Goal: Task Accomplishment & Management: Complete application form

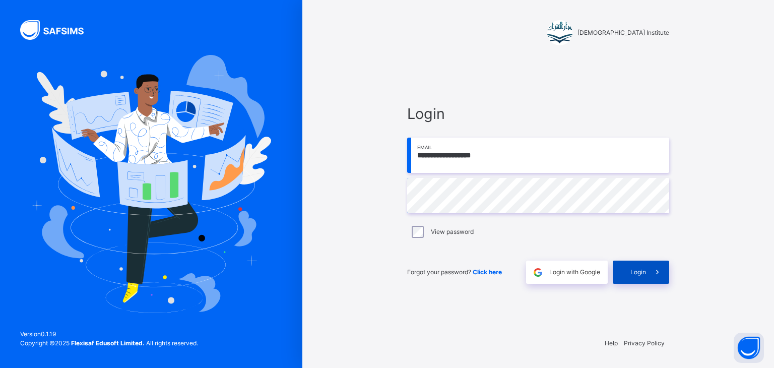
click at [636, 280] on div "Login" at bounding box center [640, 271] width 56 height 23
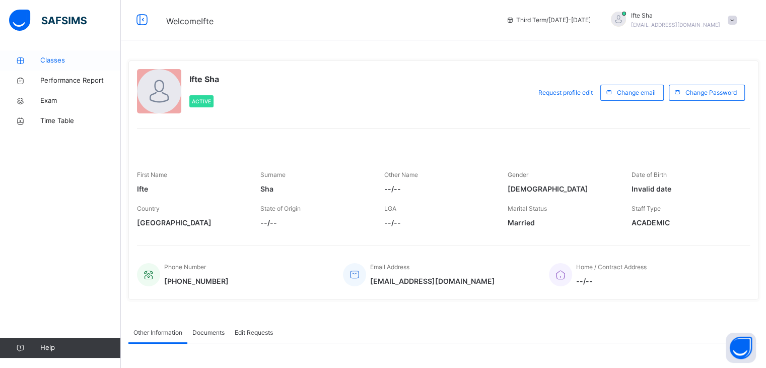
click at [58, 51] on link "Classes" at bounding box center [60, 60] width 121 height 20
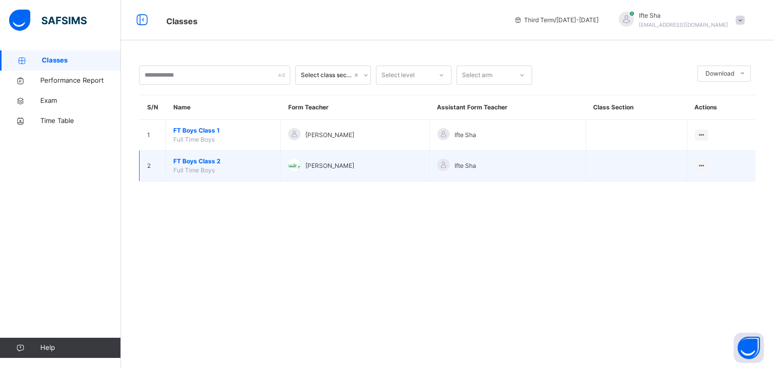
click at [187, 157] on span "FT Boys Class 2" at bounding box center [222, 161] width 99 height 9
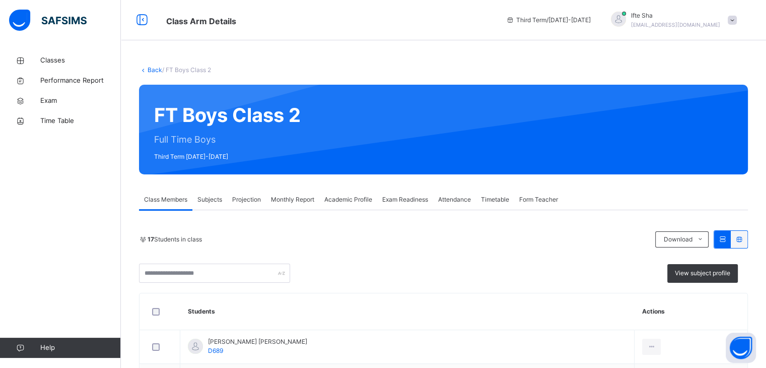
click at [246, 196] on span "Projection" at bounding box center [246, 199] width 29 height 9
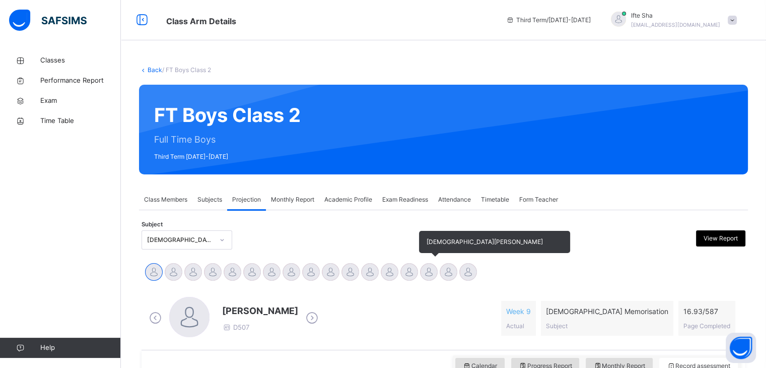
click at [433, 271] on div at bounding box center [429, 272] width 18 height 18
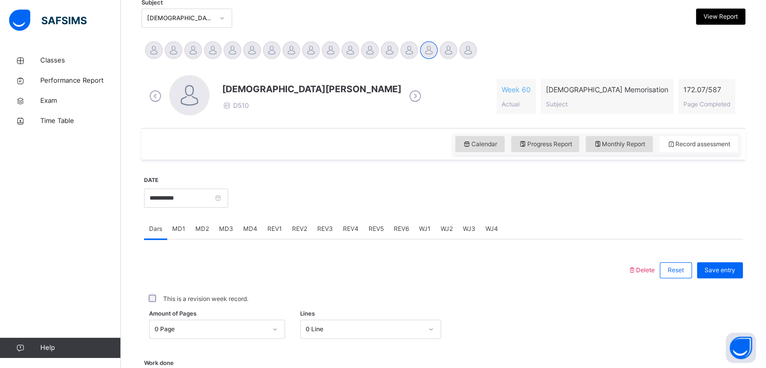
scroll to position [242, 0]
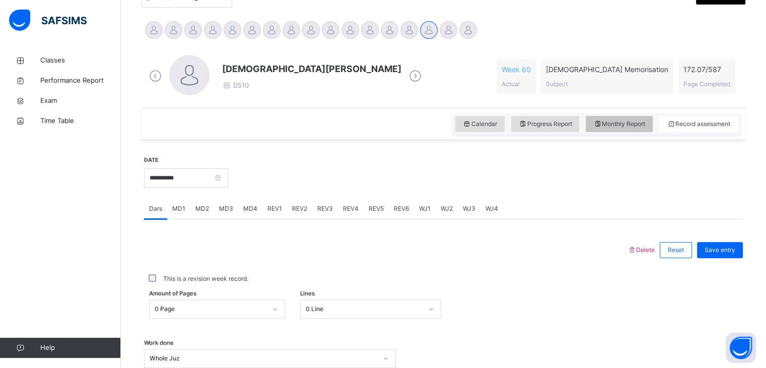
click at [609, 125] on span "Monthly Report" at bounding box center [619, 123] width 52 height 9
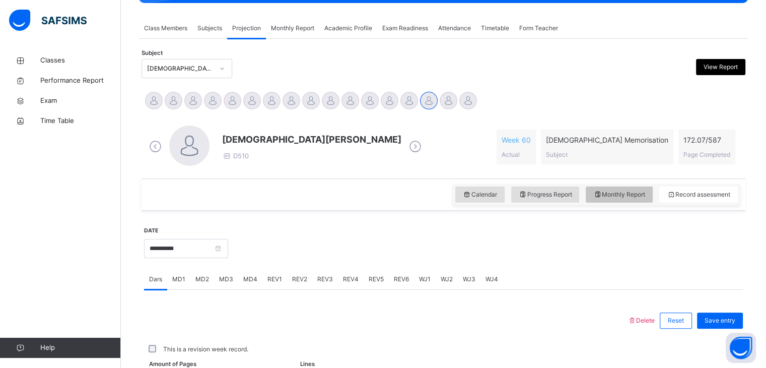
select select "****"
select select "*"
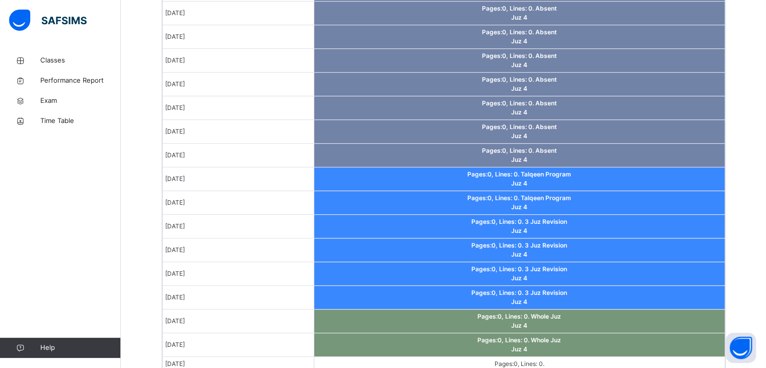
scroll to position [684, 0]
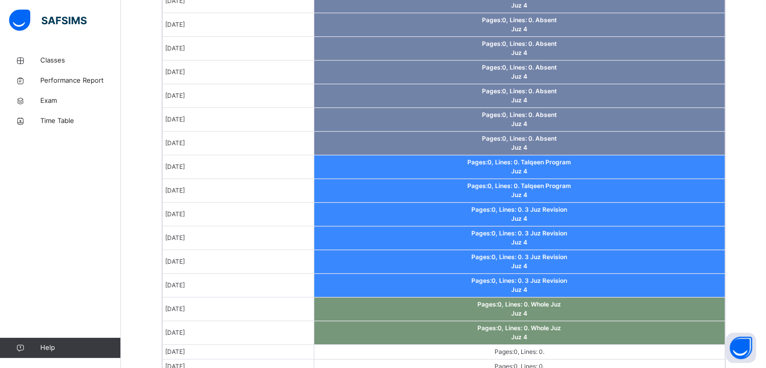
click at [548, 324] on span "Whole Juz" at bounding box center [546, 328] width 30 height 8
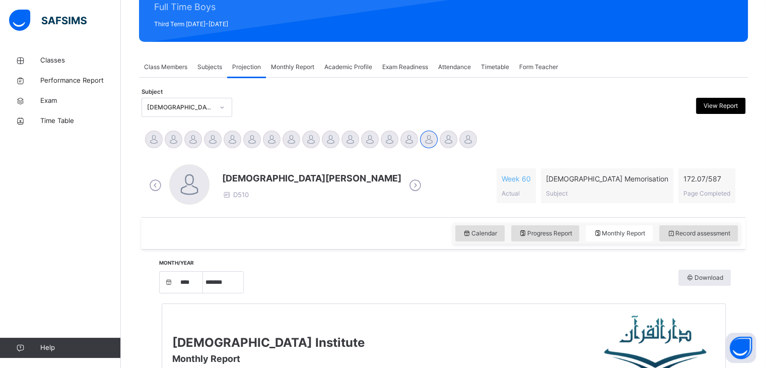
scroll to position [93, 0]
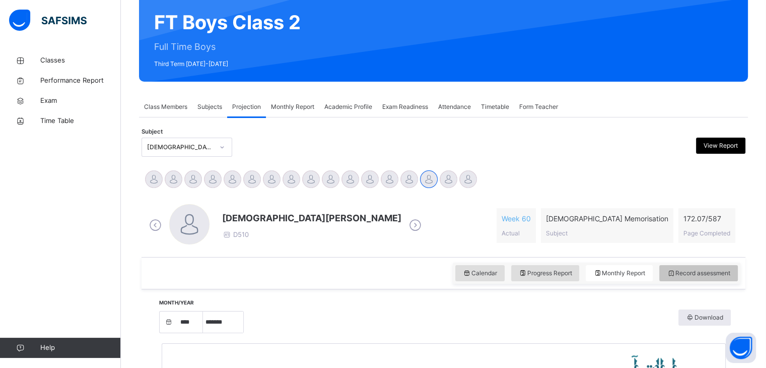
click at [671, 267] on div "Record assessment" at bounding box center [698, 273] width 79 height 16
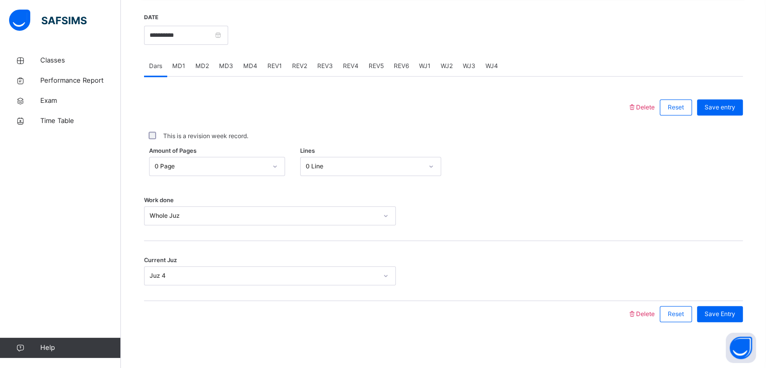
scroll to position [389, 0]
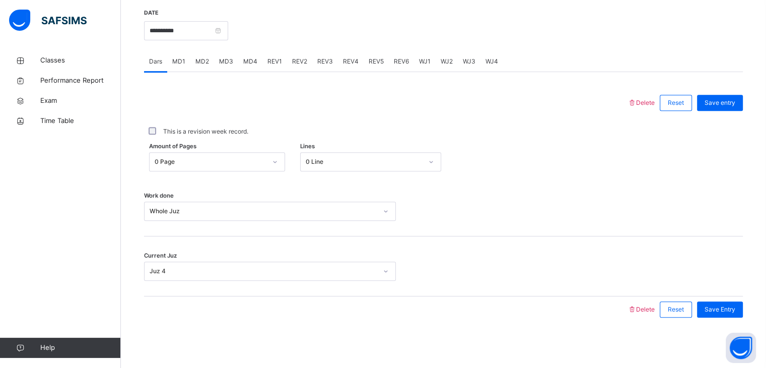
click at [414, 63] on div "WJ1" at bounding box center [425, 61] width 22 height 20
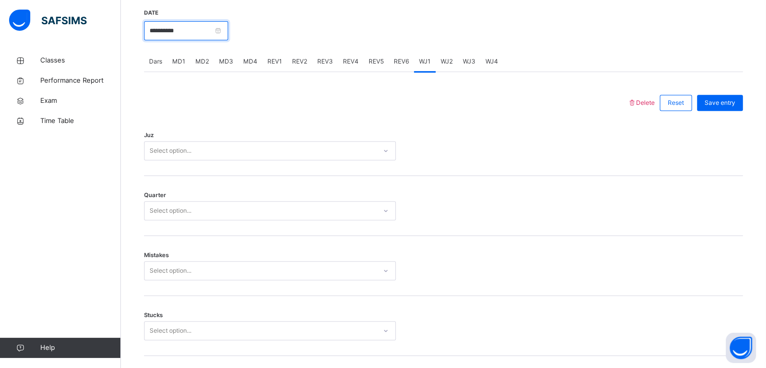
click at [225, 35] on input "**********" at bounding box center [186, 30] width 84 height 19
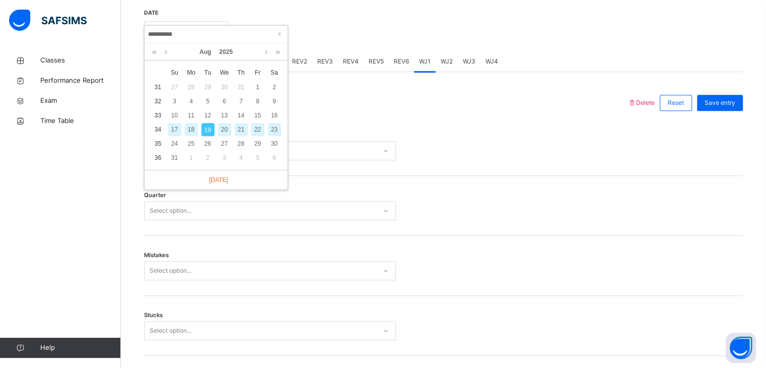
click at [192, 132] on div "18" at bounding box center [191, 129] width 13 height 13
type input "**********"
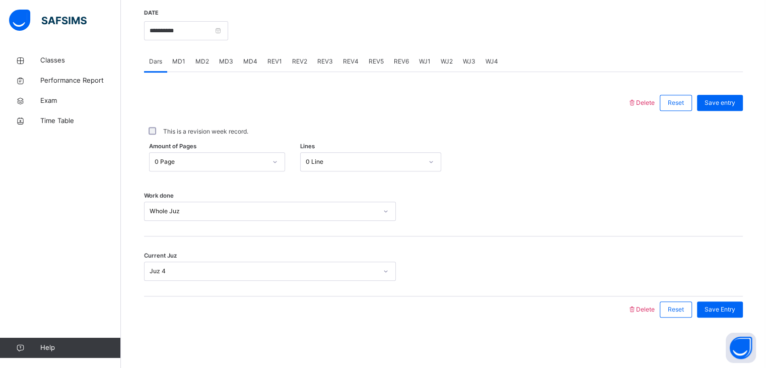
click at [427, 59] on span "WJ1" at bounding box center [425, 61] width 12 height 9
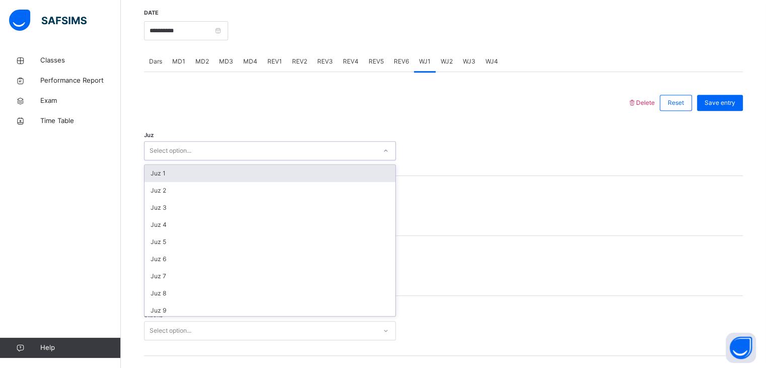
click at [280, 149] on div "Select option..." at bounding box center [261, 151] width 232 height 16
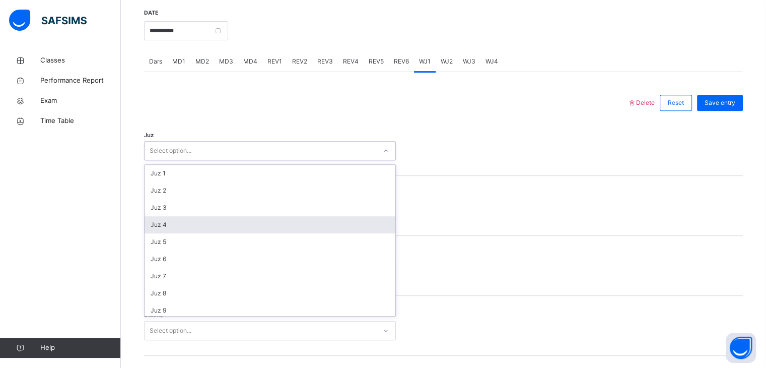
click at [242, 225] on div "Juz 4" at bounding box center [270, 224] width 251 height 17
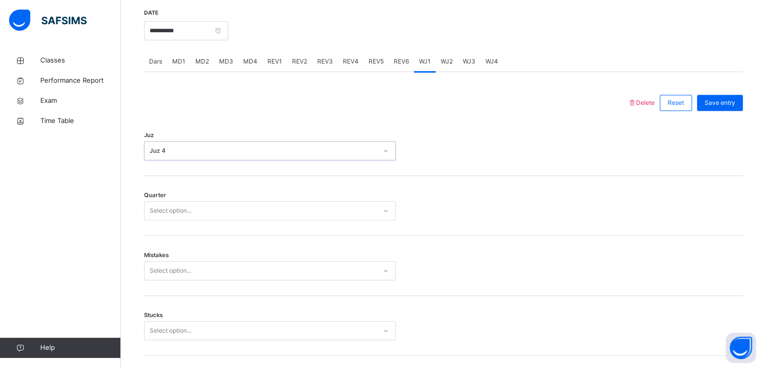
click at [238, 212] on div "Select option..." at bounding box center [261, 211] width 232 height 16
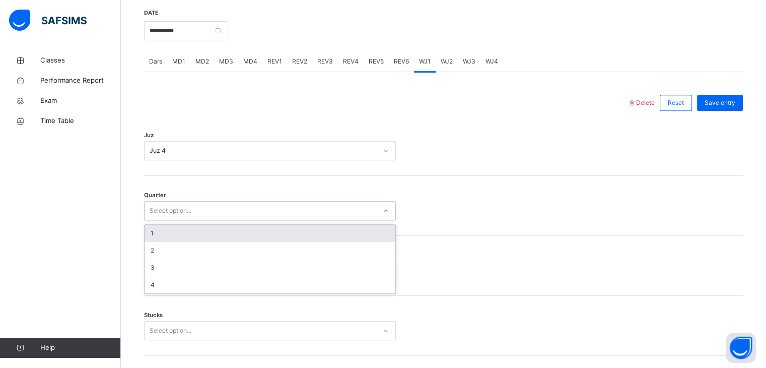
click at [228, 238] on div "1" at bounding box center [270, 233] width 251 height 17
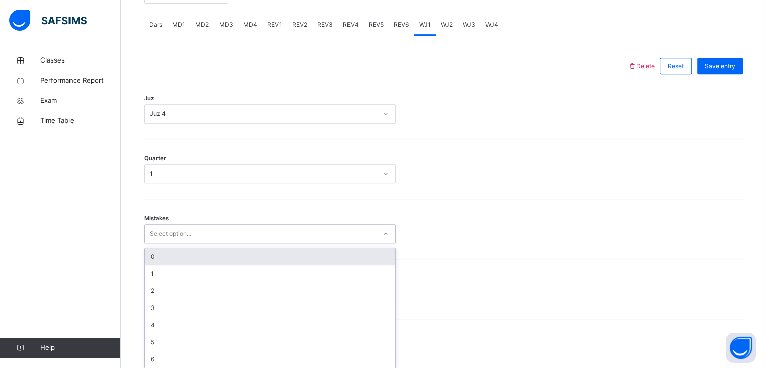
click at [215, 243] on div "option 0 focused, 1 of 7. 7 results available. Use Up and Down to choose option…" at bounding box center [270, 233] width 252 height 19
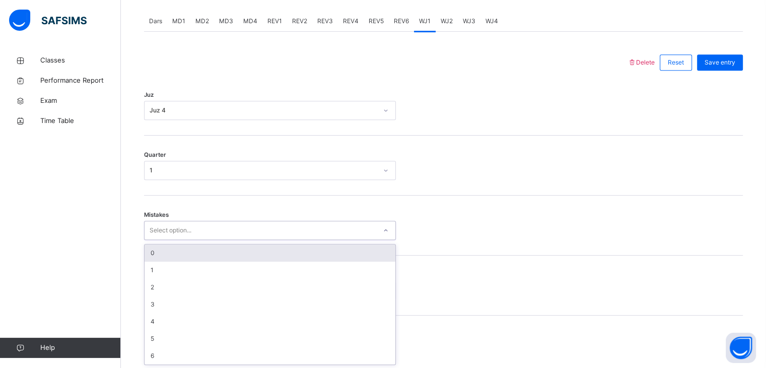
scroll to position [429, 0]
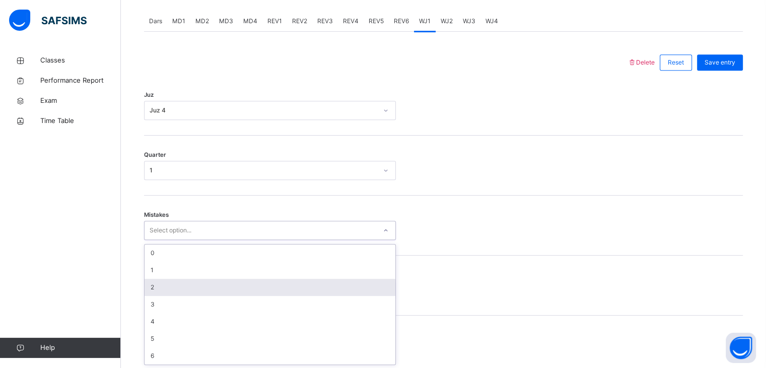
click at [211, 282] on div "2" at bounding box center [270, 287] width 251 height 17
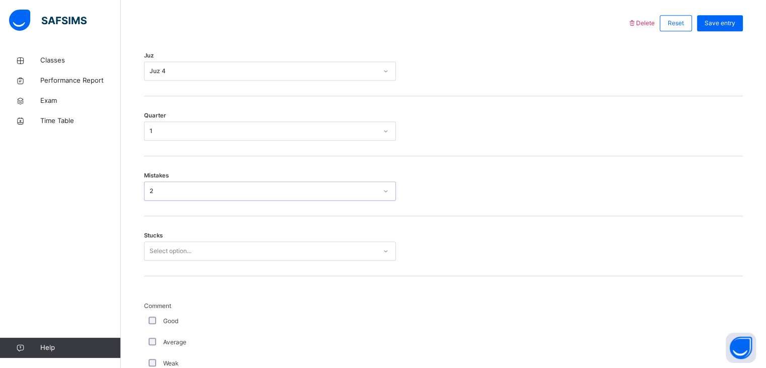
click at [207, 260] on div "Select option..." at bounding box center [270, 250] width 252 height 19
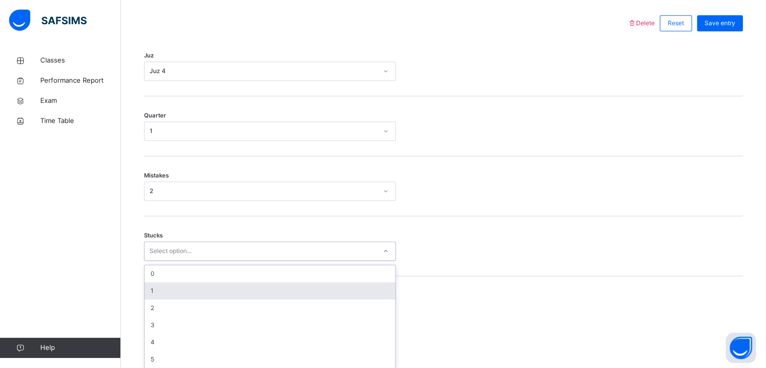
scroll to position [472, 0]
click at [208, 285] on div "1" at bounding box center [270, 287] width 251 height 17
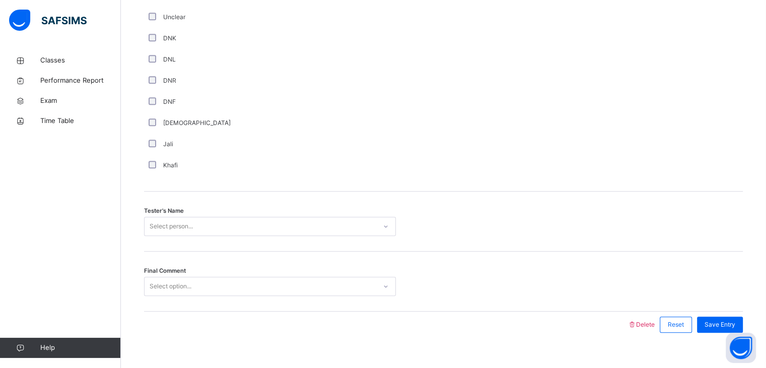
scroll to position [892, 0]
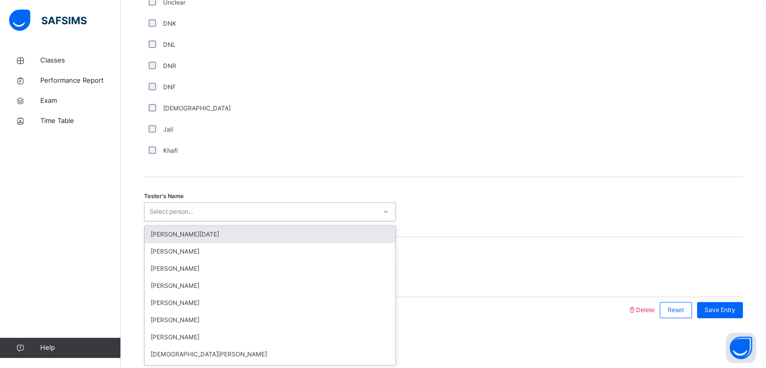
click at [198, 210] on div "Select person..." at bounding box center [261, 212] width 232 height 16
type input "***"
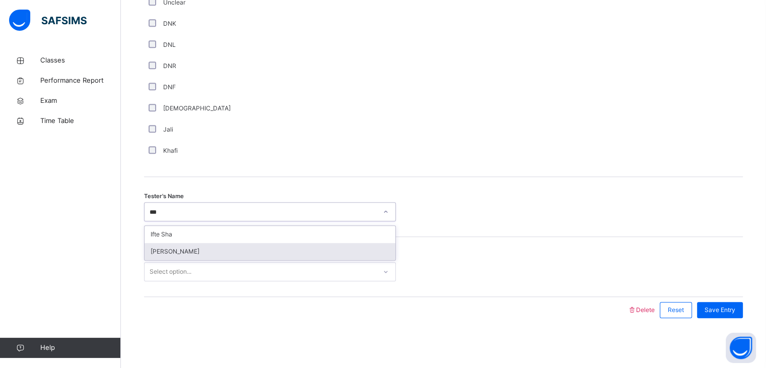
click at [186, 255] on div "[PERSON_NAME]" at bounding box center [270, 251] width 251 height 17
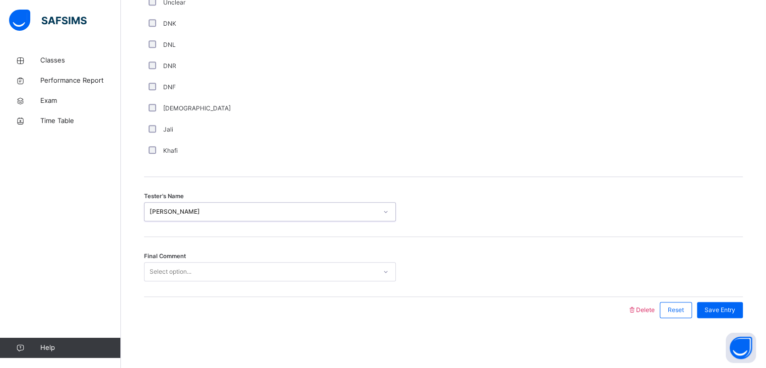
click at [177, 270] on div "Select option..." at bounding box center [171, 271] width 42 height 19
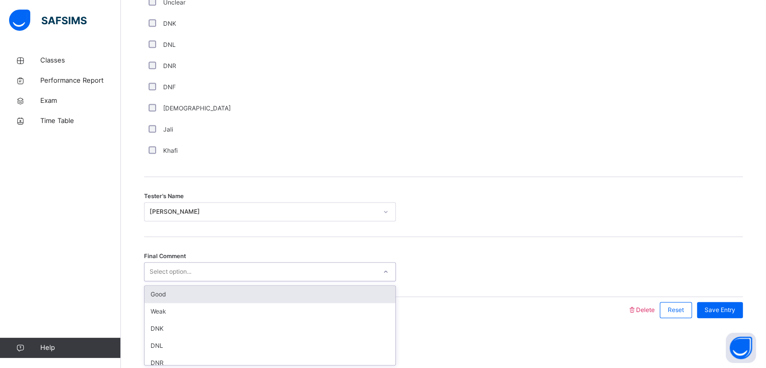
click at [175, 293] on div "Good" at bounding box center [270, 294] width 251 height 17
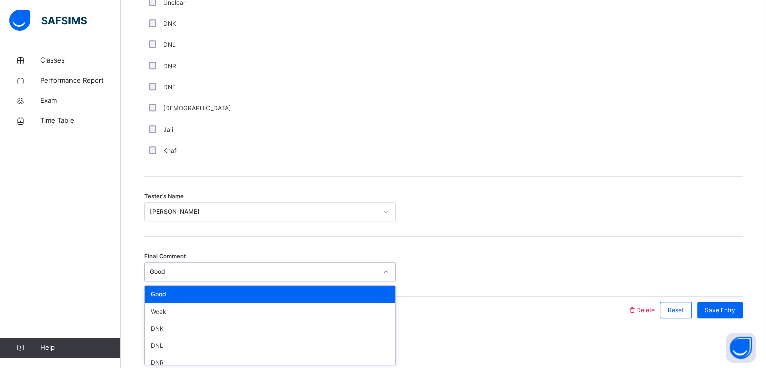
click at [371, 276] on div "Good" at bounding box center [261, 272] width 232 height 16
click at [341, 306] on div "Weak" at bounding box center [270, 311] width 251 height 17
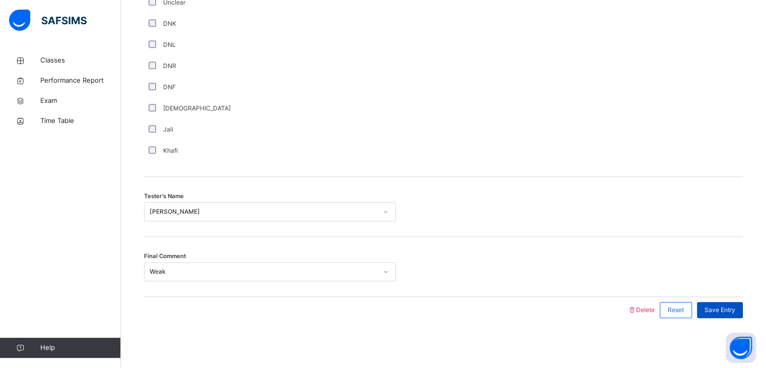
click at [710, 302] on div "Save Entry" at bounding box center [720, 310] width 46 height 16
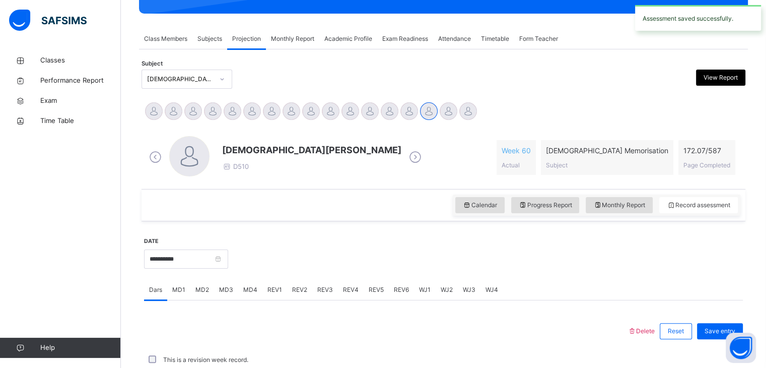
scroll to position [389, 0]
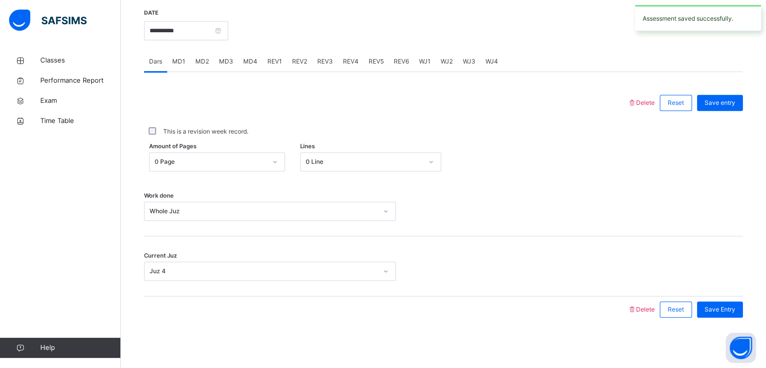
click at [454, 69] on div "WJ2" at bounding box center [447, 61] width 22 height 20
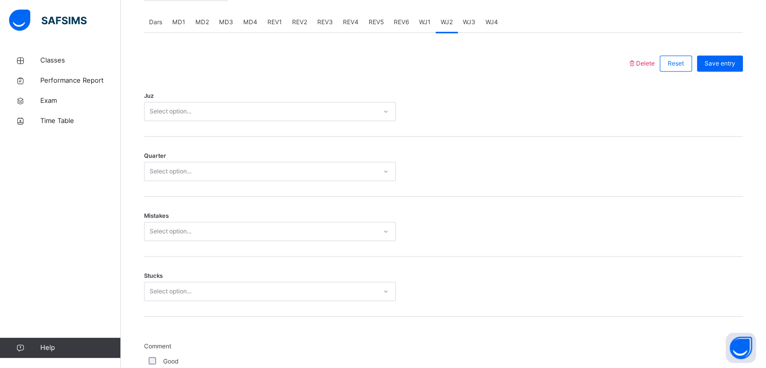
scroll to position [429, 0]
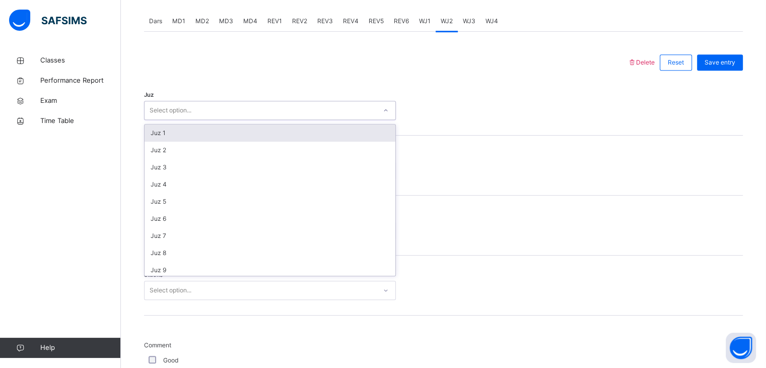
click at [249, 110] on div "Select option..." at bounding box center [261, 111] width 232 height 16
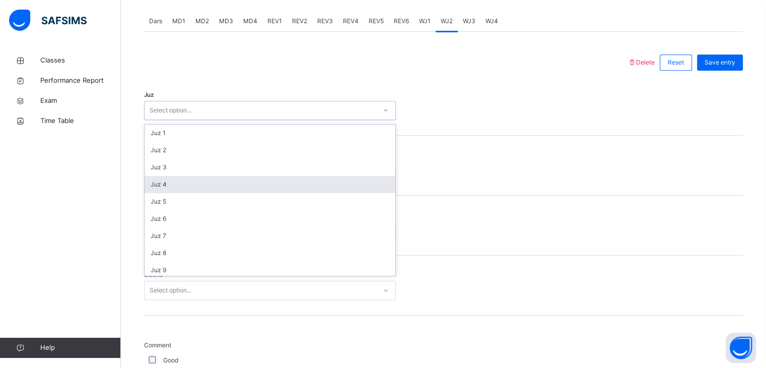
click at [222, 178] on div "Juz 4" at bounding box center [270, 184] width 251 height 17
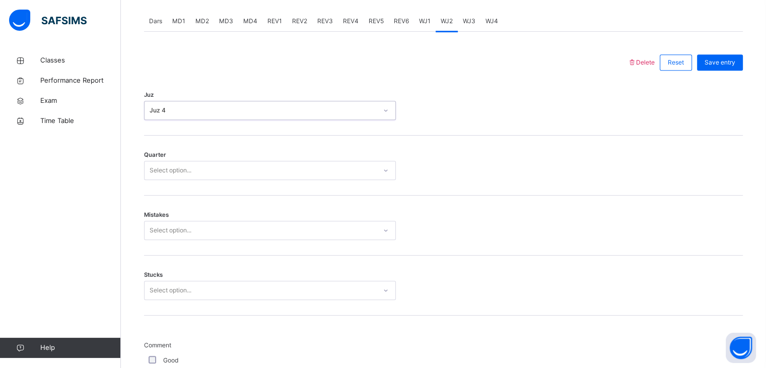
click at [226, 168] on div "Select option..." at bounding box center [261, 171] width 232 height 16
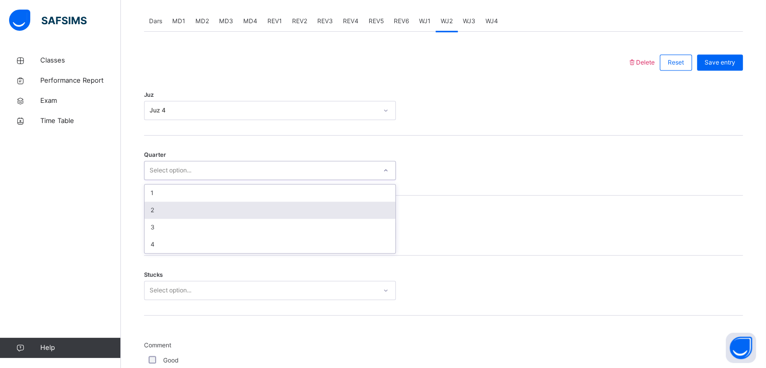
click at [217, 201] on div "2" at bounding box center [270, 209] width 251 height 17
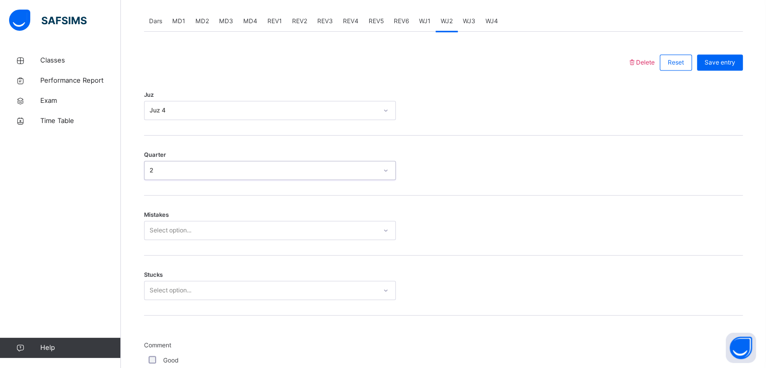
click at [211, 221] on div "Select option..." at bounding box center [270, 230] width 252 height 19
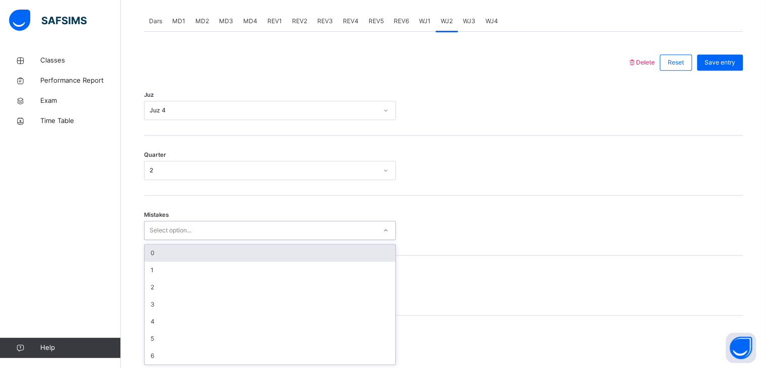
click at [463, 23] on span "WJ3" at bounding box center [469, 21] width 13 height 9
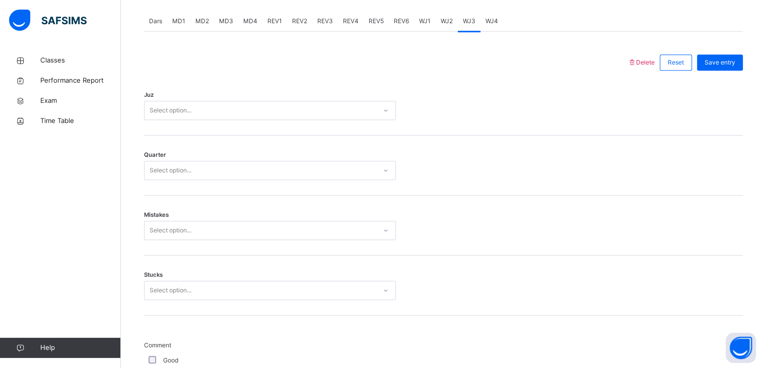
click at [322, 111] on div "Select option..." at bounding box center [261, 111] width 232 height 16
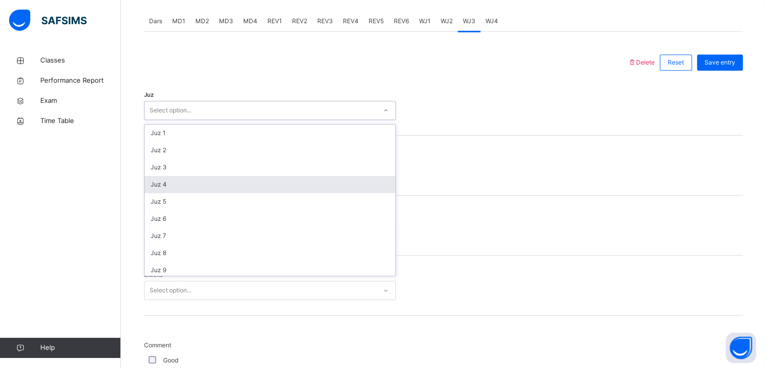
click at [287, 180] on div "Juz 4" at bounding box center [270, 184] width 251 height 17
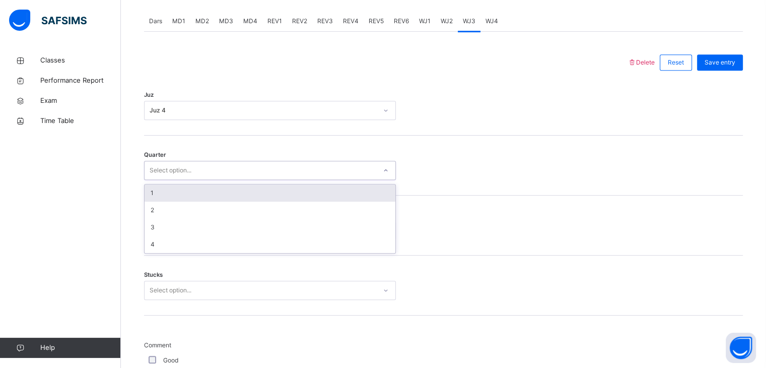
click at [286, 172] on div "Select option..." at bounding box center [261, 171] width 232 height 16
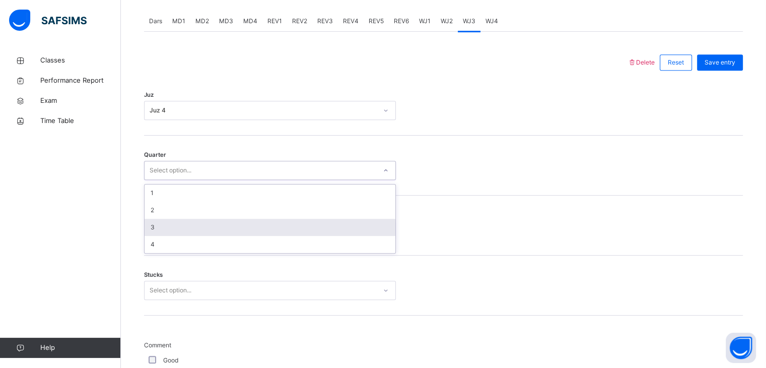
click at [252, 226] on div "3" at bounding box center [270, 227] width 251 height 17
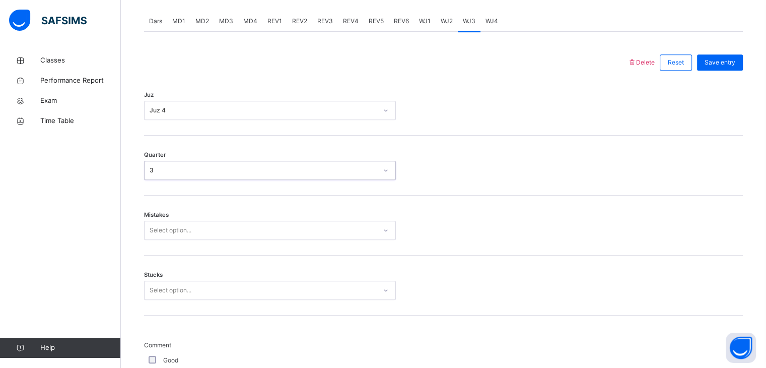
click at [246, 226] on div "Select option..." at bounding box center [261, 231] width 232 height 16
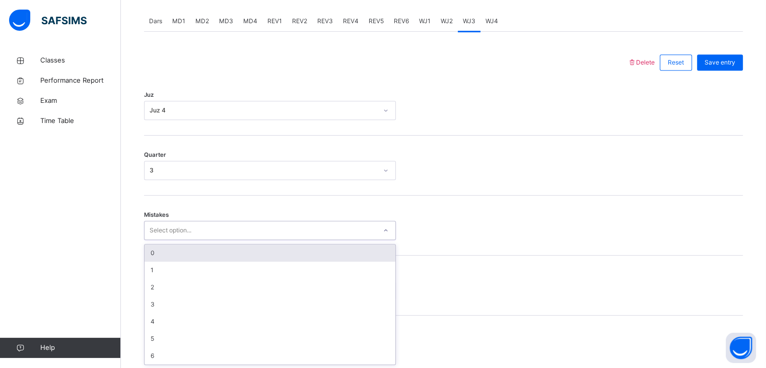
click at [231, 249] on div "0" at bounding box center [270, 252] width 251 height 17
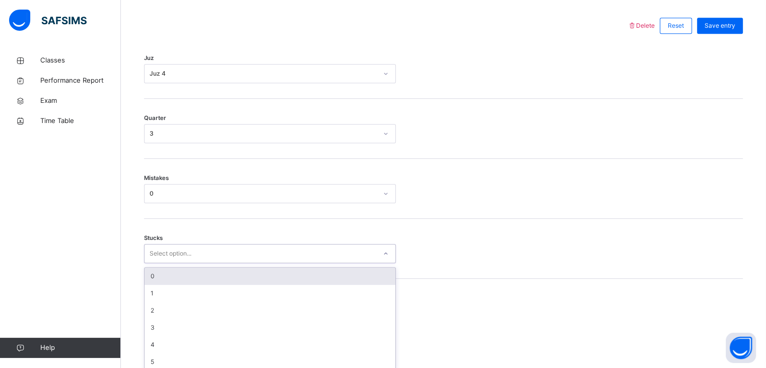
click at [207, 263] on div "option 0 focused, 1 of 6. 6 results available. Use Up and Down to choose option…" at bounding box center [270, 253] width 252 height 19
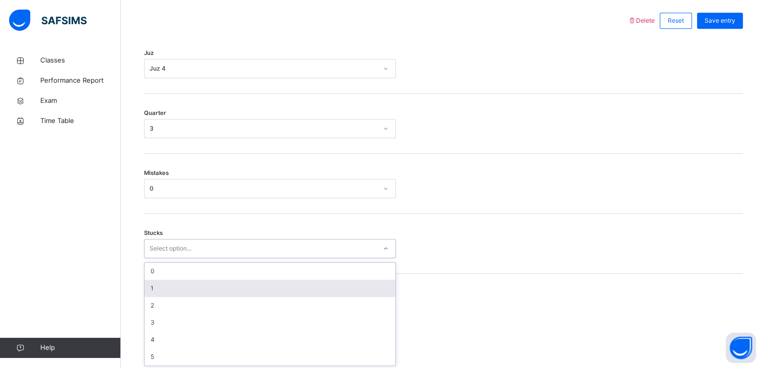
scroll to position [472, 0]
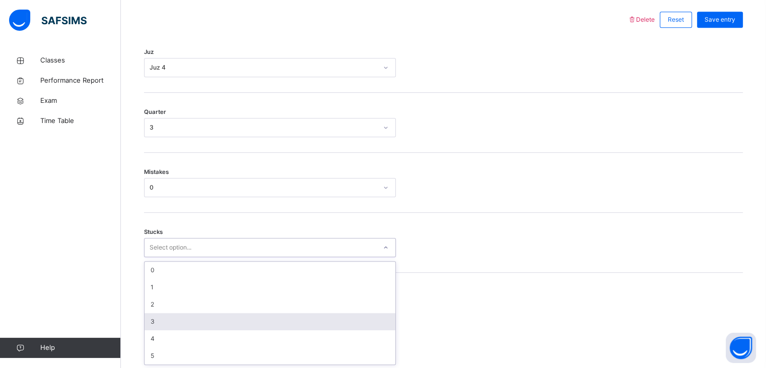
click at [195, 320] on div "3" at bounding box center [270, 321] width 251 height 17
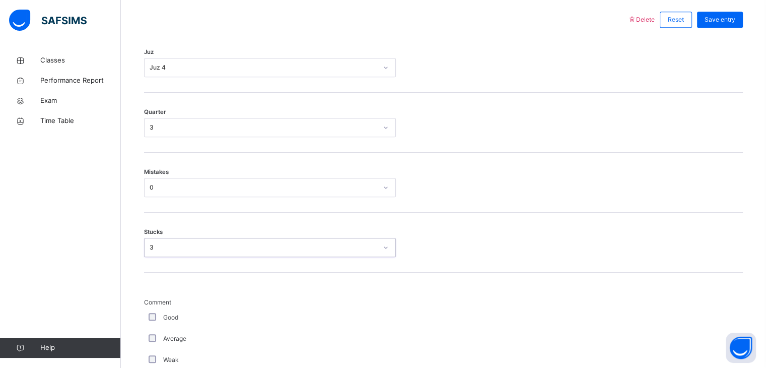
click at [148, 355] on div "Weak" at bounding box center [270, 359] width 247 height 9
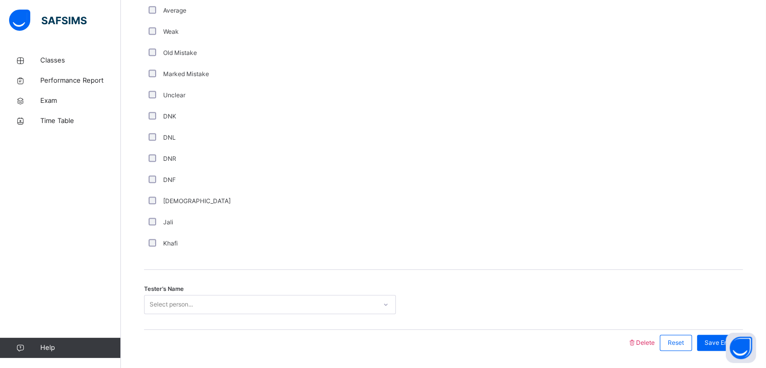
scroll to position [832, 0]
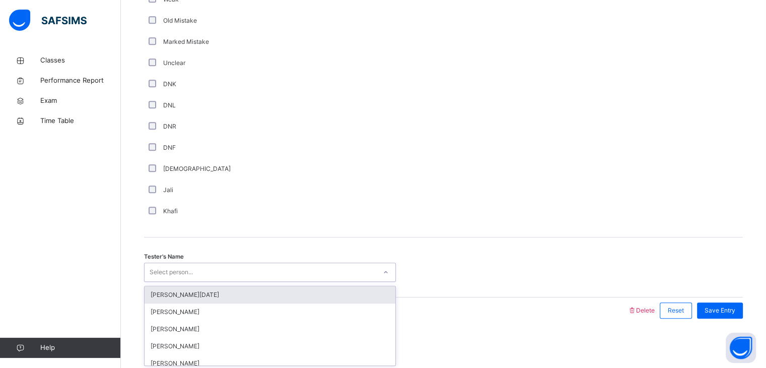
click at [165, 274] on div "Select person..." at bounding box center [171, 271] width 43 height 19
type input "***"
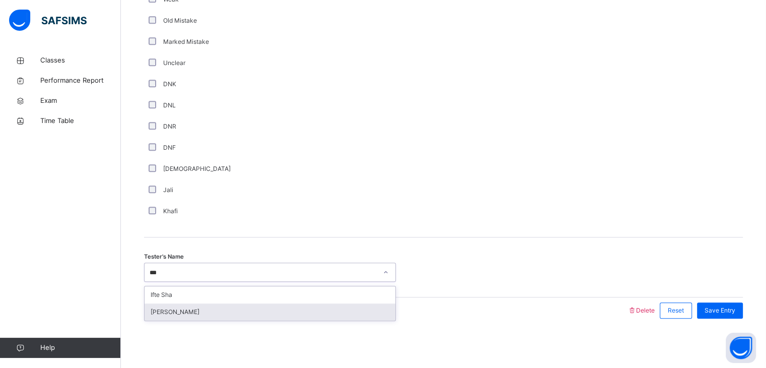
click at [181, 317] on div "[PERSON_NAME]" at bounding box center [270, 311] width 251 height 17
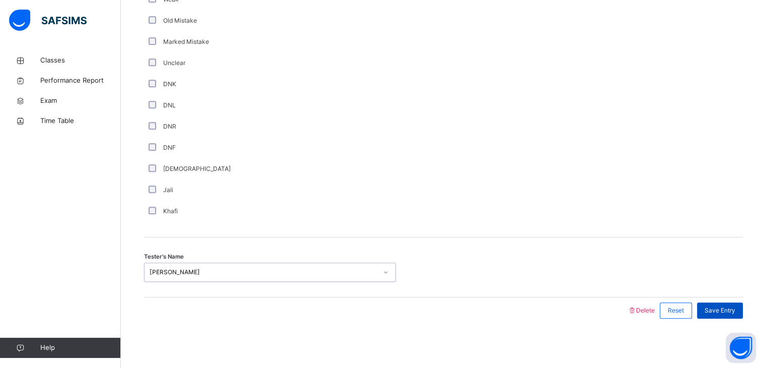
click at [712, 309] on span "Save Entry" at bounding box center [720, 310] width 31 height 9
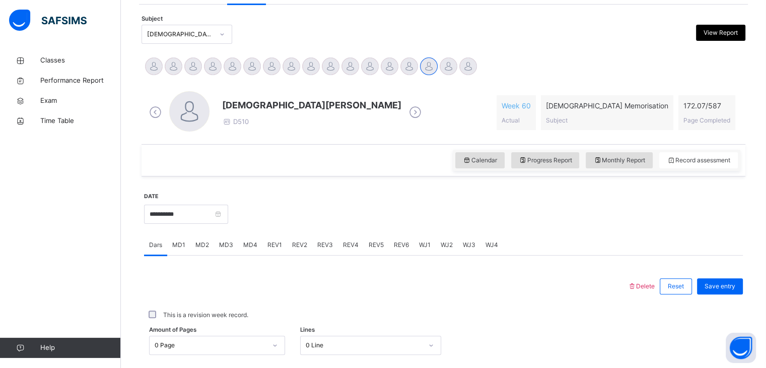
scroll to position [205, 0]
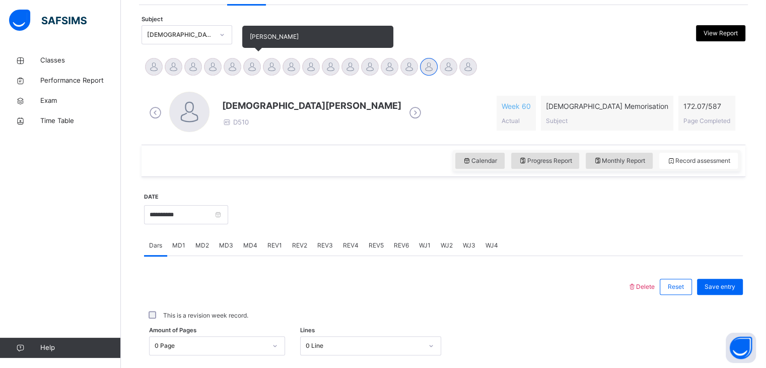
click at [248, 64] on div at bounding box center [252, 67] width 18 height 18
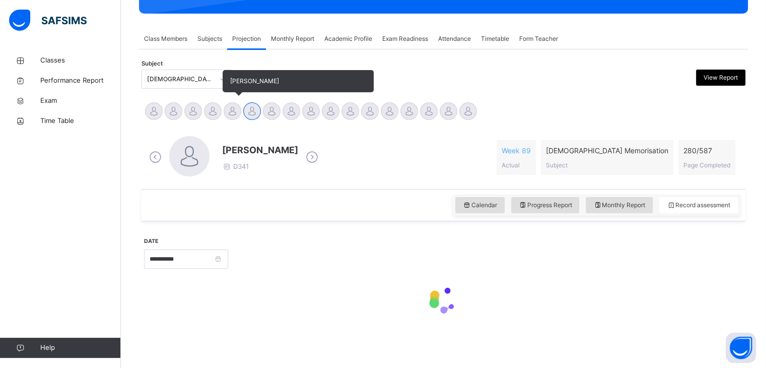
click at [230, 157] on span at bounding box center [260, 159] width 76 height 5
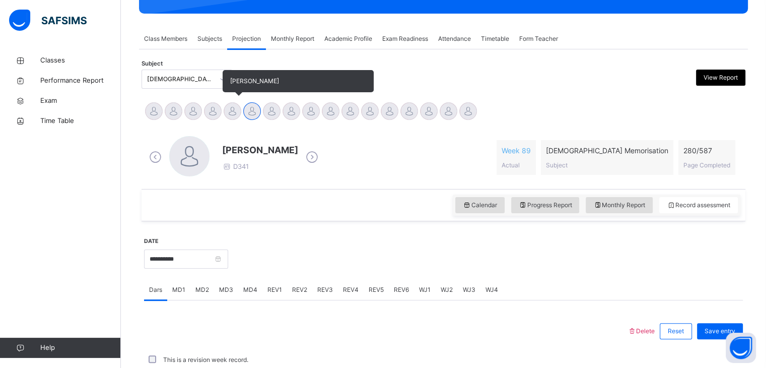
scroll to position [205, 0]
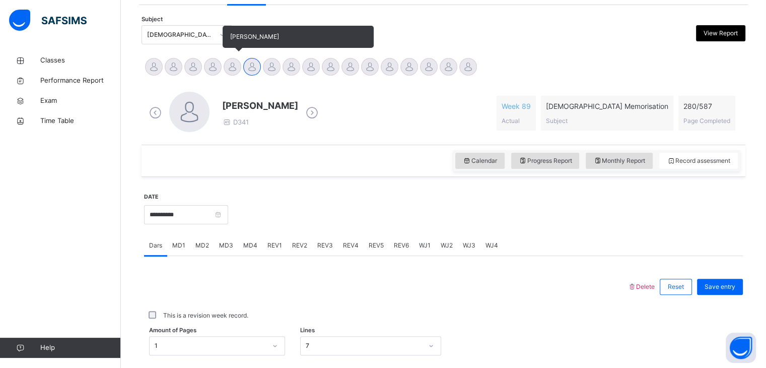
click at [230, 116] on span at bounding box center [260, 114] width 76 height 5
click at [235, 67] on div at bounding box center [233, 67] width 18 height 18
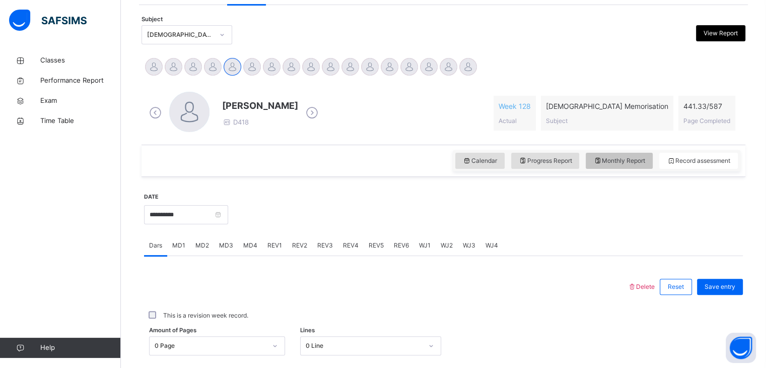
click at [615, 158] on span "Monthly Report" at bounding box center [619, 160] width 52 height 9
select select "****"
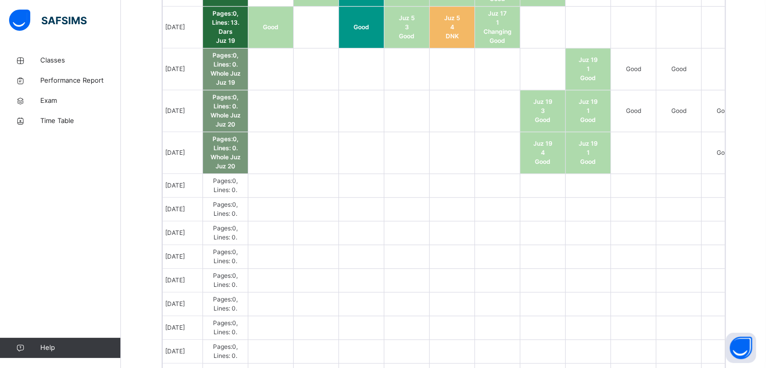
scroll to position [864, 0]
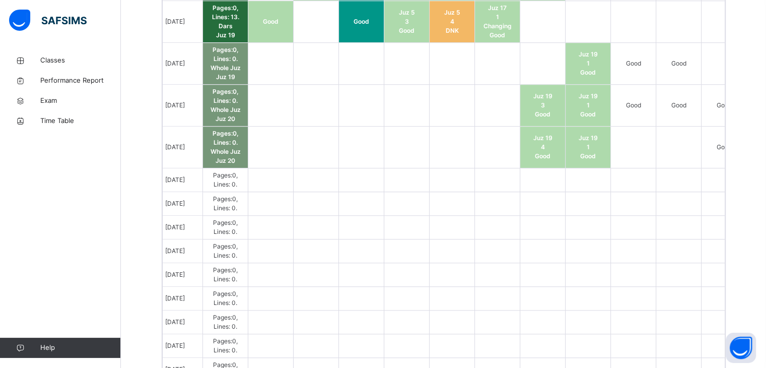
click at [6, 234] on div "Classes Performance Report Exam Time Table Help" at bounding box center [60, 203] width 121 height 327
click at [0, 245] on div "Classes Performance Report Exam Time Table Help" at bounding box center [60, 203] width 121 height 327
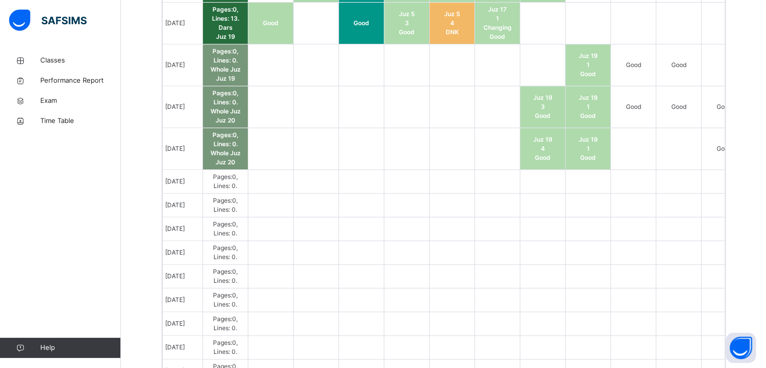
click at [0, 213] on div "Classes Performance Report Exam Time Table Help" at bounding box center [60, 203] width 121 height 327
click at [0, 223] on div "Classes Performance Report Exam Time Table Help" at bounding box center [60, 203] width 121 height 327
click at [0, 219] on div "Classes Performance Report Exam Time Table Help" at bounding box center [60, 203] width 121 height 327
click at [0, 223] on div "Classes Performance Report Exam Time Table Help" at bounding box center [60, 203] width 121 height 327
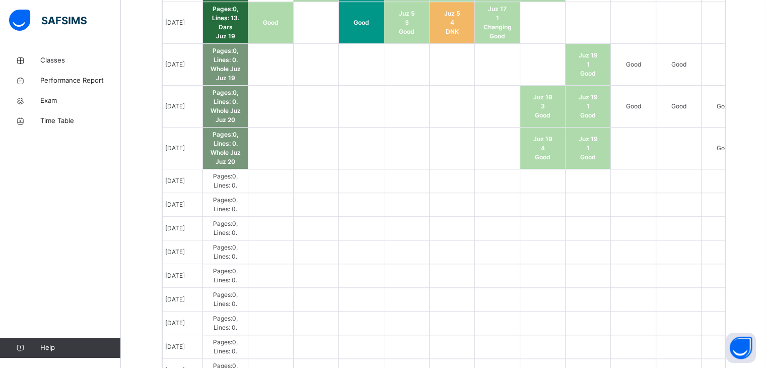
click at [0, 234] on div "Classes Performance Report Exam Time Table Help" at bounding box center [60, 203] width 121 height 327
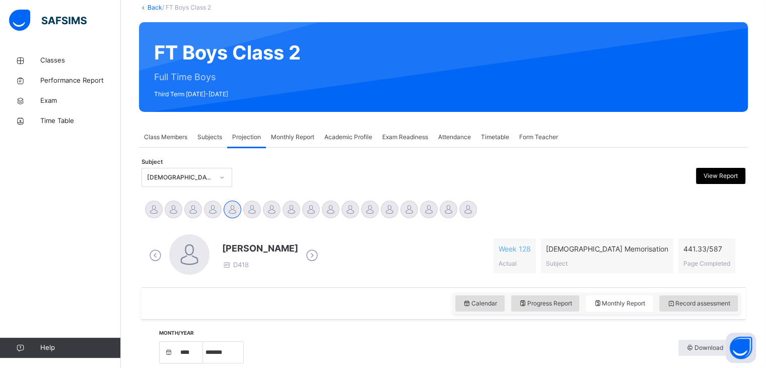
scroll to position [49, 0]
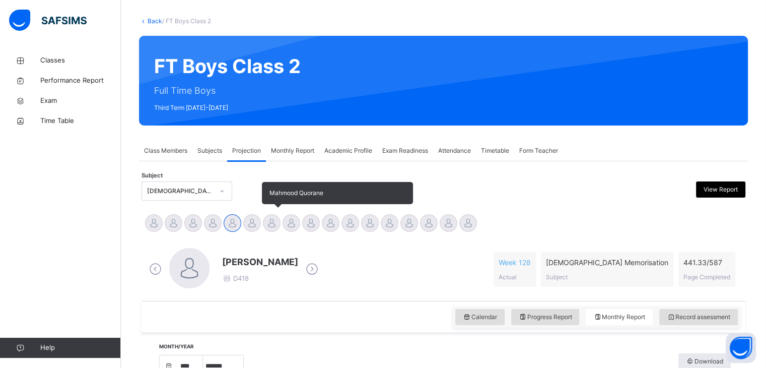
click at [275, 227] on div at bounding box center [272, 223] width 18 height 18
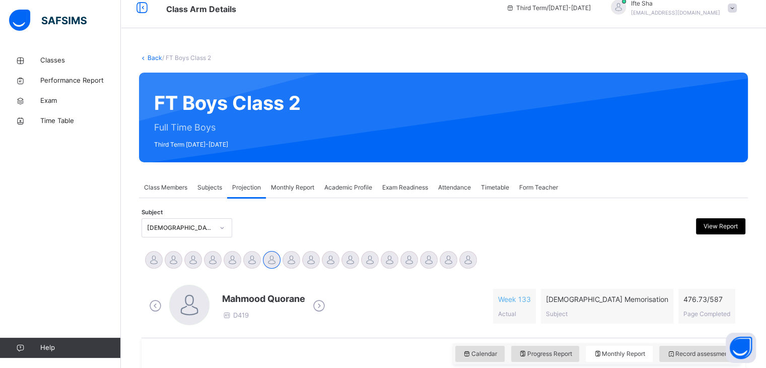
scroll to position [8, 0]
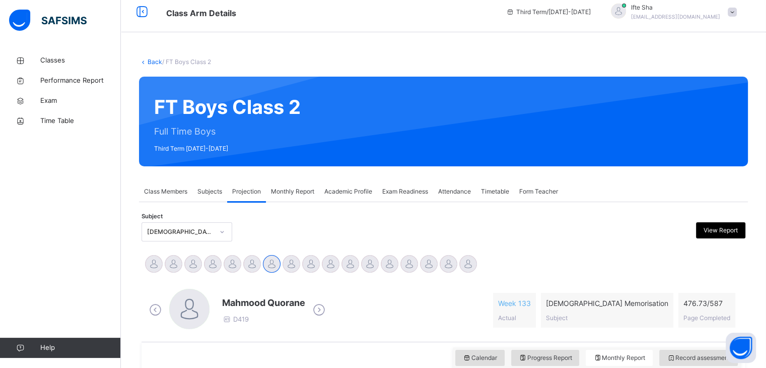
click at [421, 198] on div "Exam Readiness" at bounding box center [405, 191] width 56 height 20
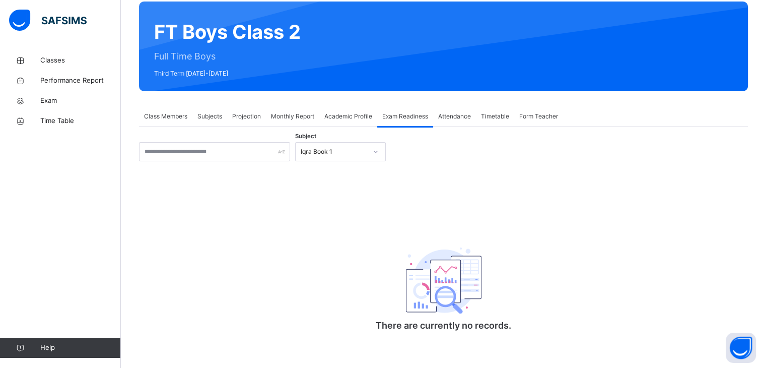
scroll to position [85, 0]
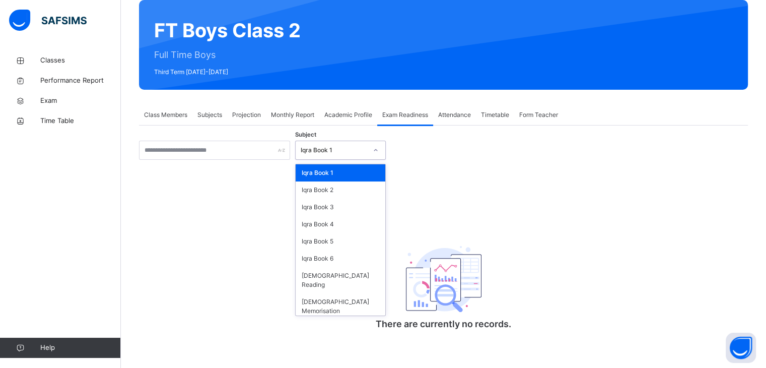
click at [363, 146] on div "Iqra Book 1" at bounding box center [334, 150] width 66 height 9
click at [335, 293] on div "[DEMOGRAPHIC_DATA] Memorisation" at bounding box center [341, 306] width 90 height 26
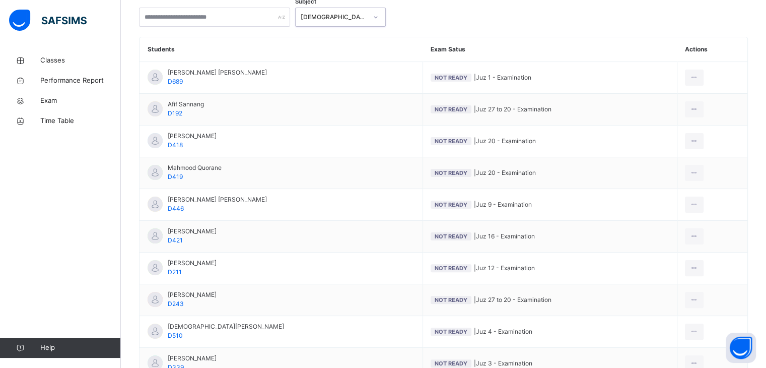
scroll to position [220, 0]
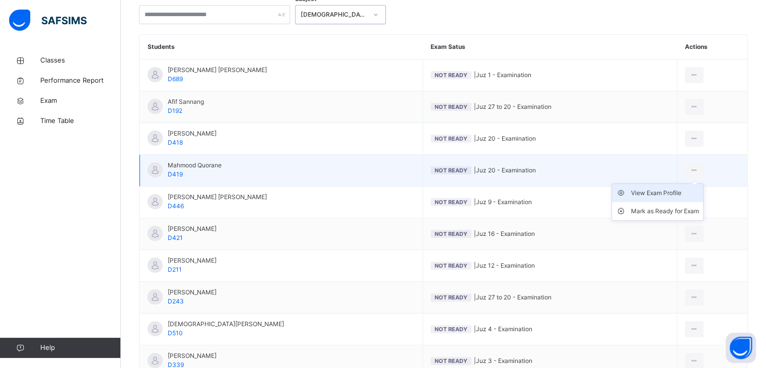
click at [665, 198] on li "View Exam Profile" at bounding box center [657, 193] width 91 height 18
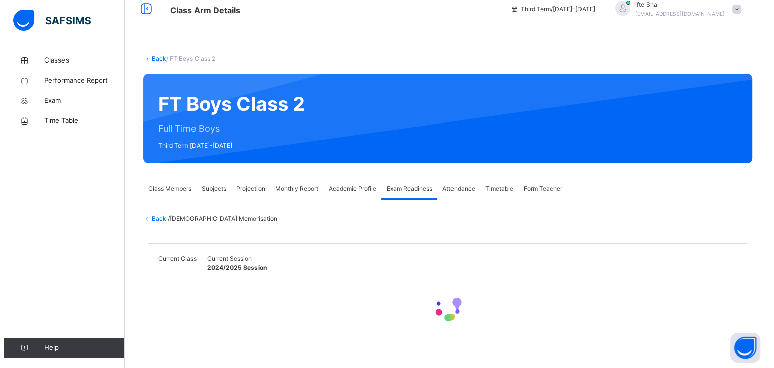
scroll to position [99, 0]
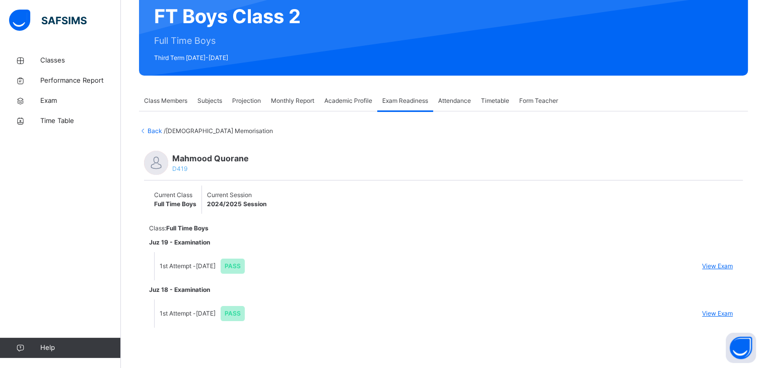
click at [731, 263] on span "View Exam" at bounding box center [717, 265] width 31 height 9
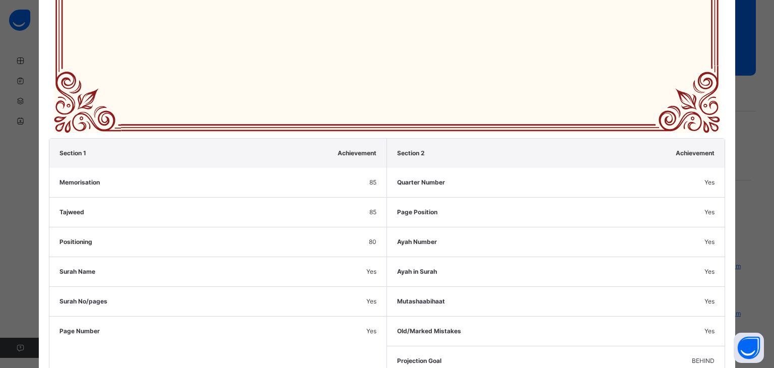
scroll to position [439, 0]
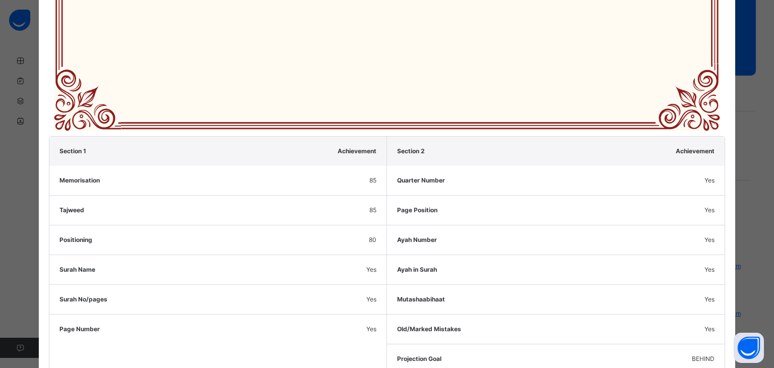
click at [371, 235] on span "80" at bounding box center [373, 239] width 8 height 9
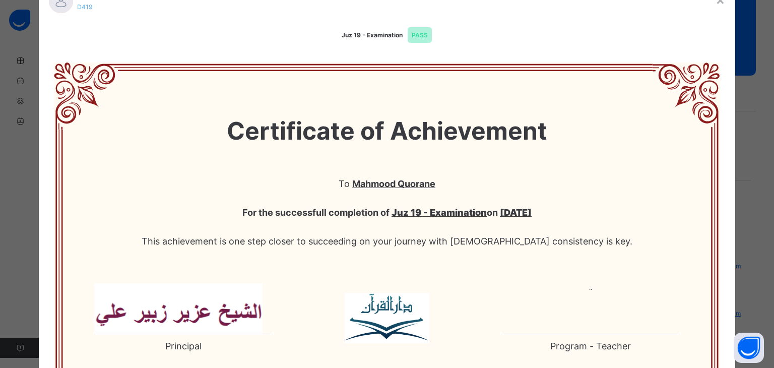
scroll to position [0, 0]
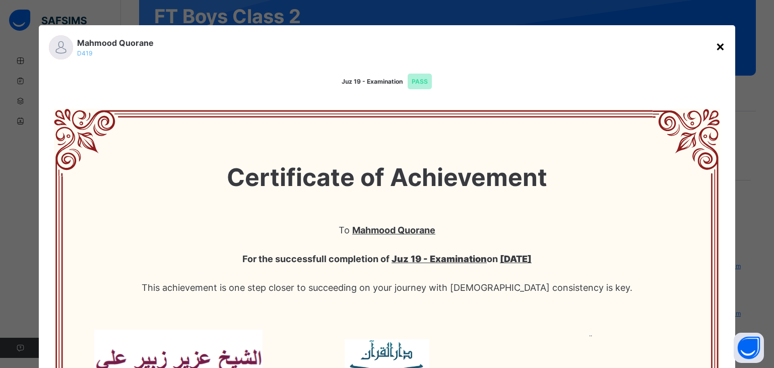
click at [716, 52] on div "×" at bounding box center [720, 45] width 10 height 21
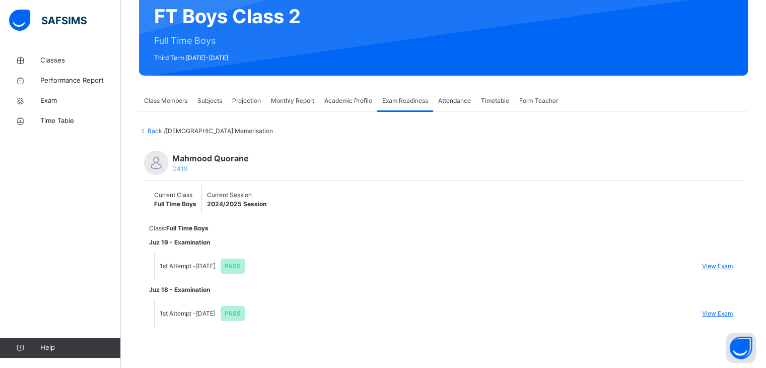
click at [731, 312] on span "View Exam" at bounding box center [717, 313] width 31 height 9
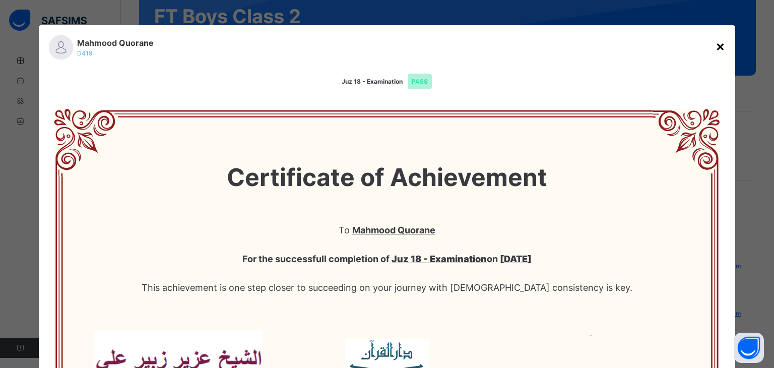
click at [720, 47] on div "×" at bounding box center [720, 45] width 10 height 21
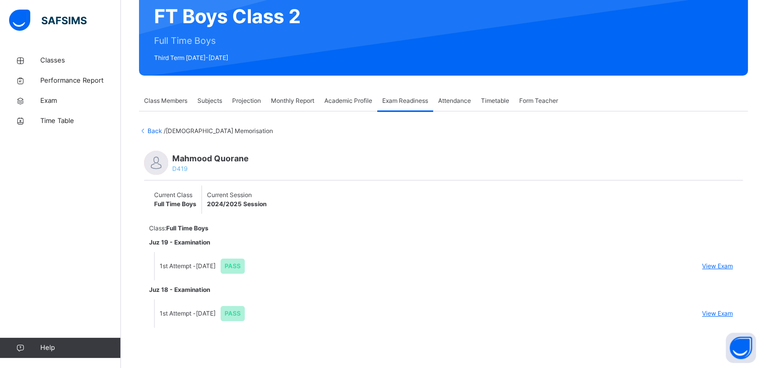
click at [254, 94] on div "Projection" at bounding box center [246, 101] width 39 height 20
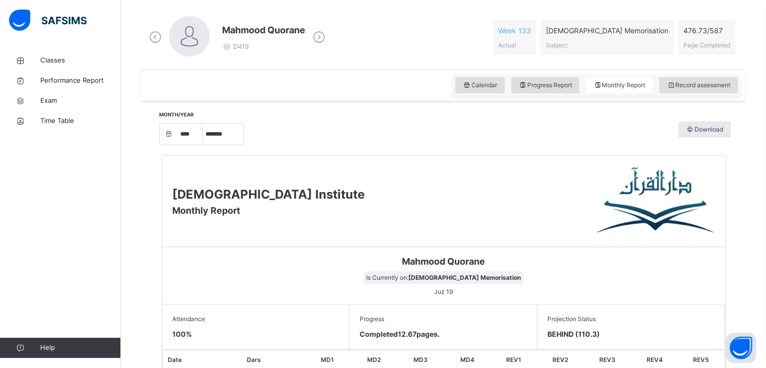
scroll to position [272, 0]
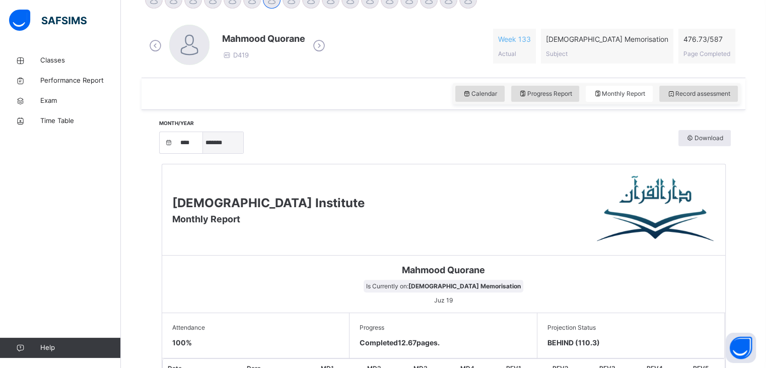
click at [239, 139] on select "***** ******* ******** ***** ***** *** **** **** ****** ********* ******* *****…" at bounding box center [223, 142] width 40 height 21
click at [206, 153] on select "***** ******* ******** ***** ***** *** **** **** ****** ********* ******* *****…" at bounding box center [223, 142] width 40 height 21
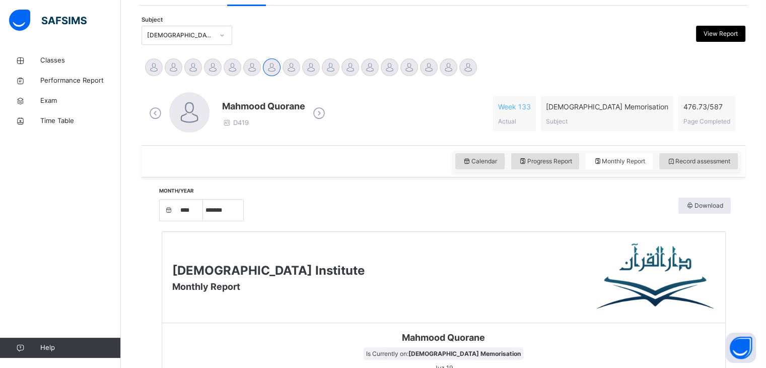
scroll to position [196, 0]
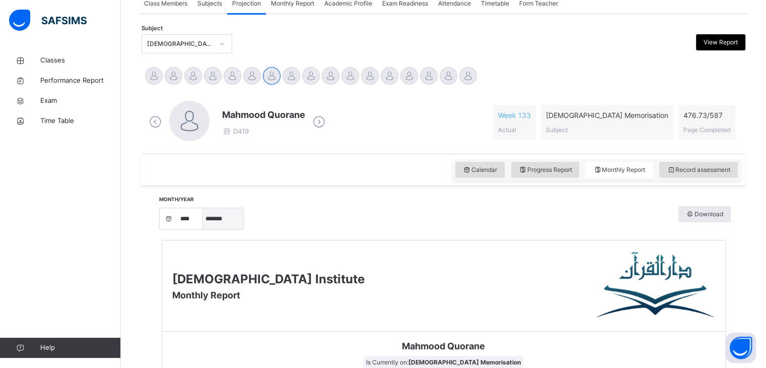
click at [215, 224] on select "***** ******* ******** ***** ***** *** **** **** ****** ********* ******* *****…" at bounding box center [223, 218] width 40 height 21
select select "*"
click at [206, 229] on select "***** ******* ******** ***** ***** *** **** **** ****** ********* ******* *****…" at bounding box center [223, 218] width 40 height 21
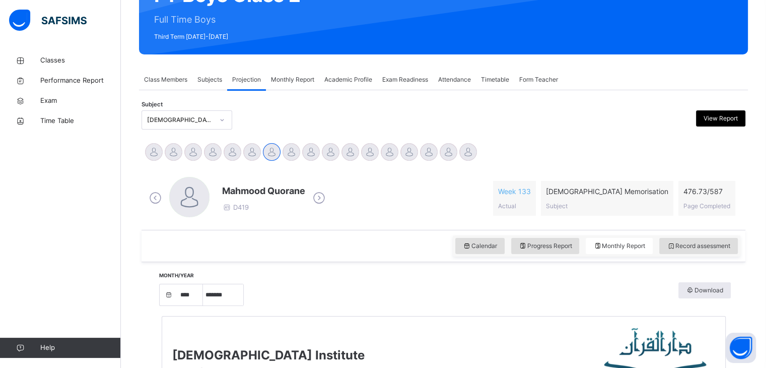
scroll to position [119, 0]
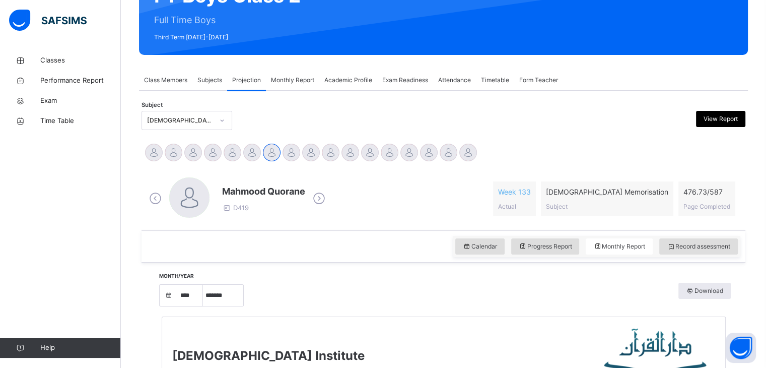
click at [222, 72] on div "Subjects" at bounding box center [209, 80] width 35 height 20
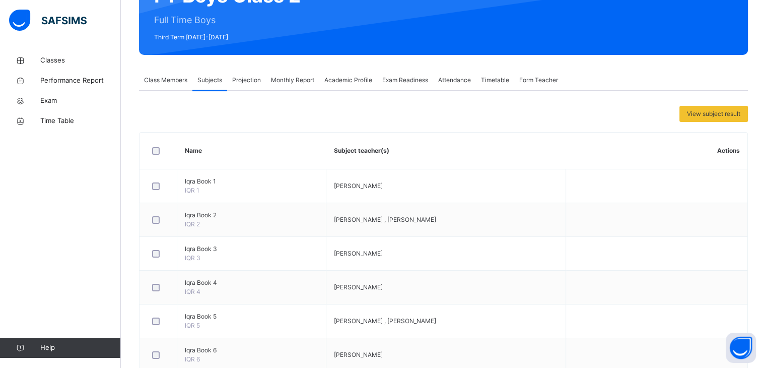
click at [238, 76] on span "Projection" at bounding box center [246, 80] width 29 height 9
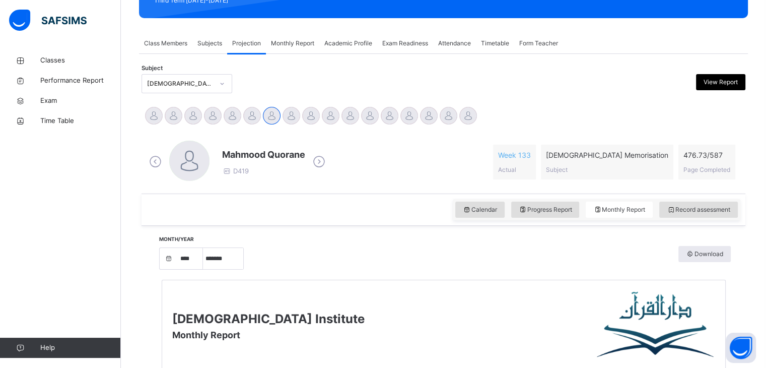
scroll to position [146, 0]
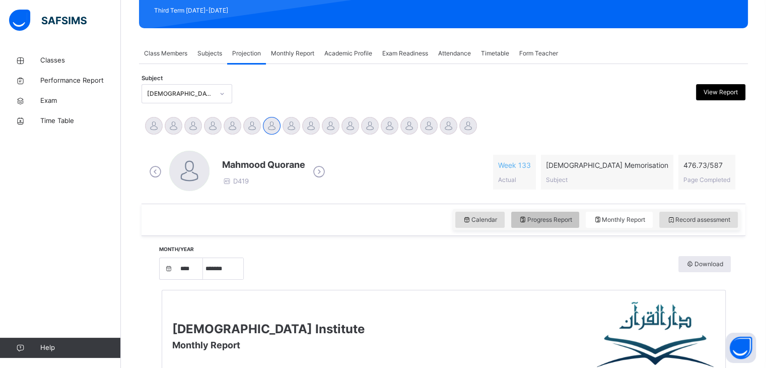
click at [539, 220] on span "Progress Report" at bounding box center [545, 219] width 53 height 9
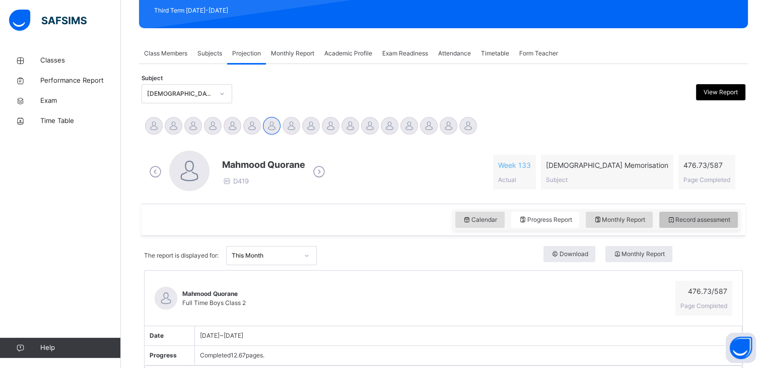
click at [686, 222] on span "Record assessment" at bounding box center [698, 219] width 63 height 9
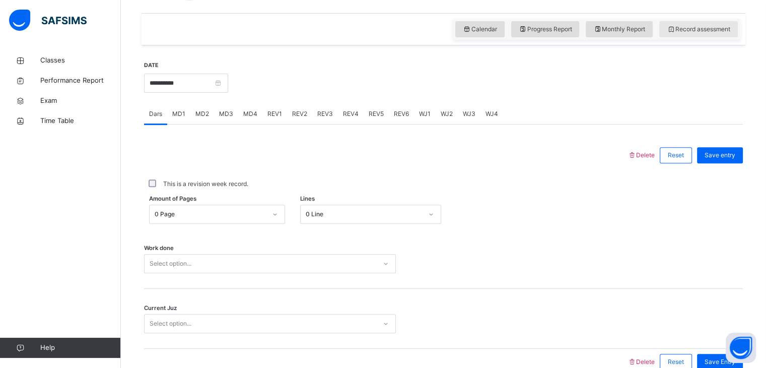
scroll to position [338, 0]
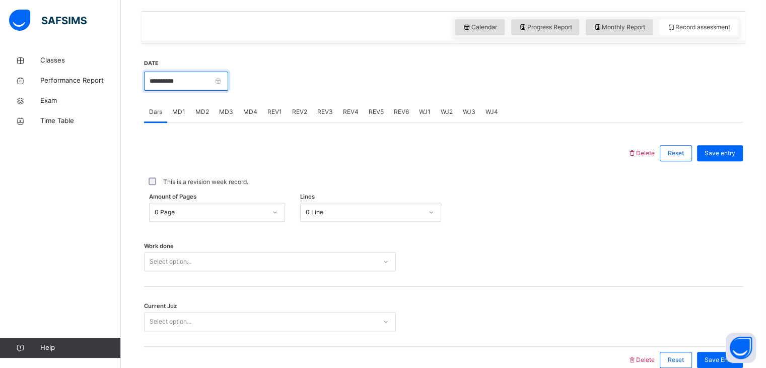
click at [223, 80] on input "**********" at bounding box center [186, 81] width 84 height 19
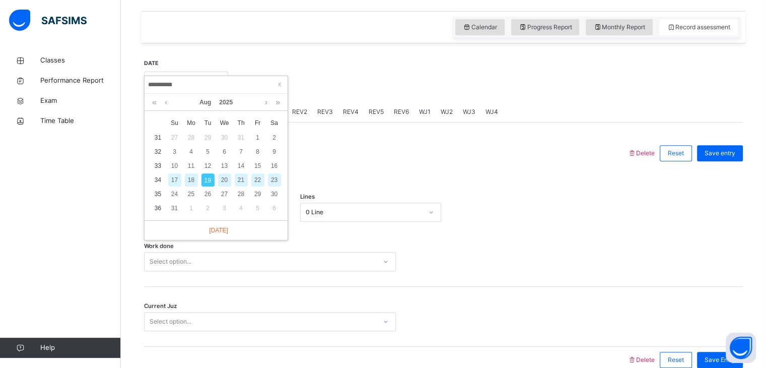
click at [369, 163] on div at bounding box center [385, 153] width 473 height 26
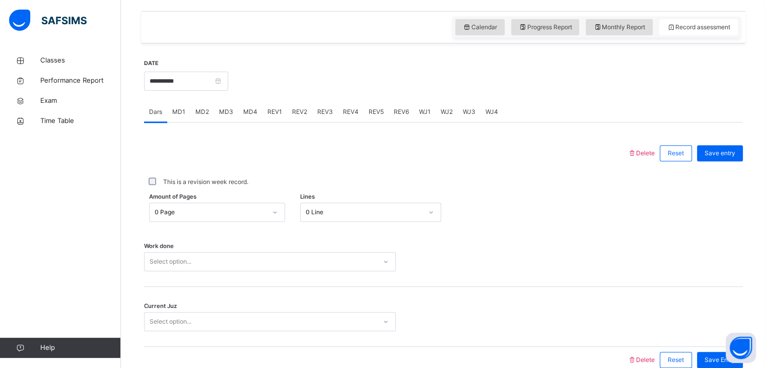
click at [211, 258] on div "Select option..." at bounding box center [270, 261] width 252 height 19
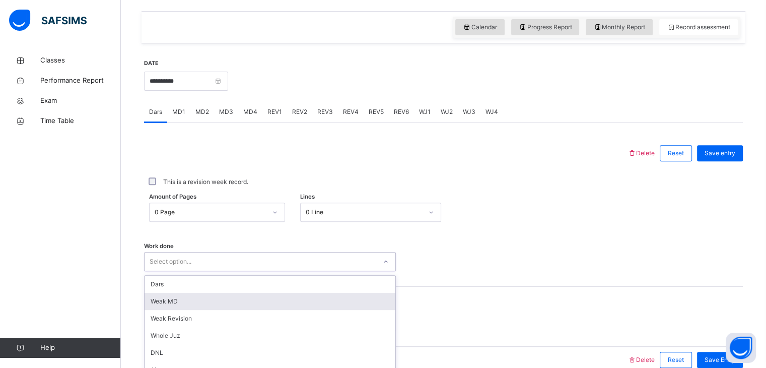
scroll to position [389, 0]
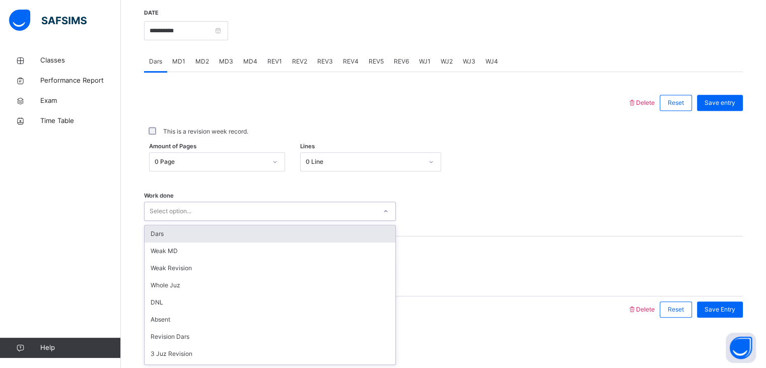
click at [251, 232] on div "Dars" at bounding box center [270, 233] width 251 height 17
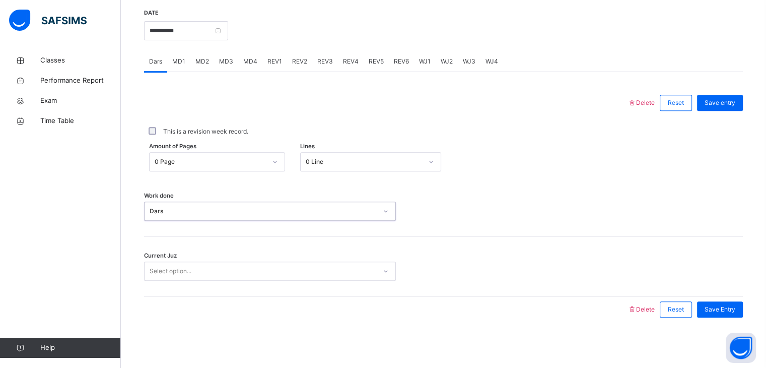
click at [212, 269] on div "Select option..." at bounding box center [261, 271] width 232 height 16
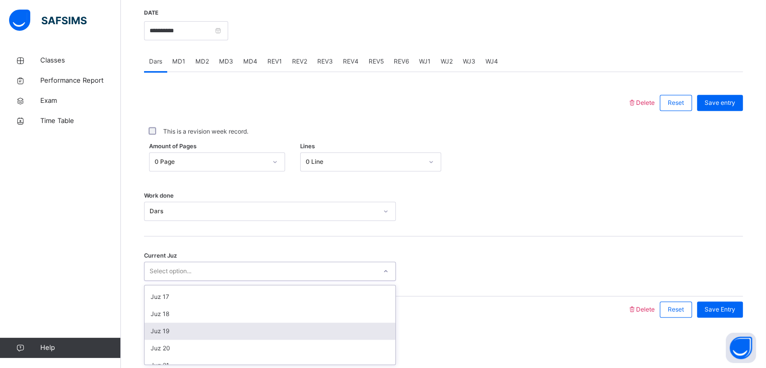
click at [195, 336] on div "Juz 19" at bounding box center [270, 330] width 251 height 17
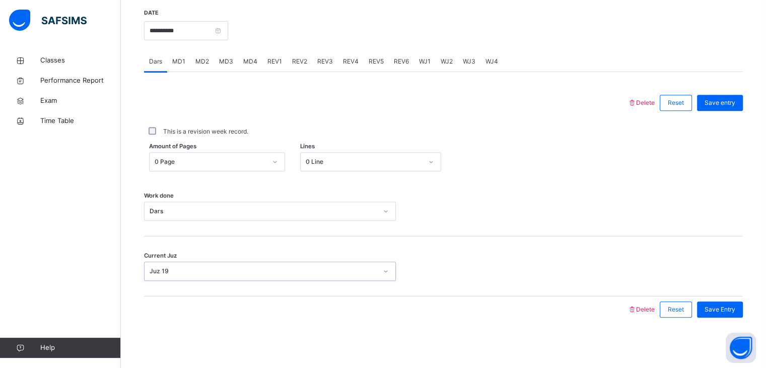
click at [218, 279] on div "Juz 19" at bounding box center [270, 270] width 252 height 19
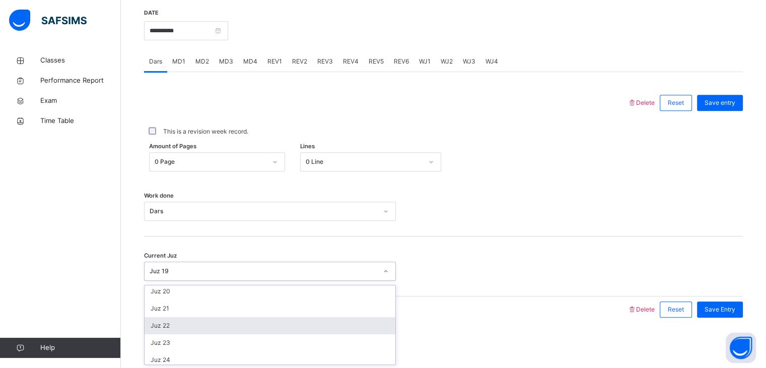
scroll to position [328, 0]
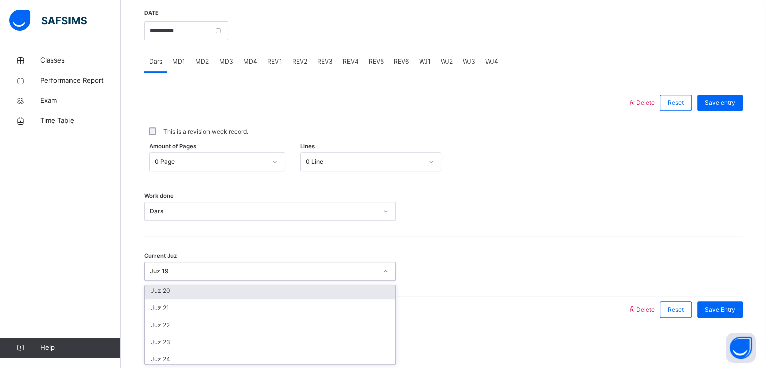
click at [212, 285] on div "Juz 20" at bounding box center [270, 290] width 251 height 17
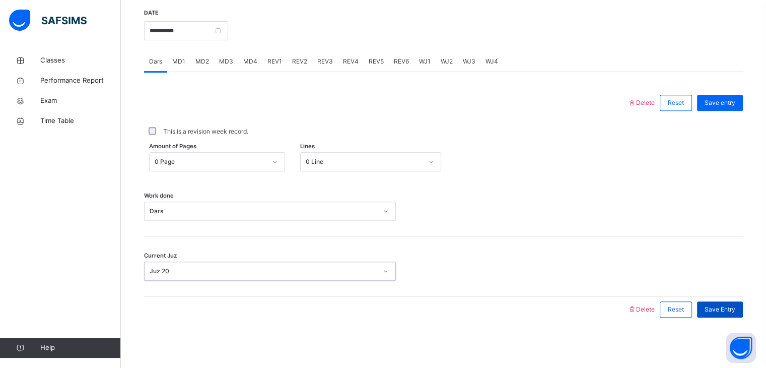
click at [734, 312] on span "Save Entry" at bounding box center [720, 309] width 31 height 9
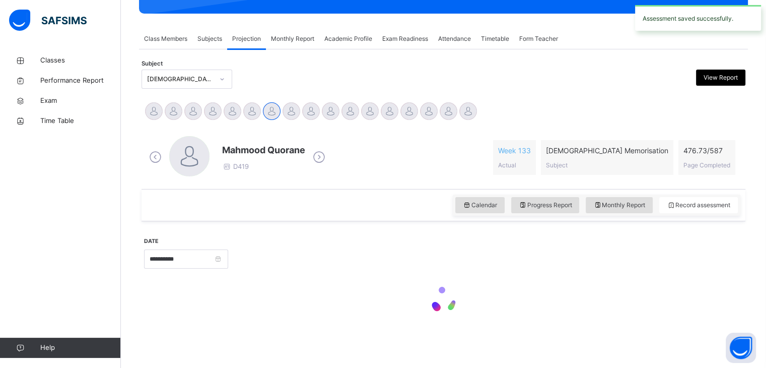
scroll to position [389, 0]
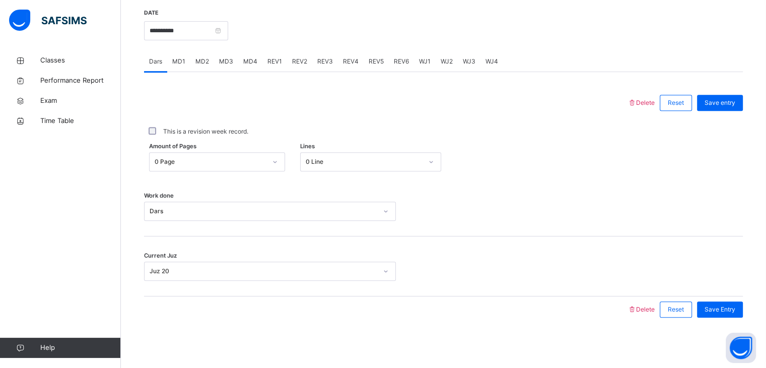
click at [193, 61] on div "MD2" at bounding box center [202, 61] width 24 height 20
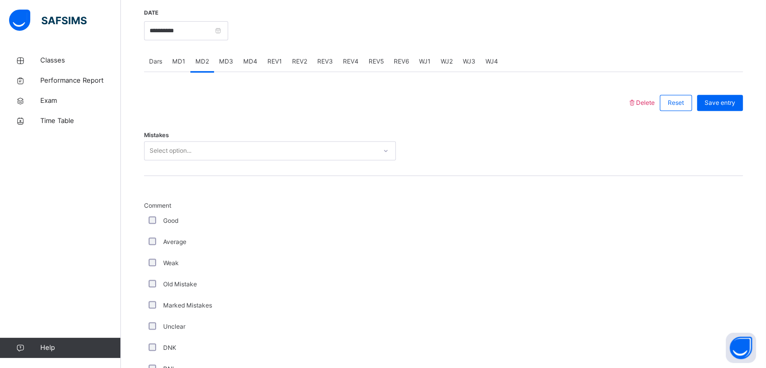
click at [289, 156] on div "Select option..." at bounding box center [261, 151] width 232 height 16
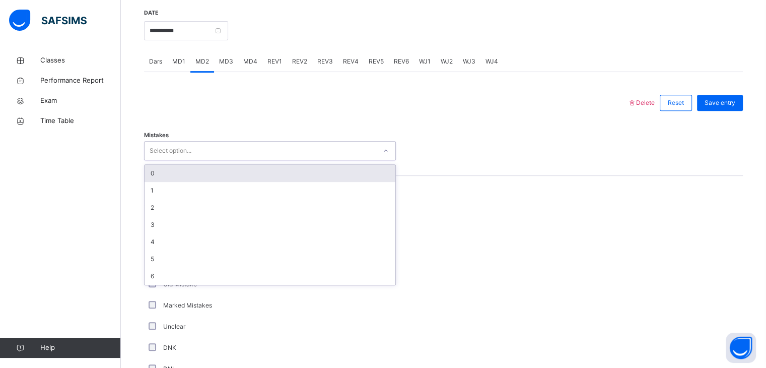
click at [261, 173] on div "0" at bounding box center [270, 173] width 251 height 17
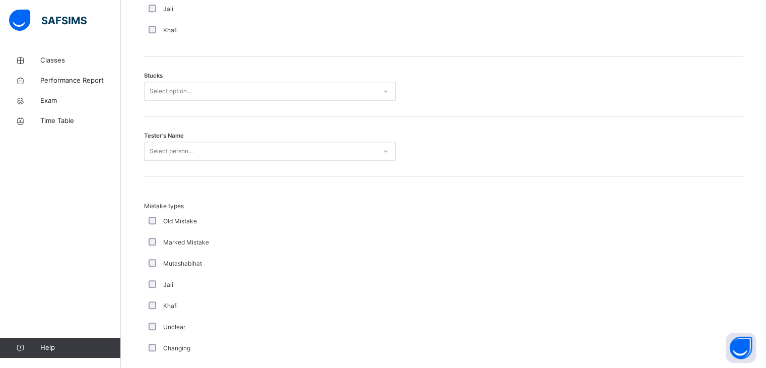
scroll to position [832, 0]
click at [268, 90] on div "Select option..." at bounding box center [261, 92] width 232 height 16
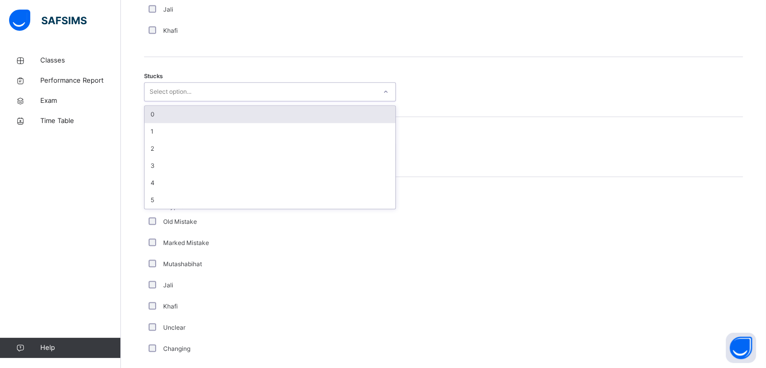
click at [235, 112] on div "0" at bounding box center [270, 114] width 251 height 17
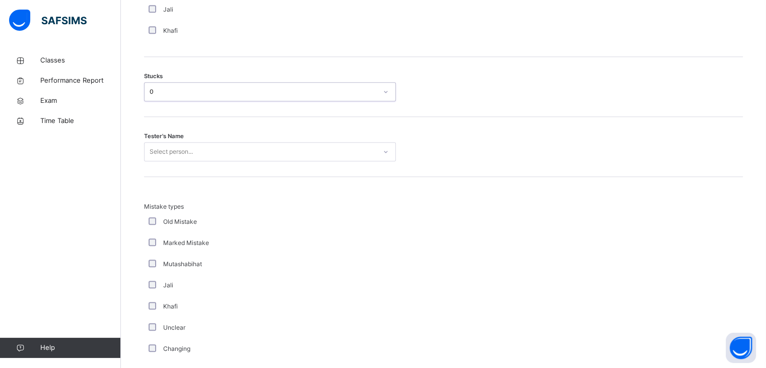
click at [250, 142] on div "Select person..." at bounding box center [270, 151] width 252 height 19
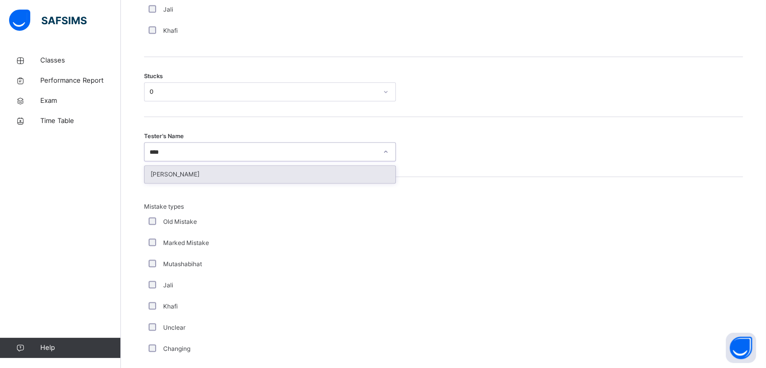
type input "*****"
click at [235, 178] on div "[PERSON_NAME]" at bounding box center [270, 174] width 251 height 17
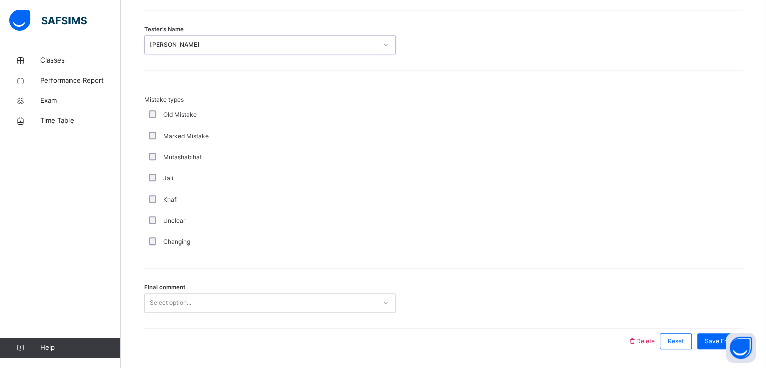
scroll to position [969, 0]
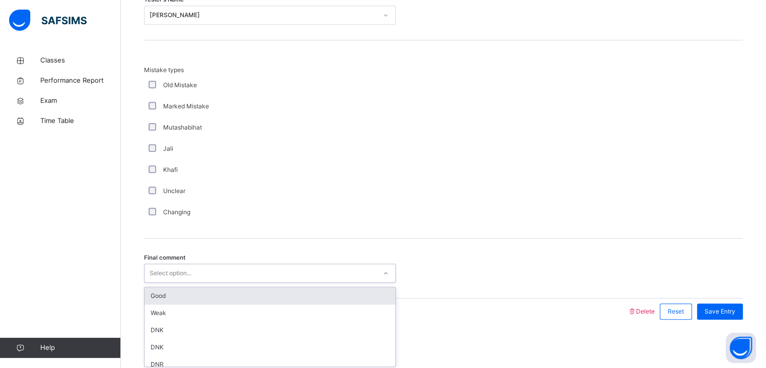
click at [176, 270] on div "Select option..." at bounding box center [171, 272] width 42 height 19
click at [179, 292] on div "Good" at bounding box center [270, 294] width 251 height 17
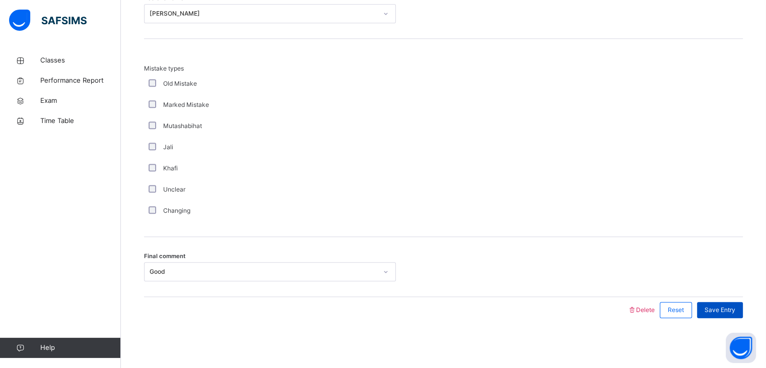
click at [737, 313] on div "Save Entry" at bounding box center [720, 310] width 46 height 16
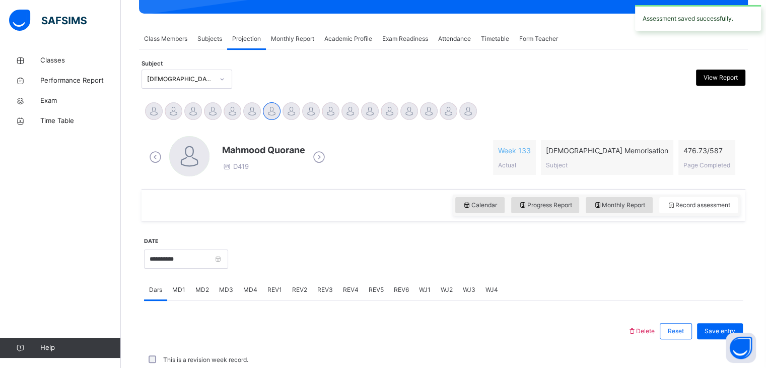
scroll to position [389, 0]
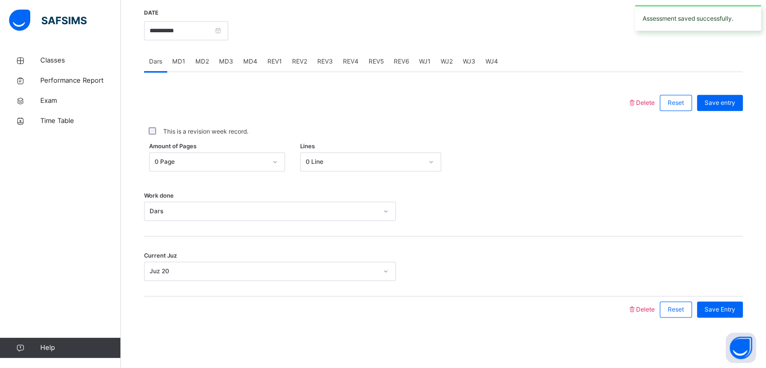
click at [276, 65] on span "REV1" at bounding box center [274, 61] width 15 height 9
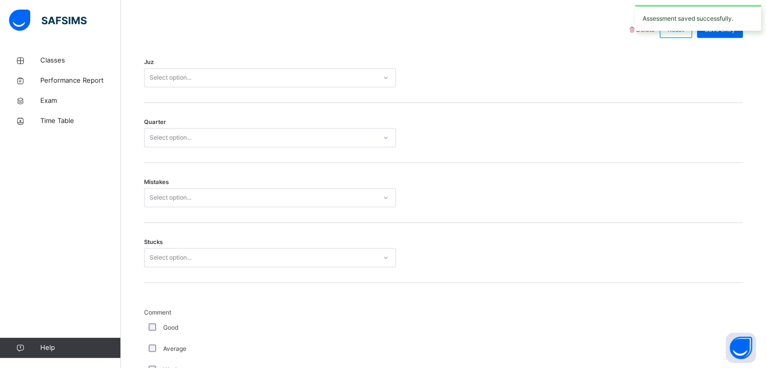
scroll to position [340, 0]
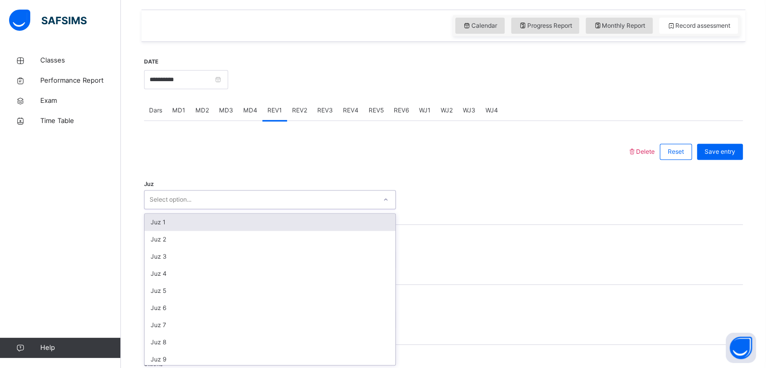
click at [194, 200] on div "Select option..." at bounding box center [261, 200] width 232 height 16
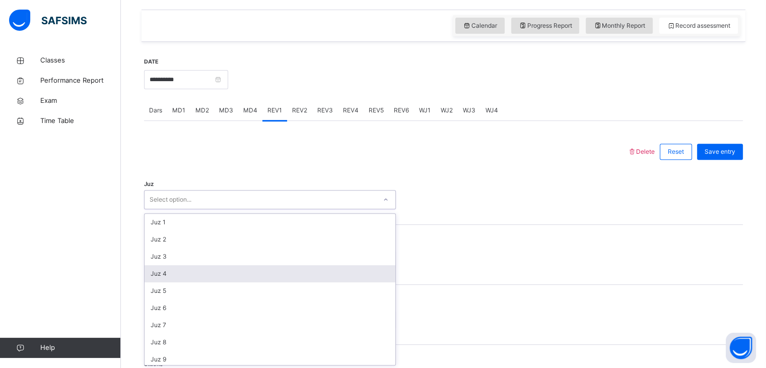
click at [179, 278] on div "Juz 4" at bounding box center [270, 273] width 251 height 17
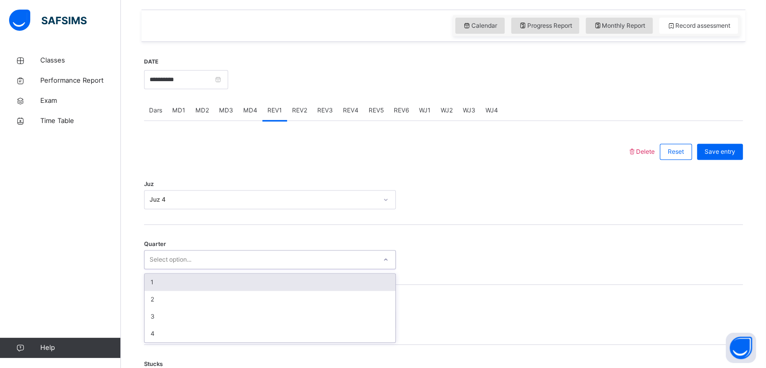
click at [196, 252] on div "Select option..." at bounding box center [261, 260] width 232 height 16
type input "*"
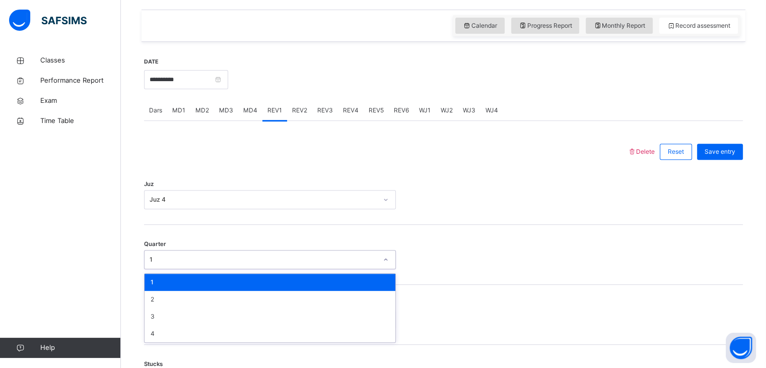
click at [187, 266] on div "1" at bounding box center [270, 259] width 252 height 19
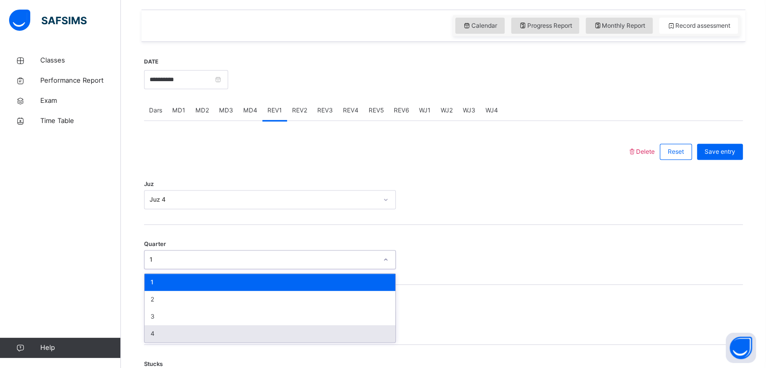
click at [189, 337] on div "4" at bounding box center [270, 333] width 251 height 17
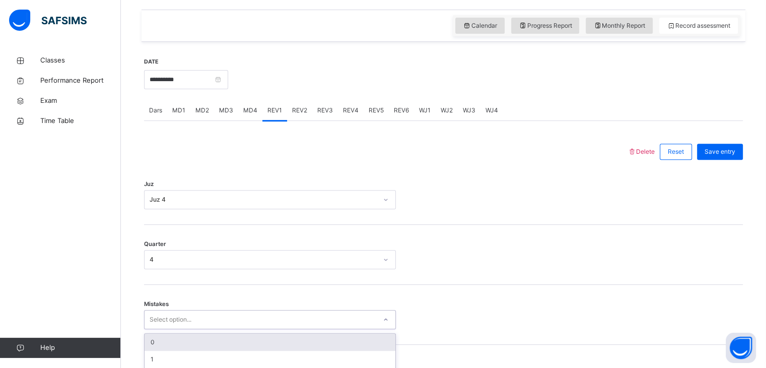
click at [212, 313] on div "option 0 focused, 1 of 7. 7 results available. Use Up and Down to choose option…" at bounding box center [270, 319] width 252 height 19
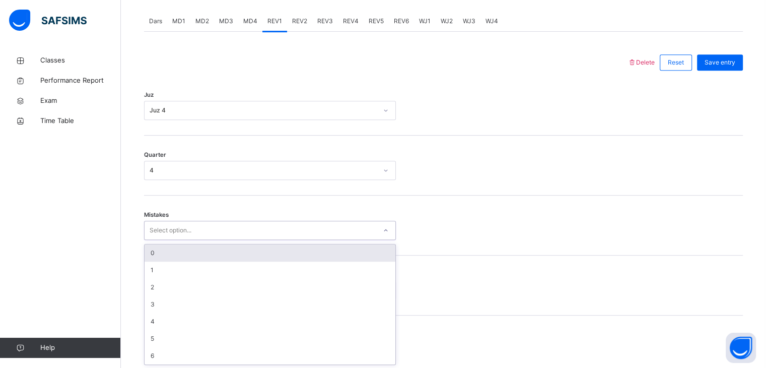
click at [212, 257] on div "0" at bounding box center [270, 252] width 251 height 17
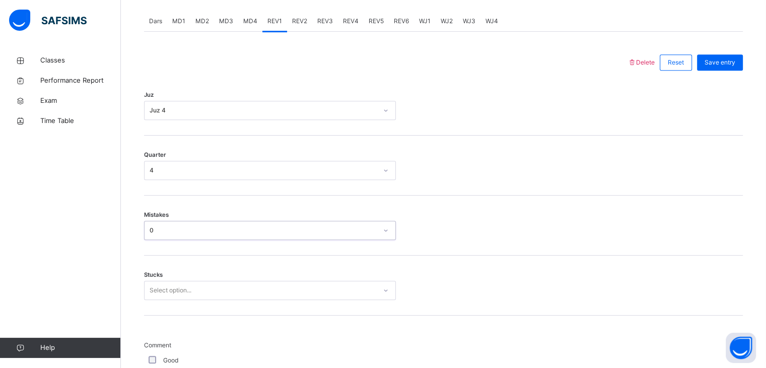
scroll to position [530, 0]
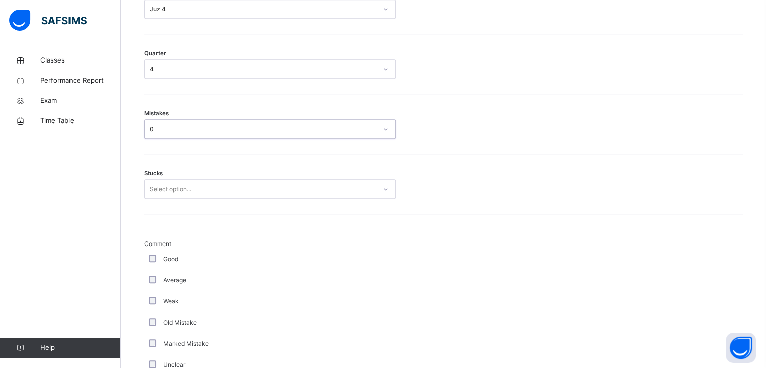
click at [252, 173] on div "Stucks Select option..." at bounding box center [443, 184] width 599 height 60
click at [236, 199] on div "Stucks Select option..." at bounding box center [443, 184] width 599 height 60
click at [239, 195] on div "Select option..." at bounding box center [261, 189] width 232 height 16
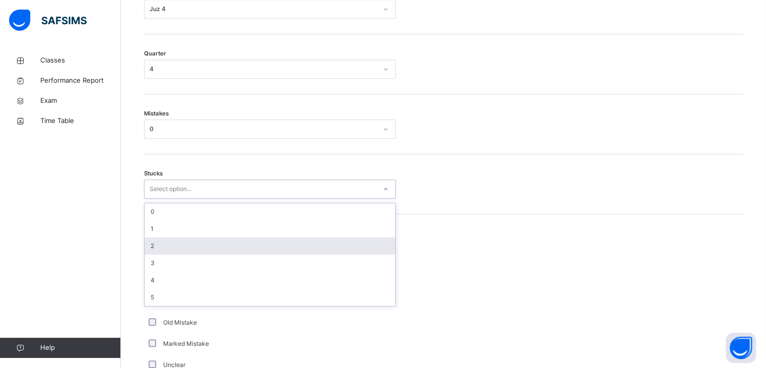
click at [190, 245] on div "2" at bounding box center [270, 245] width 251 height 17
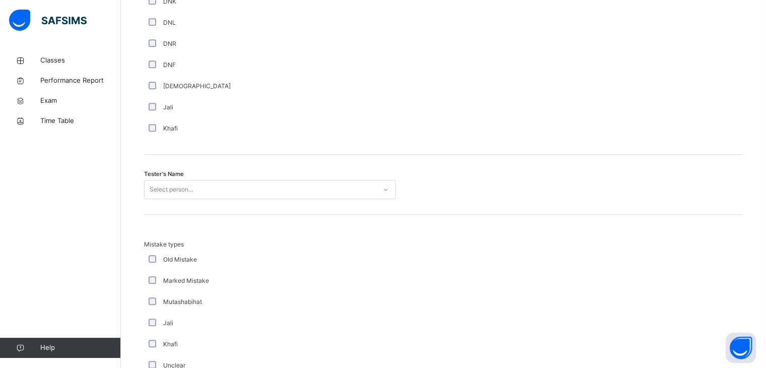
scroll to position [927, 0]
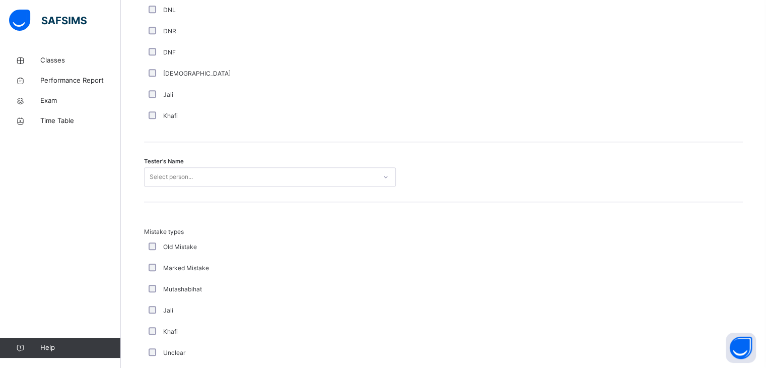
click at [258, 185] on div "Select person..." at bounding box center [270, 176] width 252 height 19
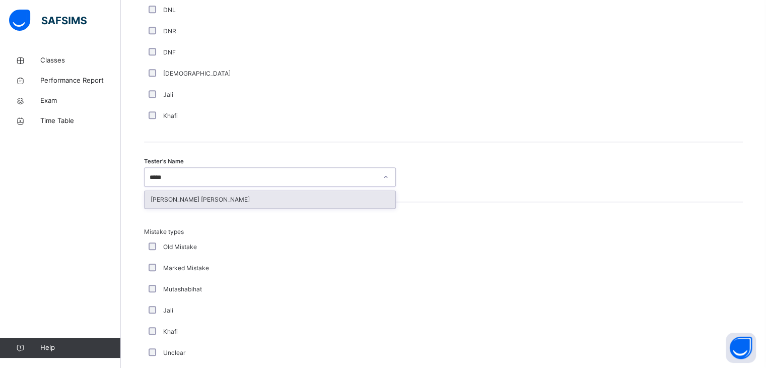
type input "******"
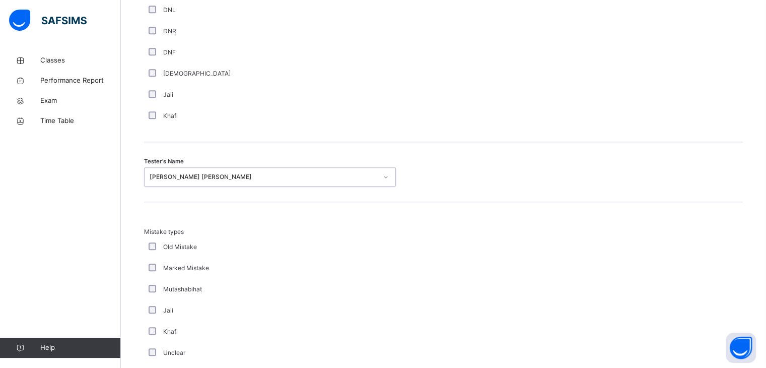
scroll to position [1090, 0]
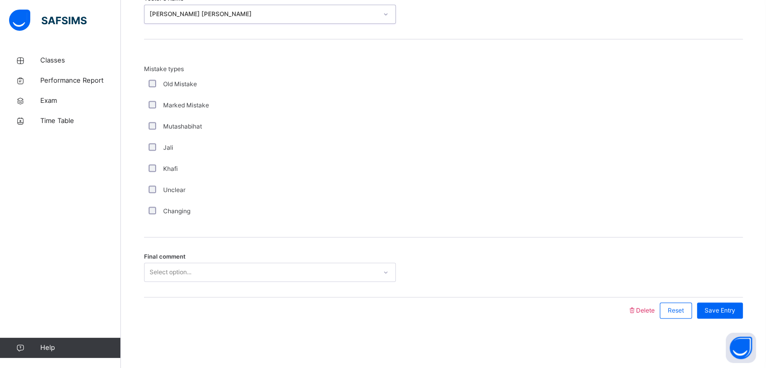
click at [200, 264] on div "Select option..." at bounding box center [261, 272] width 232 height 16
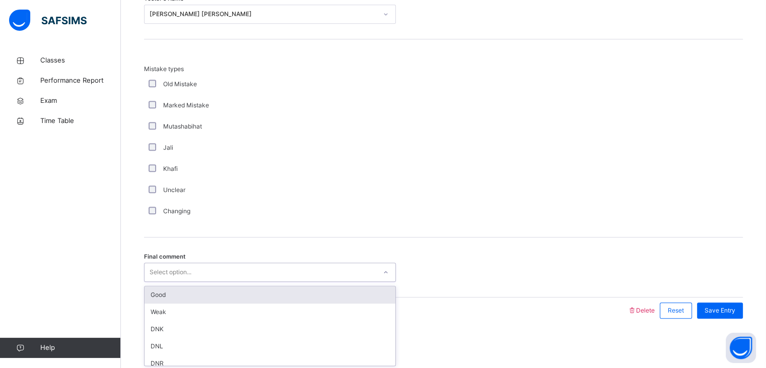
click at [187, 301] on div "Good" at bounding box center [270, 294] width 251 height 17
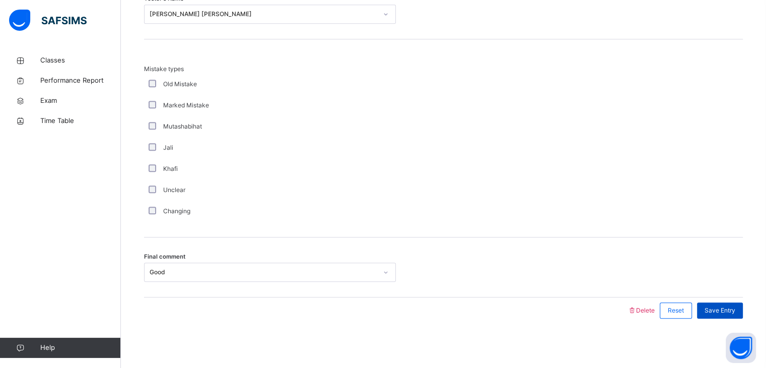
click at [721, 311] on span "Save Entry" at bounding box center [720, 310] width 31 height 9
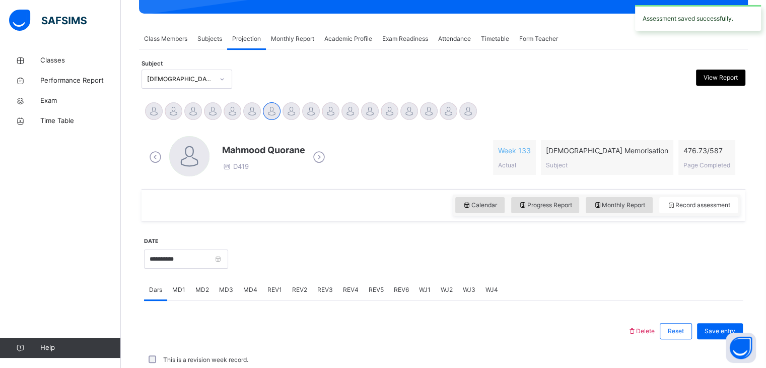
scroll to position [389, 0]
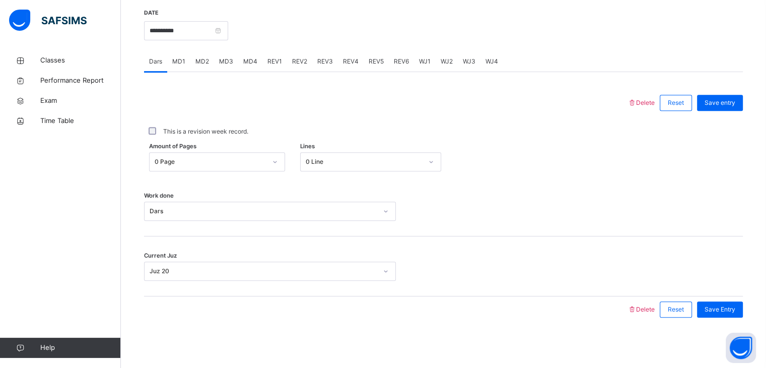
click at [309, 61] on div "REV2" at bounding box center [299, 61] width 25 height 20
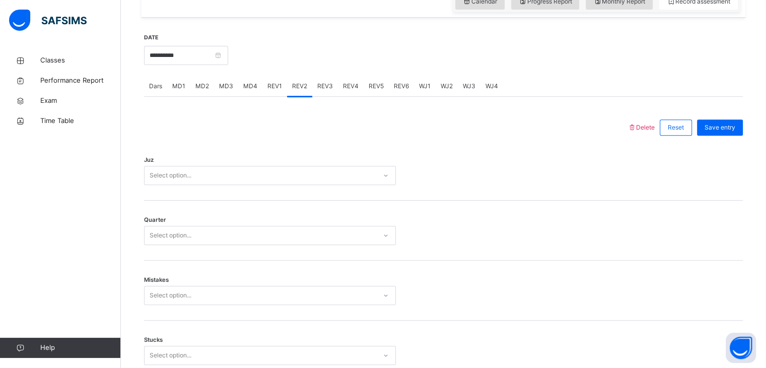
scroll to position [353, 0]
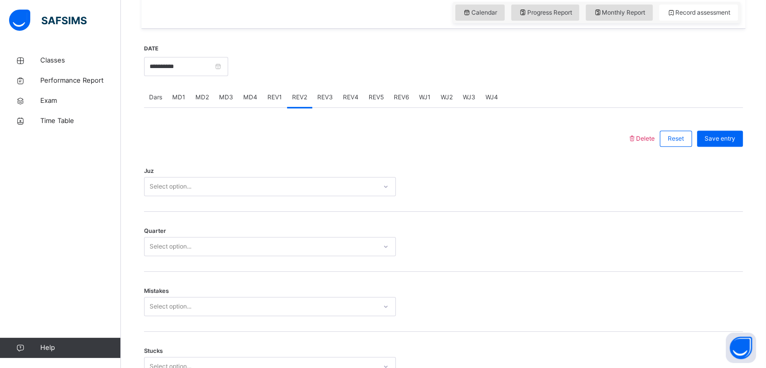
click at [248, 179] on div "Select option..." at bounding box center [261, 187] width 232 height 16
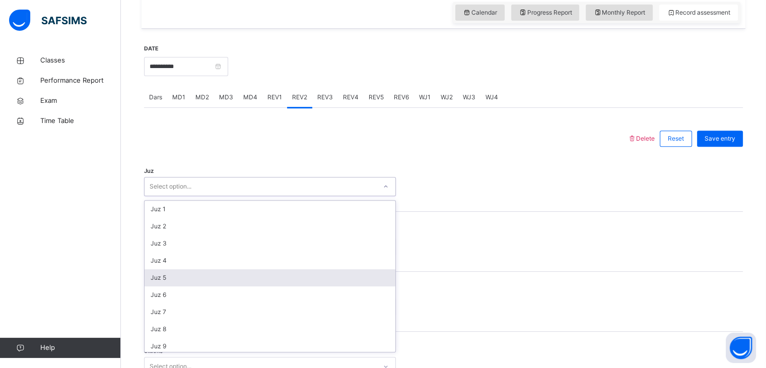
click at [193, 272] on div "Juz 5" at bounding box center [270, 277] width 251 height 17
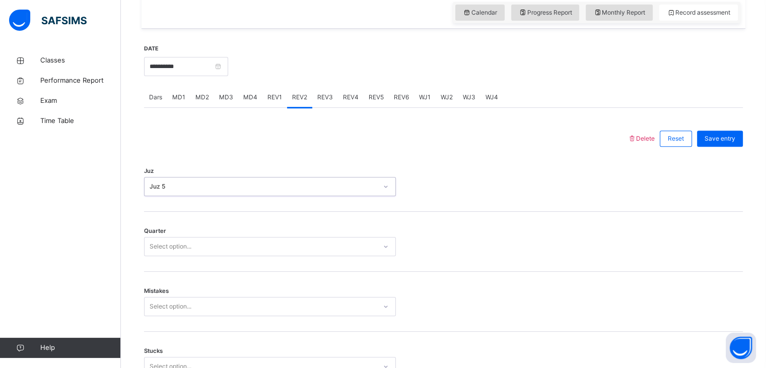
click at [206, 239] on div "Select option..." at bounding box center [261, 247] width 232 height 16
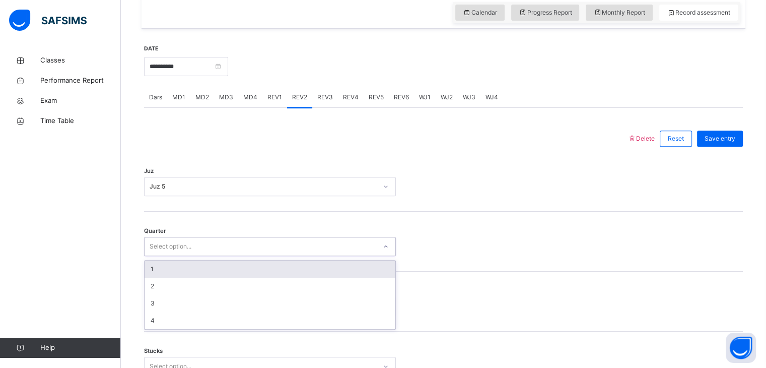
click at [193, 268] on div "1" at bounding box center [270, 268] width 251 height 17
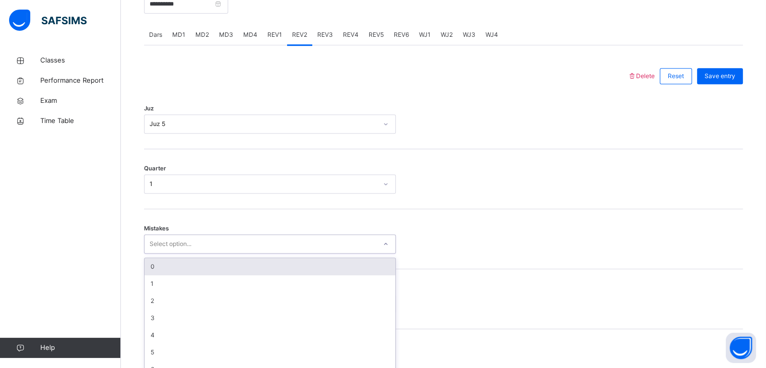
click at [213, 240] on div "Select option..." at bounding box center [270, 243] width 252 height 19
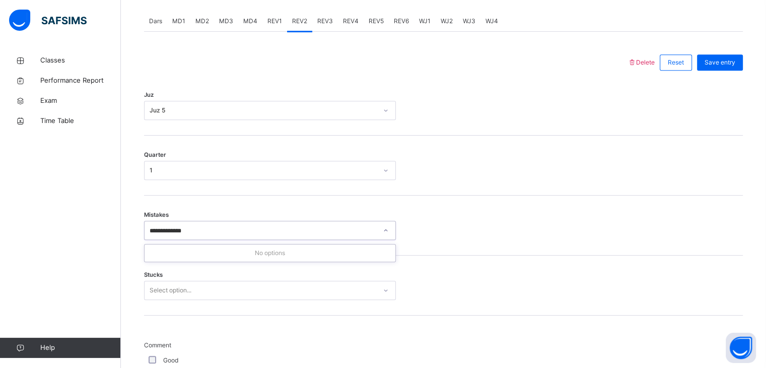
type input "**********"
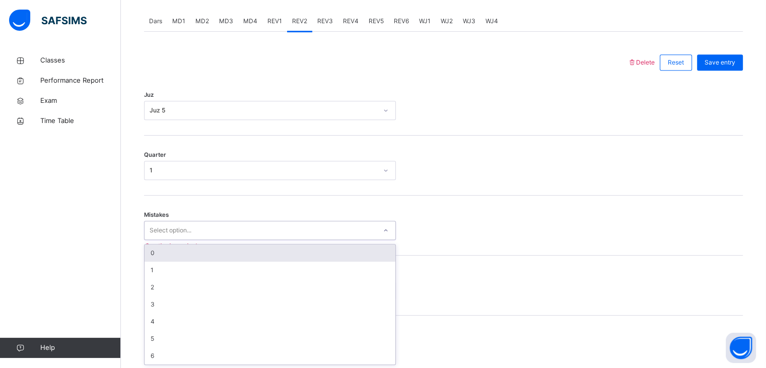
type input "*"
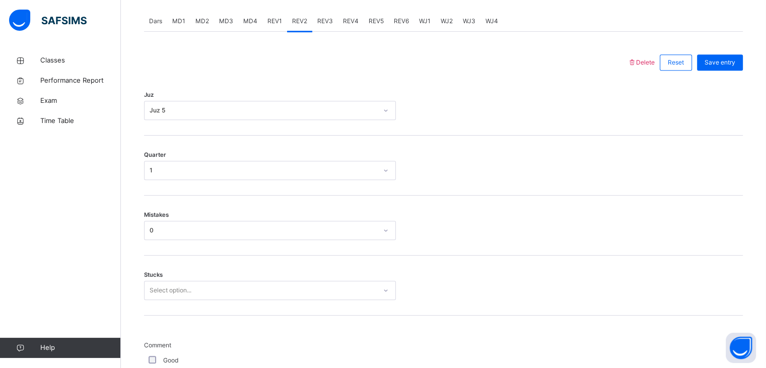
click at [213, 240] on div "Mistakes 0" at bounding box center [443, 225] width 599 height 60
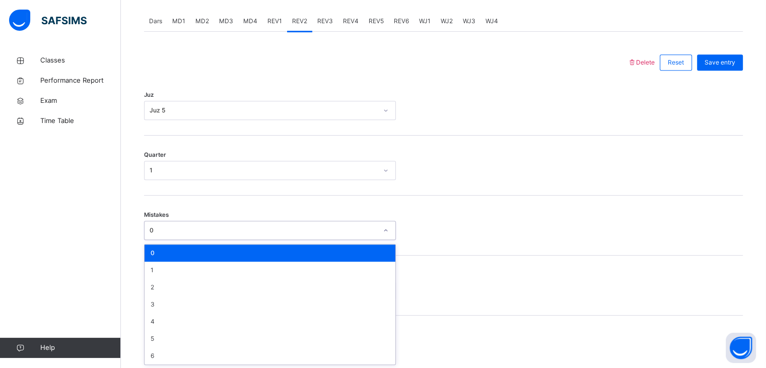
click at [216, 230] on div "0" at bounding box center [264, 230] width 228 height 9
click at [187, 267] on div "1" at bounding box center [270, 269] width 251 height 17
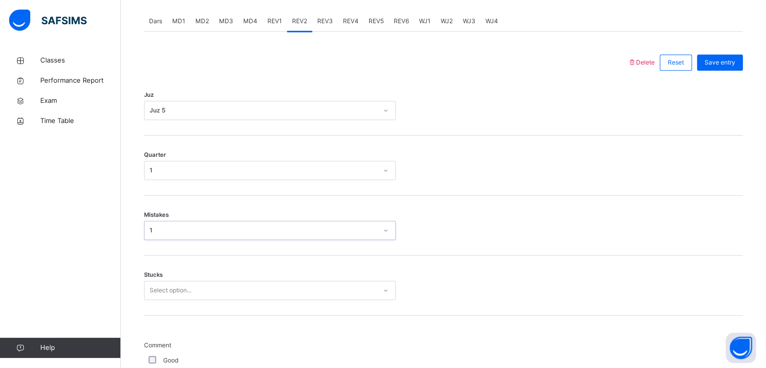
click at [191, 287] on div "Select option..." at bounding box center [270, 290] width 252 height 19
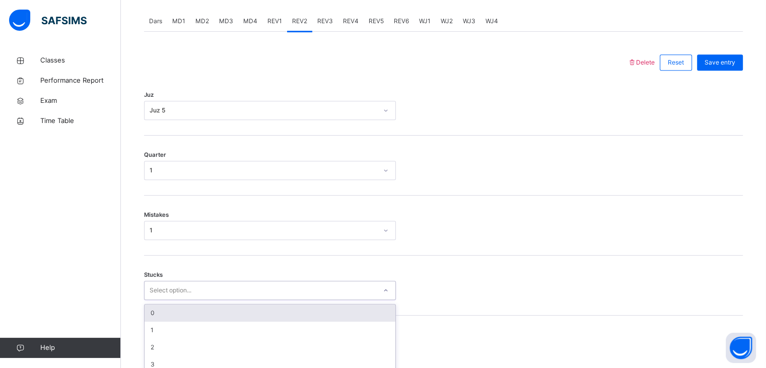
scroll to position [472, 0]
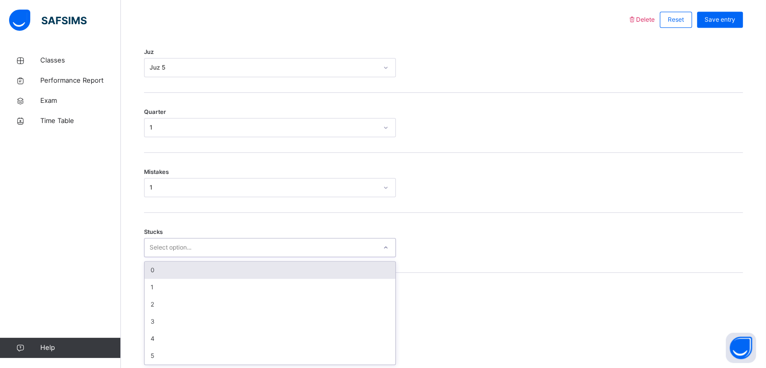
click at [195, 274] on div "0" at bounding box center [270, 269] width 251 height 17
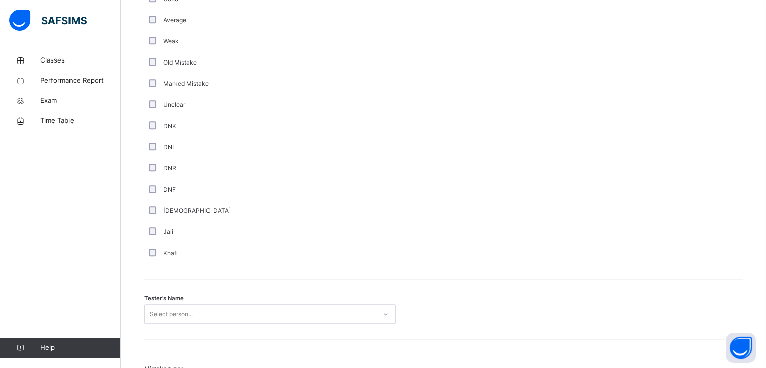
click at [165, 316] on div "Select person..." at bounding box center [270, 313] width 252 height 19
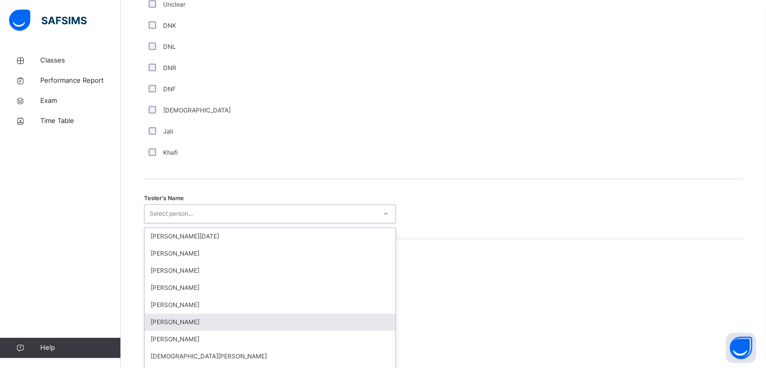
scroll to position [905, 0]
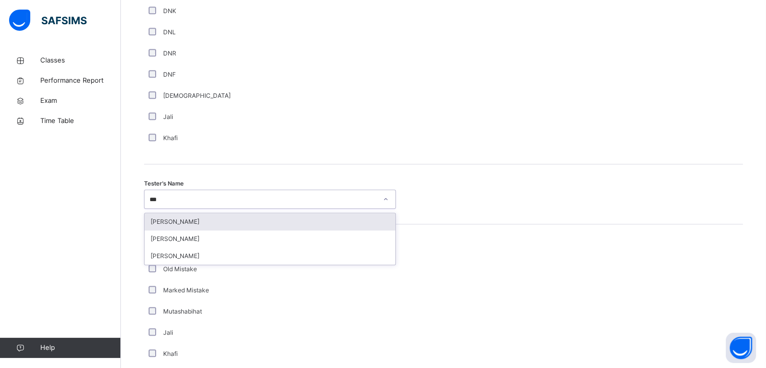
type input "****"
click at [217, 218] on div "[PERSON_NAME]" at bounding box center [270, 221] width 251 height 17
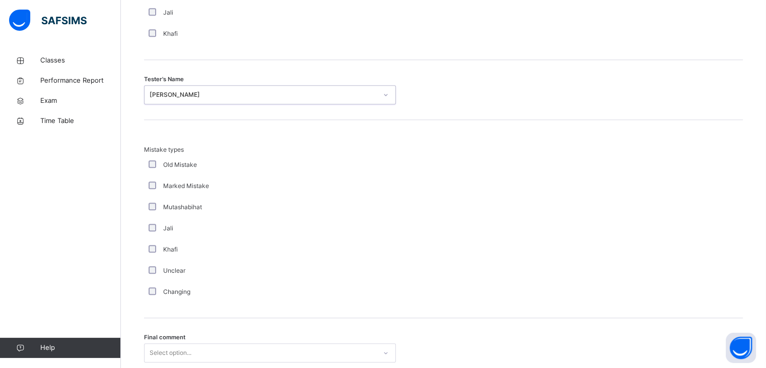
scroll to position [1090, 0]
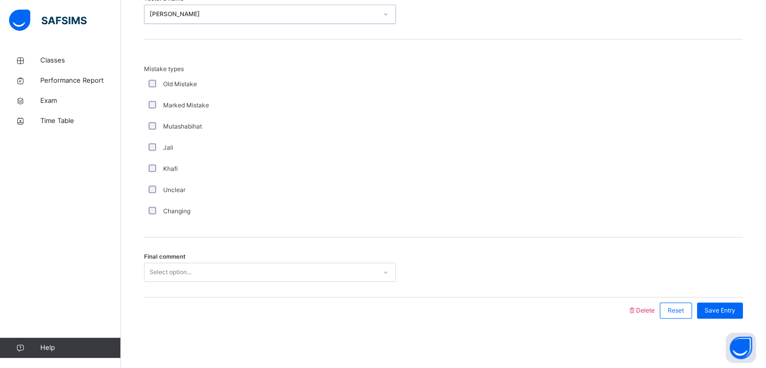
click at [191, 266] on div "Select option..." at bounding box center [171, 271] width 42 height 19
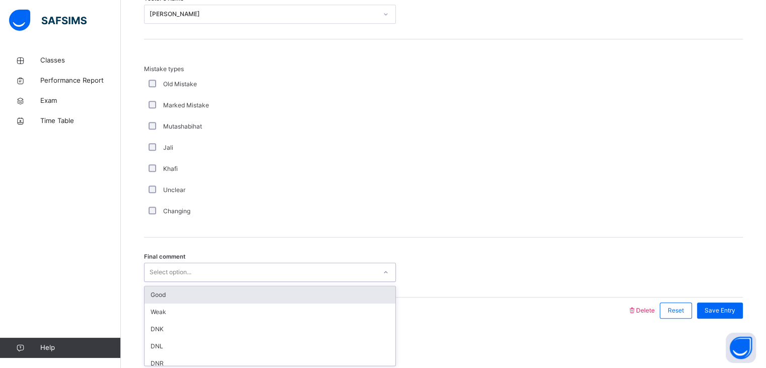
click at [180, 287] on div "Good" at bounding box center [270, 294] width 251 height 17
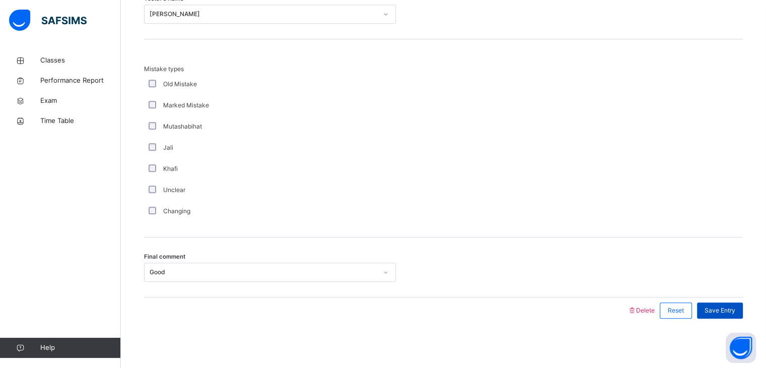
click at [731, 311] on span "Save Entry" at bounding box center [720, 310] width 31 height 9
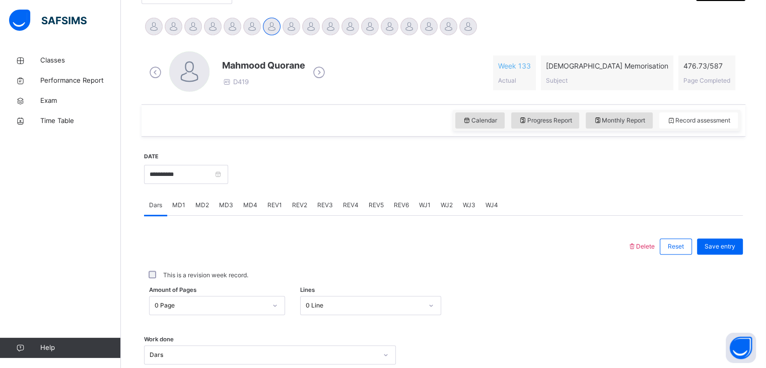
scroll to position [245, 0]
click at [320, 210] on div "REV3" at bounding box center [325, 205] width 26 height 20
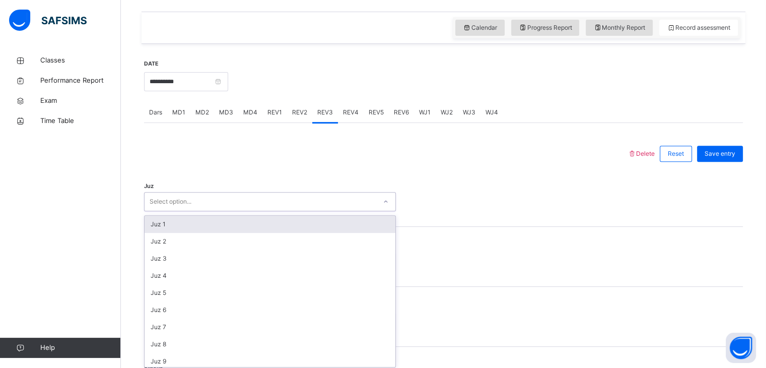
click at [284, 211] on div "option Juz 1 focused, 1 of 30. 30 results available. Use Up and Down to choose …" at bounding box center [270, 201] width 252 height 19
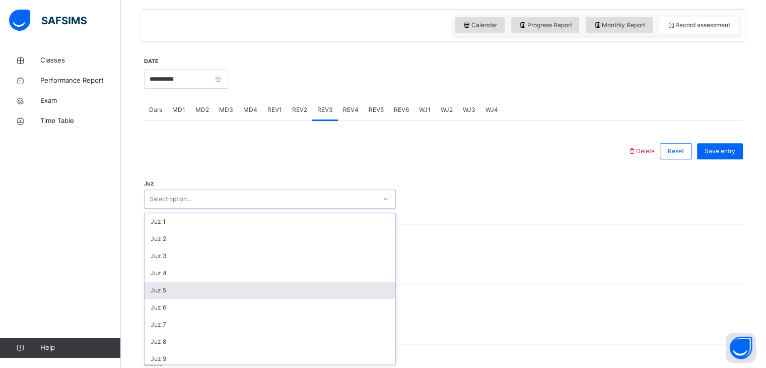
scroll to position [341, 0]
click at [236, 283] on div "Juz 5" at bounding box center [270, 289] width 251 height 17
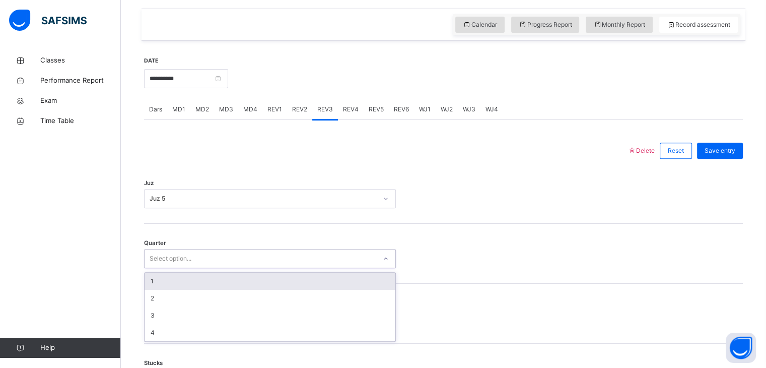
click at [244, 262] on div "Select option..." at bounding box center [261, 259] width 232 height 16
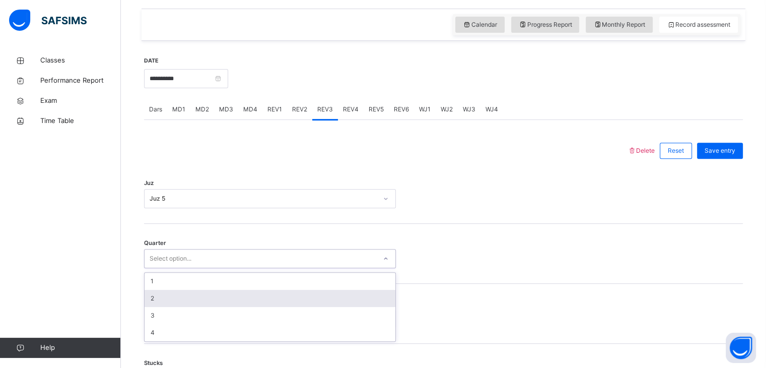
click at [239, 290] on div "2" at bounding box center [270, 298] width 251 height 17
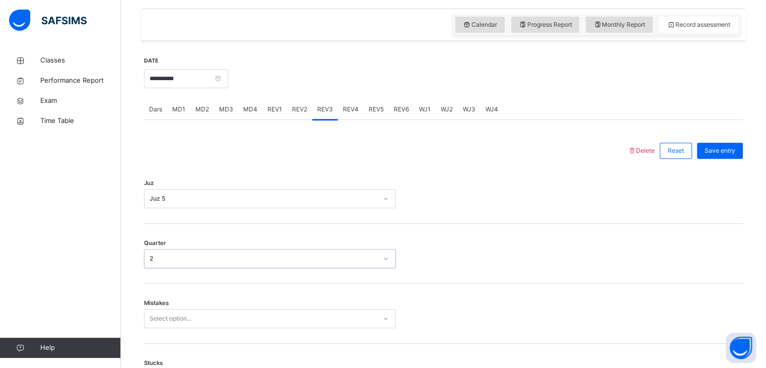
click at [218, 319] on div "Select option..." at bounding box center [270, 318] width 252 height 19
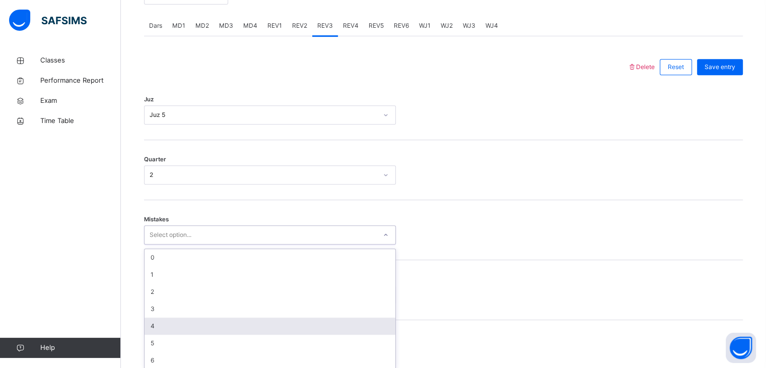
scroll to position [429, 0]
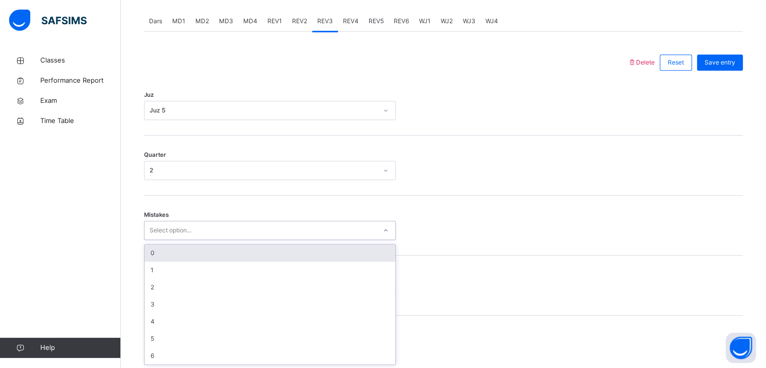
click at [200, 258] on div "0" at bounding box center [270, 252] width 251 height 17
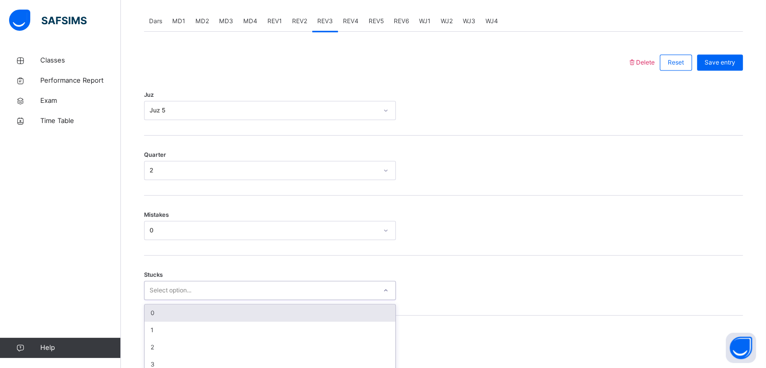
scroll to position [472, 0]
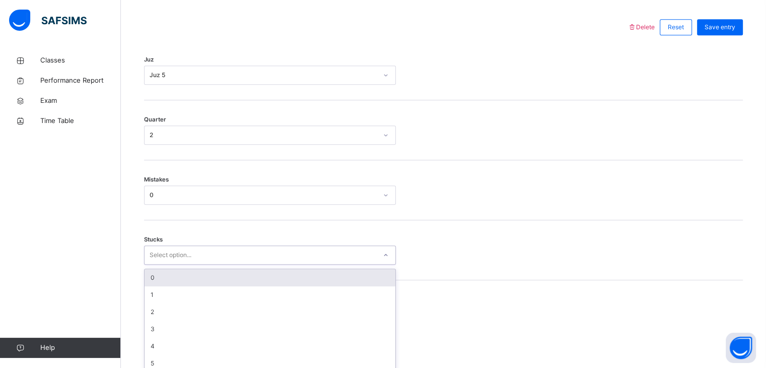
click at [191, 264] on div "option 0 focused, 1 of 6. 6 results available. Use Up and Down to choose option…" at bounding box center [270, 254] width 252 height 19
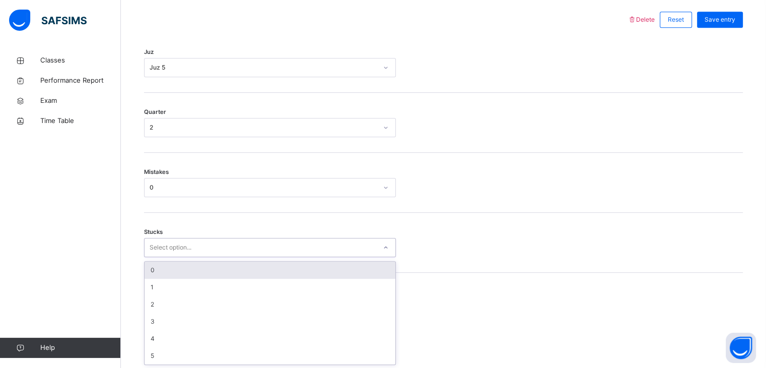
click at [203, 268] on div "0" at bounding box center [270, 269] width 251 height 17
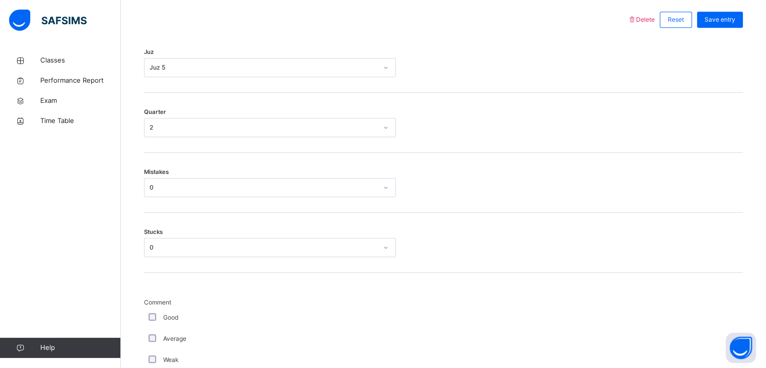
click at [203, 268] on div "Stucks 0" at bounding box center [443, 243] width 599 height 60
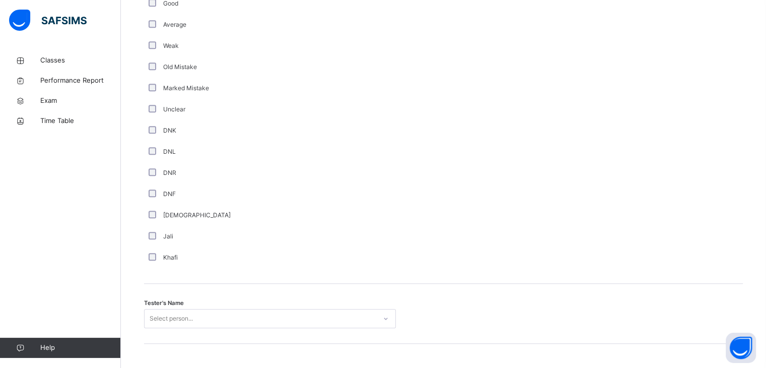
click at [197, 321] on div "Select person..." at bounding box center [270, 318] width 252 height 19
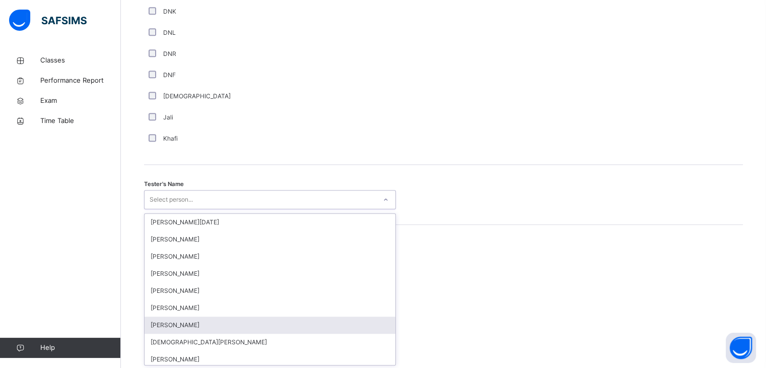
scroll to position [905, 0]
type input "*"
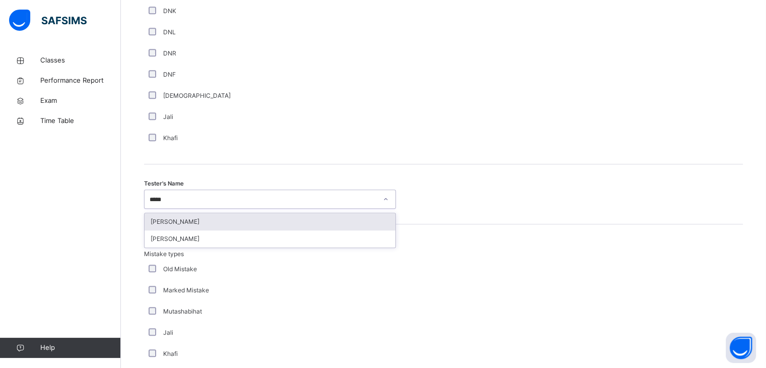
type input "*****"
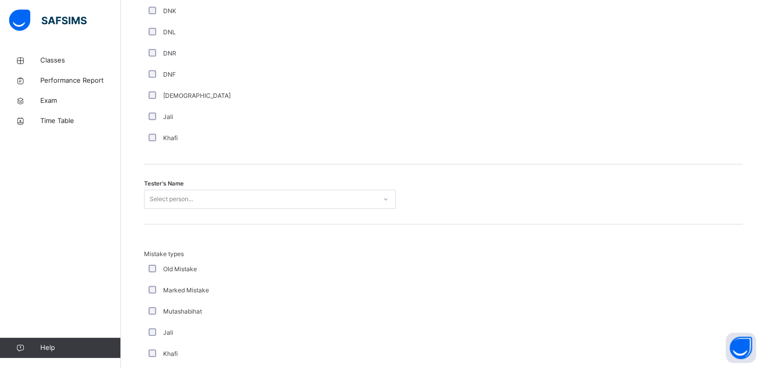
click at [250, 210] on div "Tester's Name Select person..." at bounding box center [443, 194] width 599 height 60
click at [252, 194] on div "Select person..." at bounding box center [261, 199] width 232 height 16
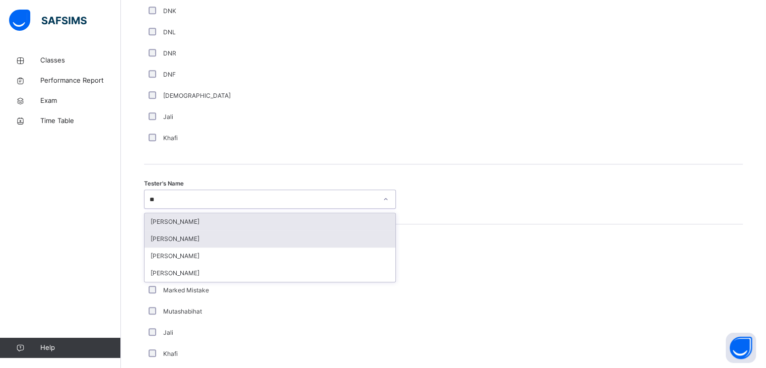
scroll to position [0, 0]
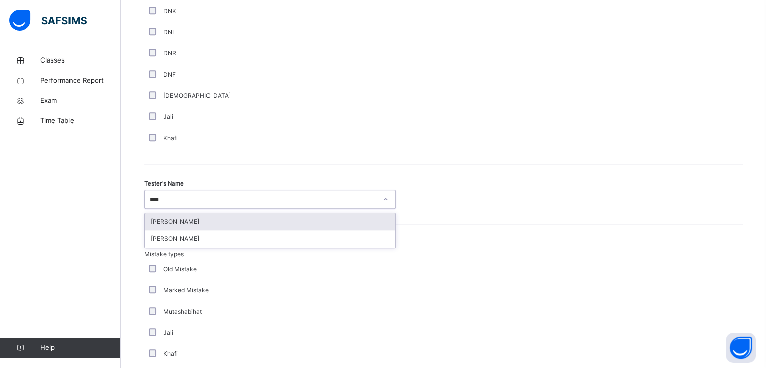
type input "*****"
click at [256, 224] on div "[PERSON_NAME]" at bounding box center [270, 221] width 251 height 17
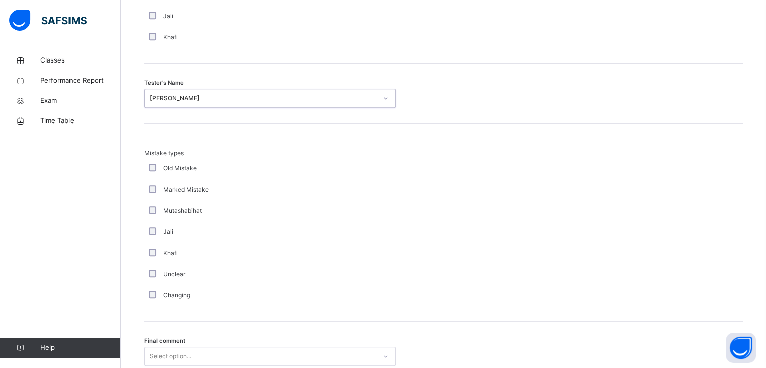
scroll to position [1090, 0]
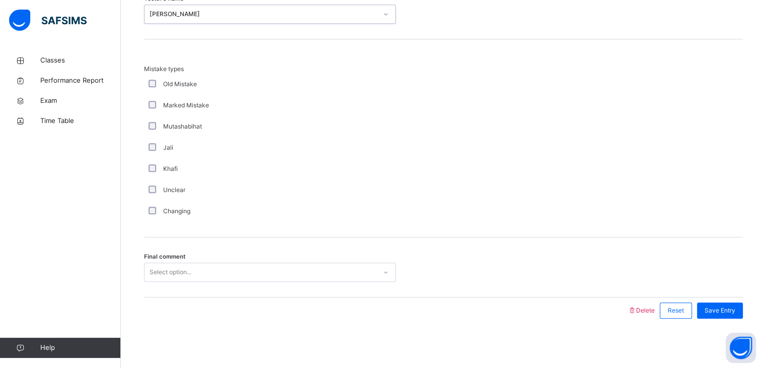
click at [260, 256] on div "Final comment Select option..." at bounding box center [443, 267] width 599 height 60
click at [252, 266] on div "Select option..." at bounding box center [261, 272] width 232 height 16
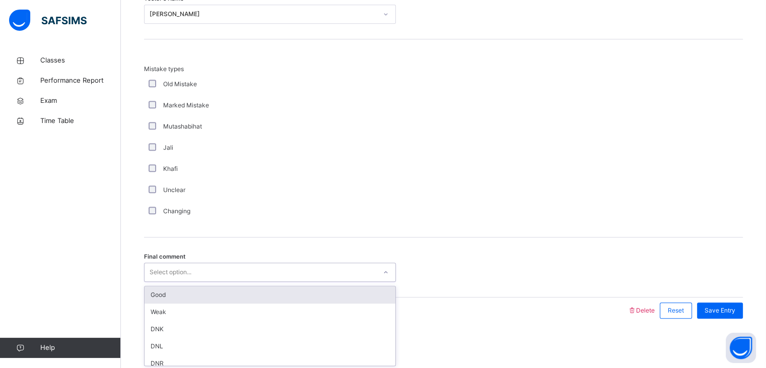
click at [236, 291] on div "Good" at bounding box center [270, 294] width 251 height 17
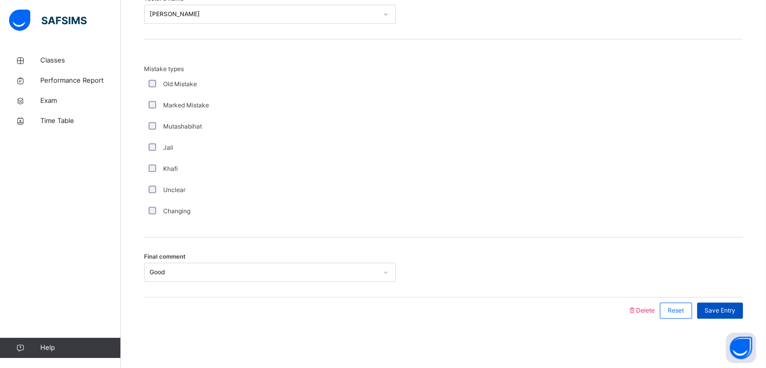
click at [732, 307] on span "Save Entry" at bounding box center [720, 310] width 31 height 9
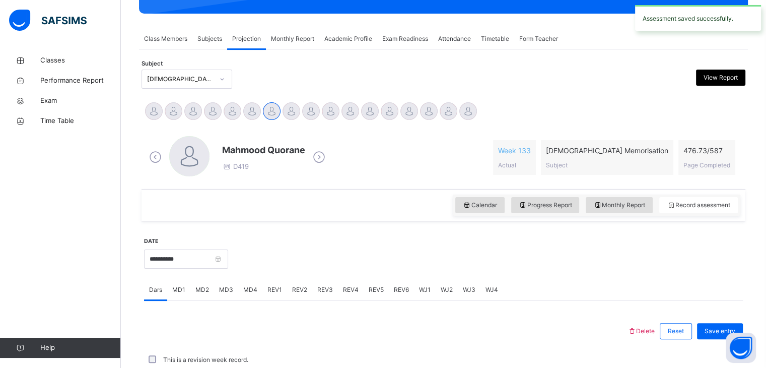
scroll to position [389, 0]
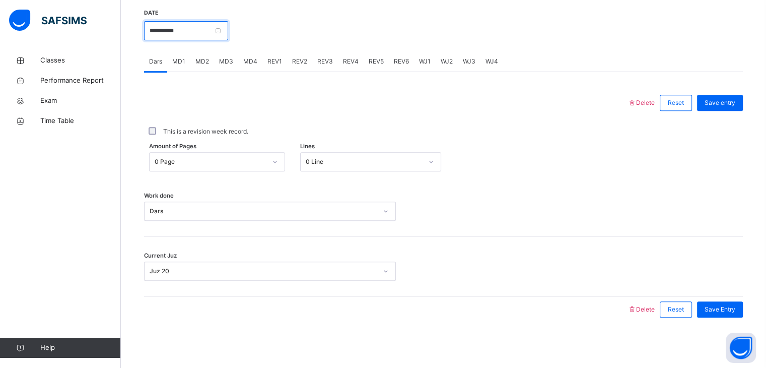
click at [162, 32] on input "**********" at bounding box center [186, 30] width 84 height 19
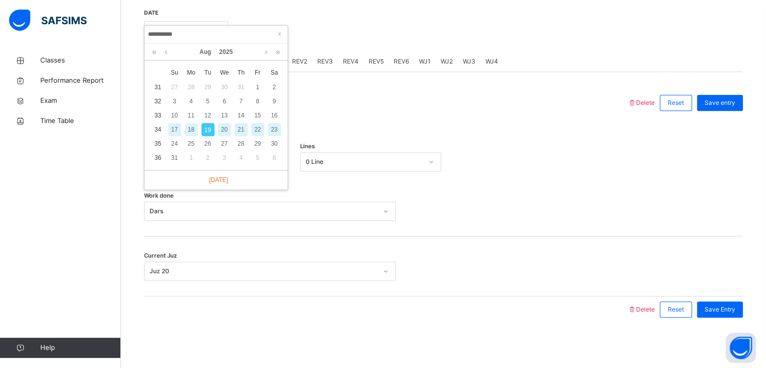
click at [189, 125] on div "18" at bounding box center [191, 129] width 13 height 13
type input "**********"
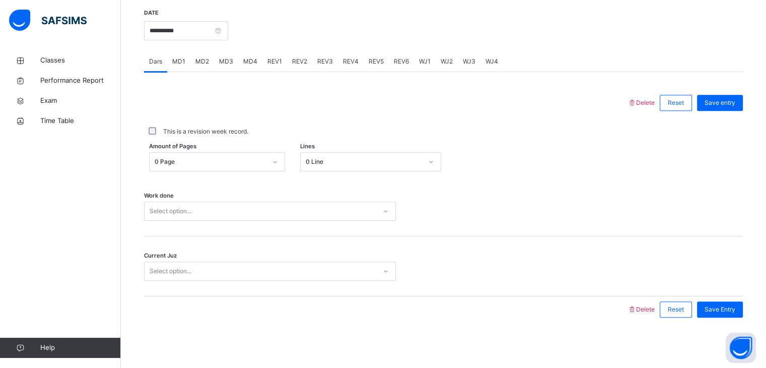
click at [213, 147] on div "Amount of Pages 0 Page Lines 0 Line" at bounding box center [443, 161] width 599 height 29
click at [210, 154] on div "0 Page" at bounding box center [208, 162] width 116 height 16
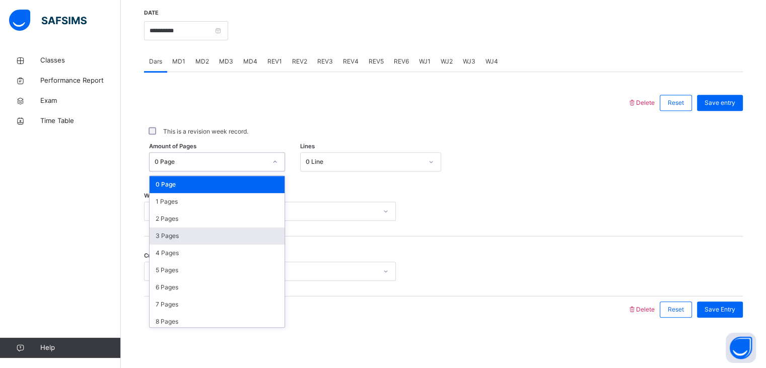
click at [195, 241] on div "3 Pages" at bounding box center [217, 235] width 135 height 17
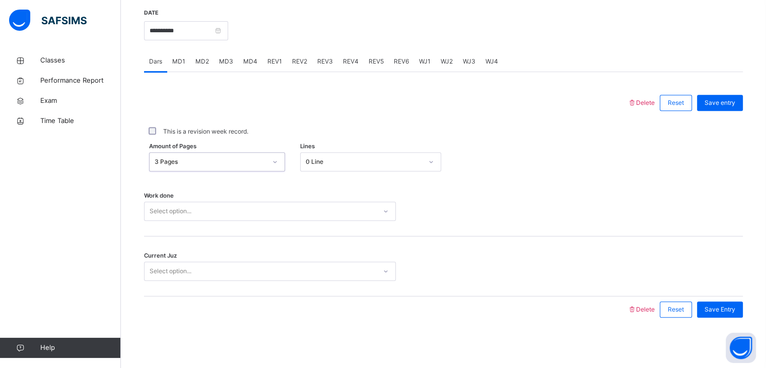
click at [327, 172] on div "Amount of Pages option 3 Pages, selected. 0 results available. Select is focuse…" at bounding box center [443, 161] width 599 height 29
click at [327, 172] on div "Amount of Pages 3 Pages Lines 0 Line" at bounding box center [443, 161] width 599 height 29
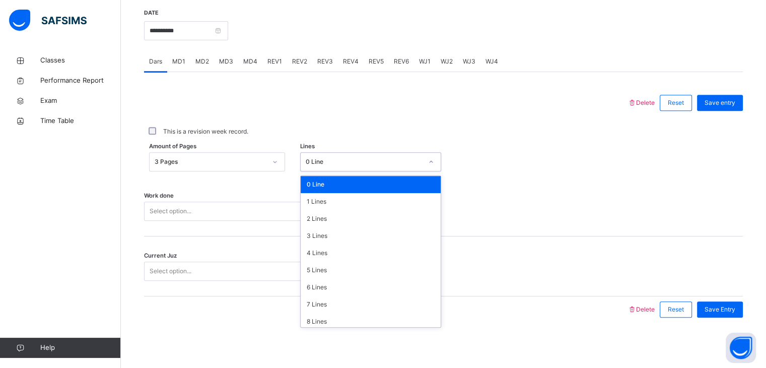
click at [316, 168] on div "0 Line" at bounding box center [361, 162] width 121 height 16
click at [347, 237] on div "3 Lines" at bounding box center [371, 235] width 140 height 17
click at [347, 237] on div "Current Juz Select option..." at bounding box center [443, 266] width 599 height 60
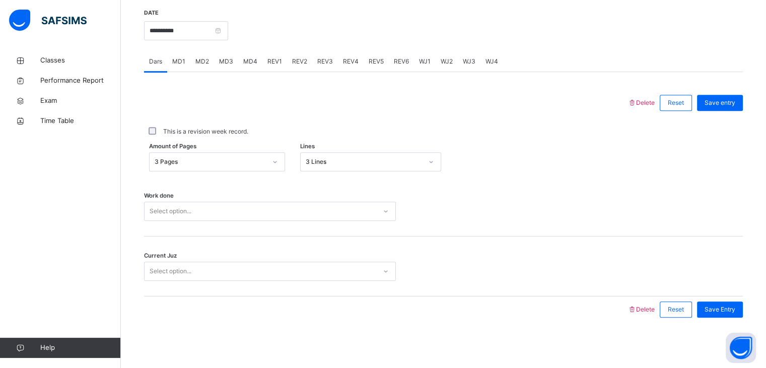
click at [347, 222] on div "Work done Select option..." at bounding box center [443, 206] width 599 height 60
click at [360, 205] on div "Select option..." at bounding box center [261, 211] width 232 height 16
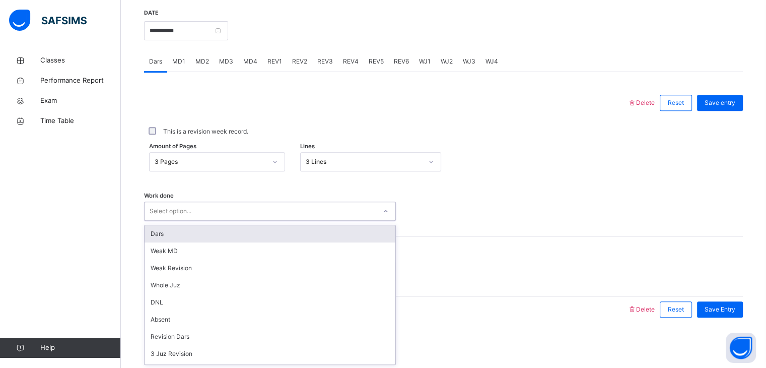
click at [322, 233] on div "Dars" at bounding box center [270, 233] width 251 height 17
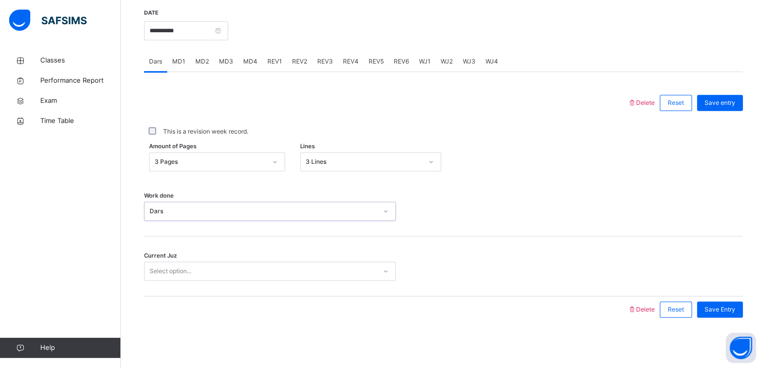
click at [227, 277] on div "Select option..." at bounding box center [261, 271] width 232 height 16
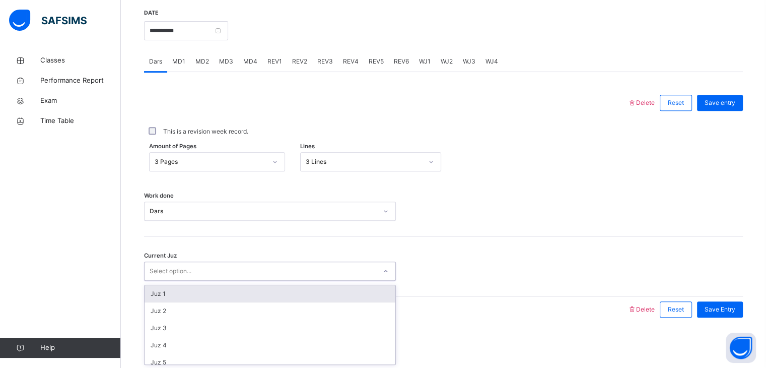
click at [227, 277] on div "Select option..." at bounding box center [261, 271] width 232 height 16
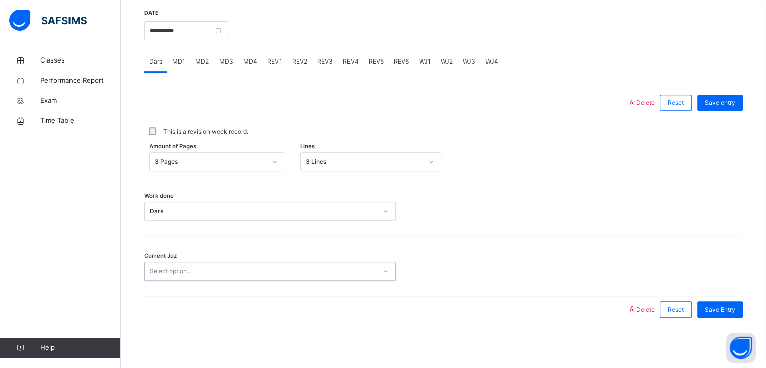
click at [227, 277] on div "Select option..." at bounding box center [261, 271] width 232 height 16
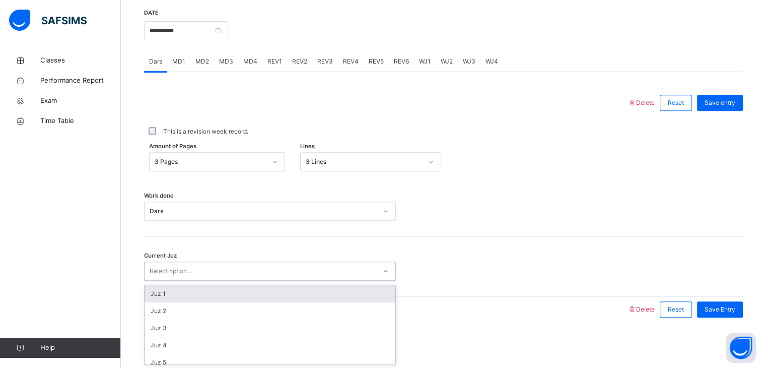
type input "**"
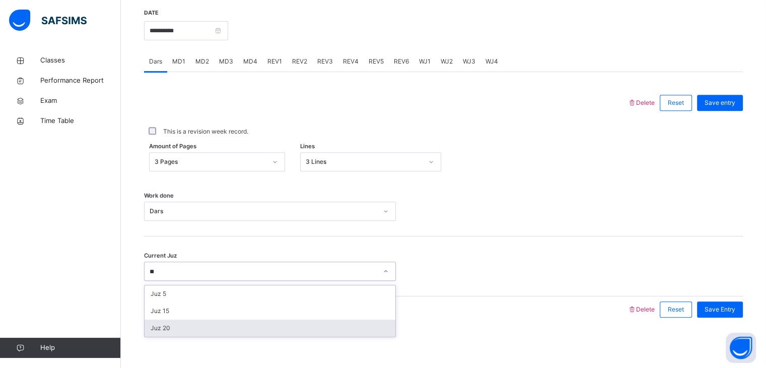
click at [232, 332] on div "Juz 20" at bounding box center [270, 327] width 251 height 17
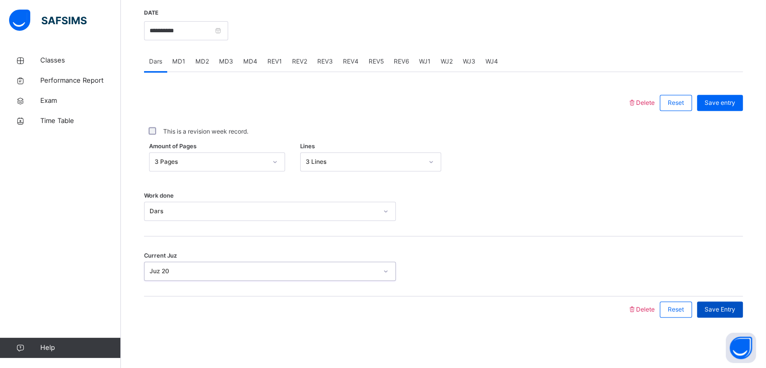
click at [743, 308] on div "Save Entry" at bounding box center [720, 309] width 46 height 16
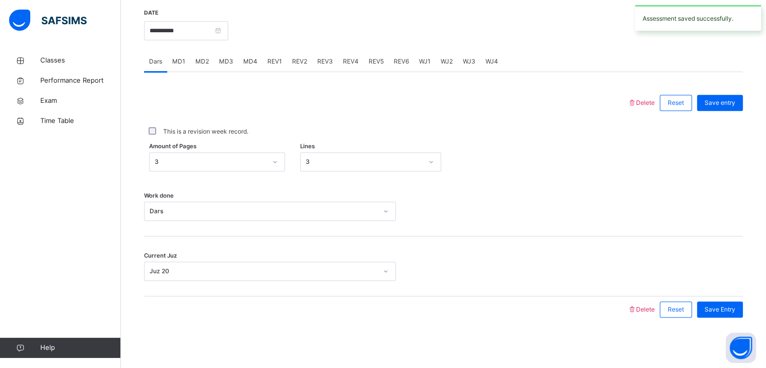
click at [227, 58] on span "MD3" at bounding box center [226, 61] width 14 height 9
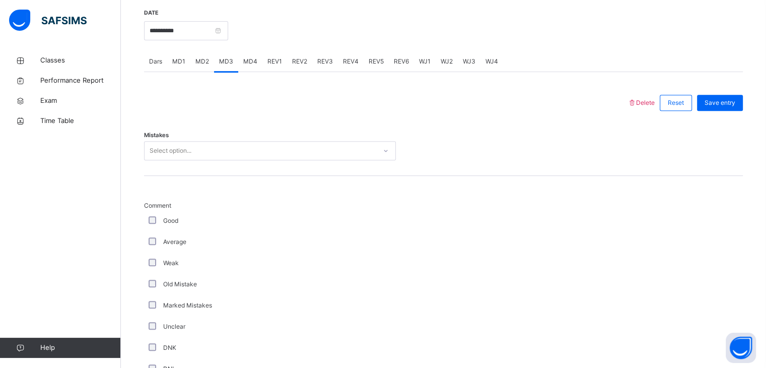
click at [245, 146] on div "Select option..." at bounding box center [261, 151] width 232 height 16
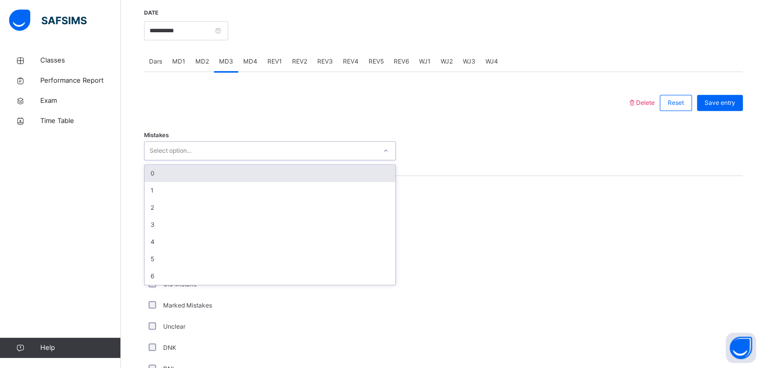
click at [219, 178] on div "0" at bounding box center [270, 173] width 251 height 17
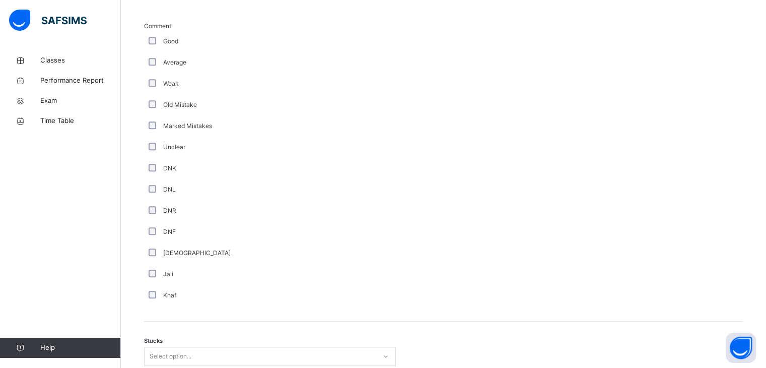
scroll to position [643, 0]
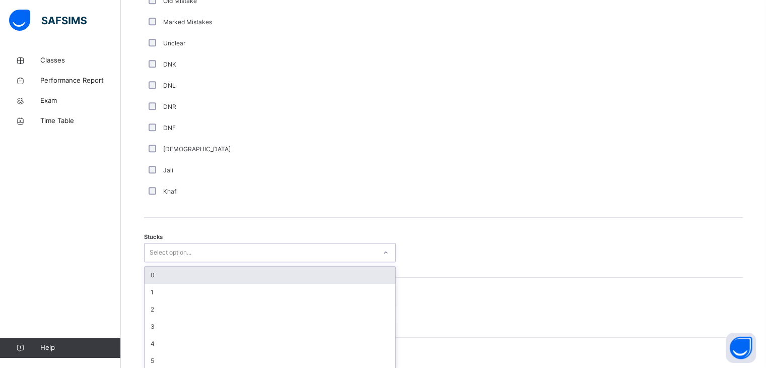
click at [205, 262] on div "option 0 focused, 1 of 6. 6 results available. Use Up and Down to choose option…" at bounding box center [270, 252] width 252 height 19
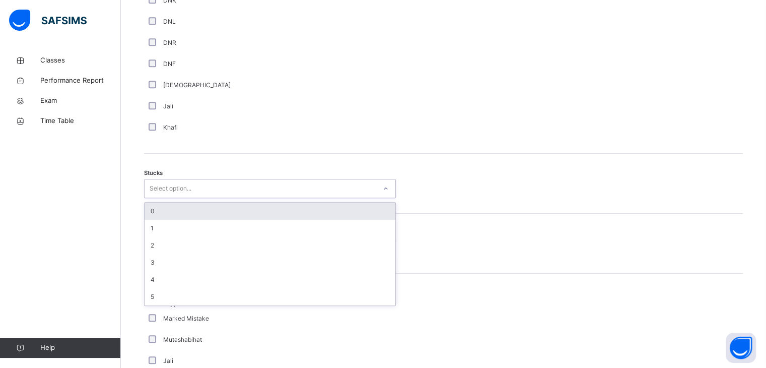
scroll to position [737, 0]
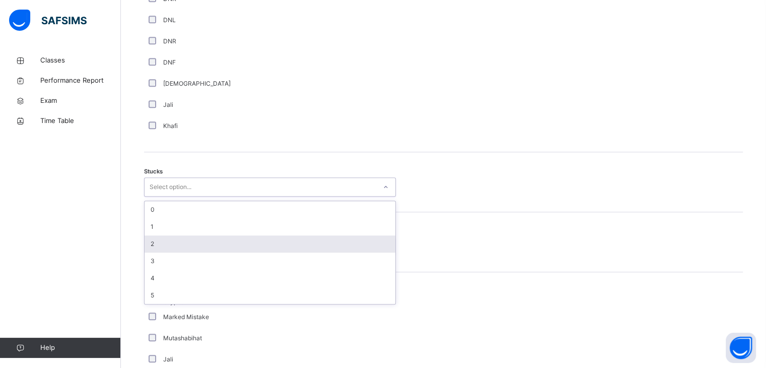
click at [341, 242] on div "2" at bounding box center [270, 243] width 251 height 17
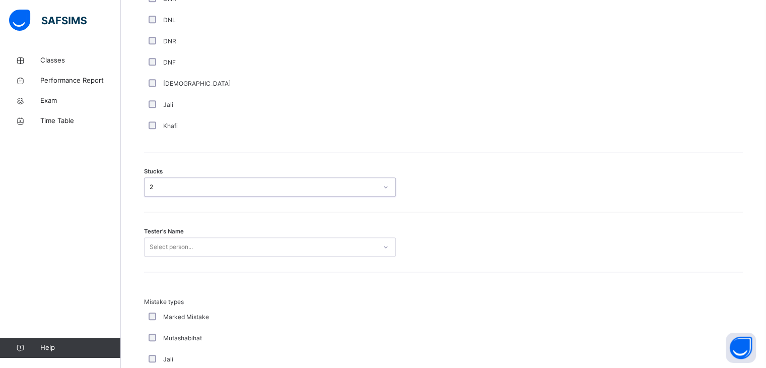
click at [341, 242] on div "Select person..." at bounding box center [261, 247] width 232 height 16
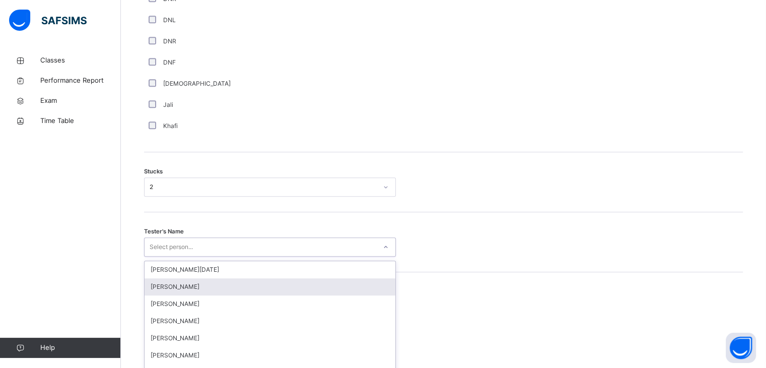
scroll to position [786, 0]
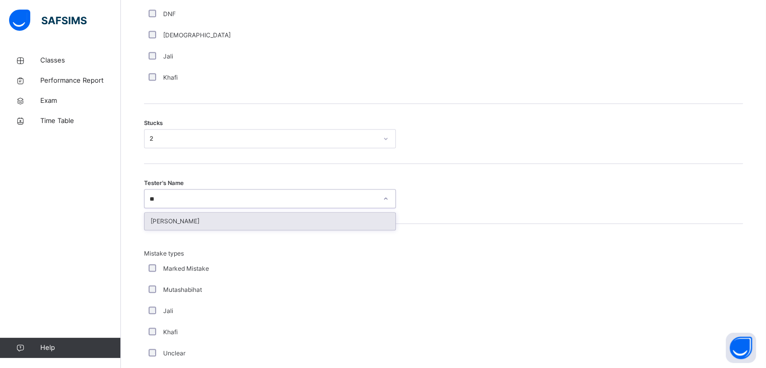
type input "***"
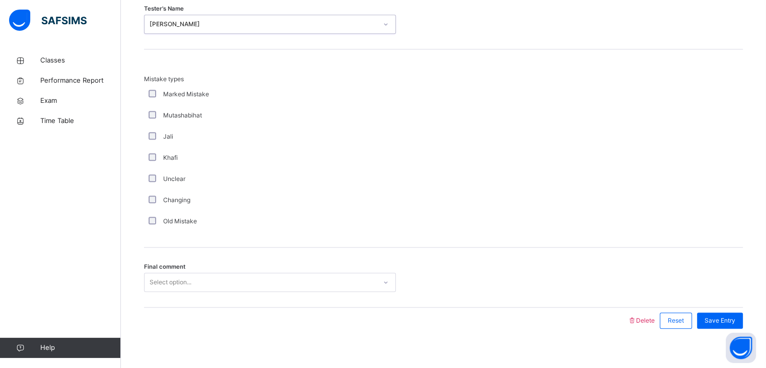
scroll to position [970, 0]
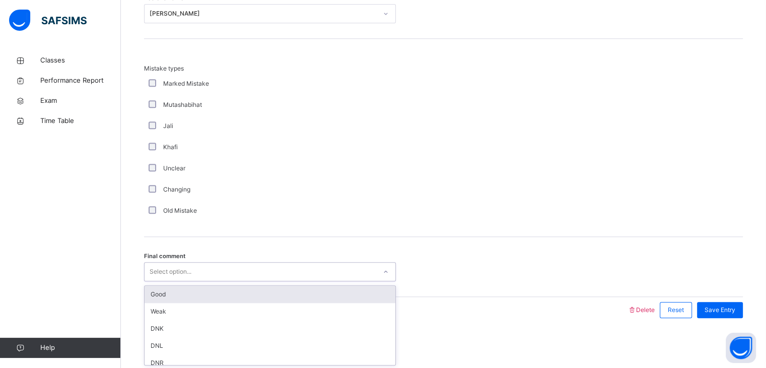
click at [313, 264] on div "Select option..." at bounding box center [261, 272] width 232 height 16
click at [289, 299] on div "Good" at bounding box center [270, 294] width 251 height 17
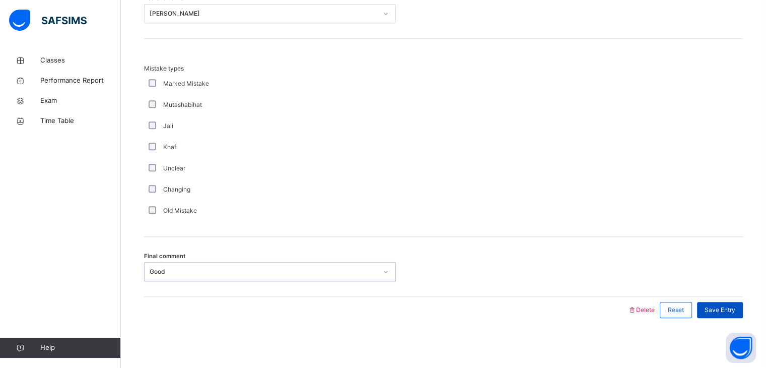
click at [725, 310] on span "Save Entry" at bounding box center [720, 309] width 31 height 9
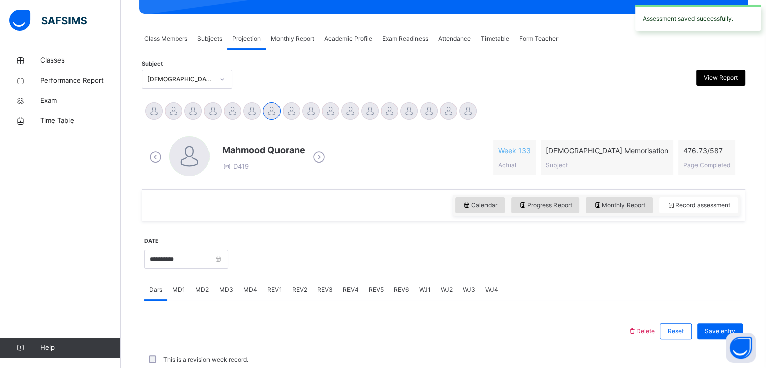
scroll to position [389, 0]
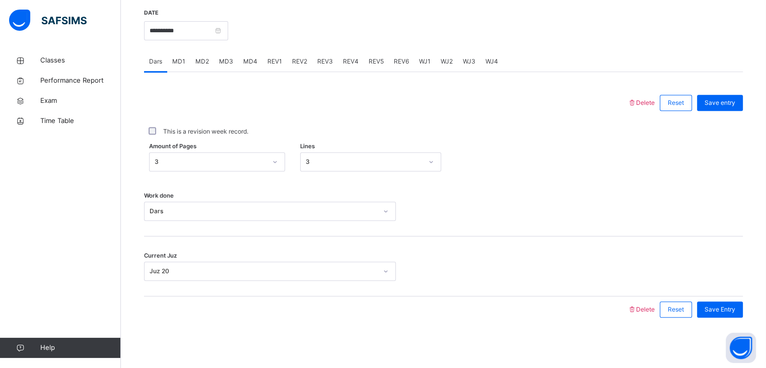
click at [247, 62] on span "MD4" at bounding box center [250, 61] width 14 height 9
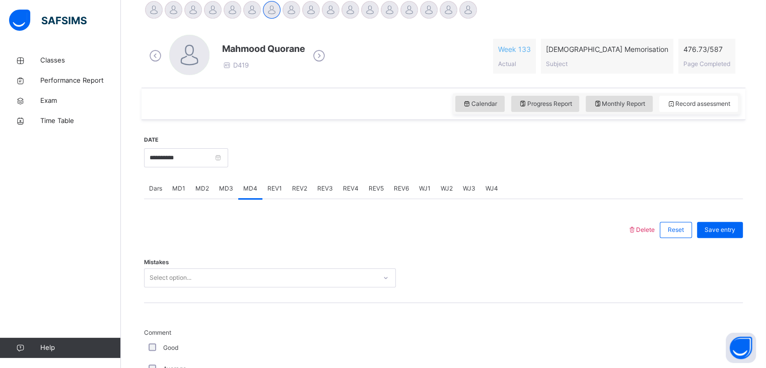
scroll to position [260, 0]
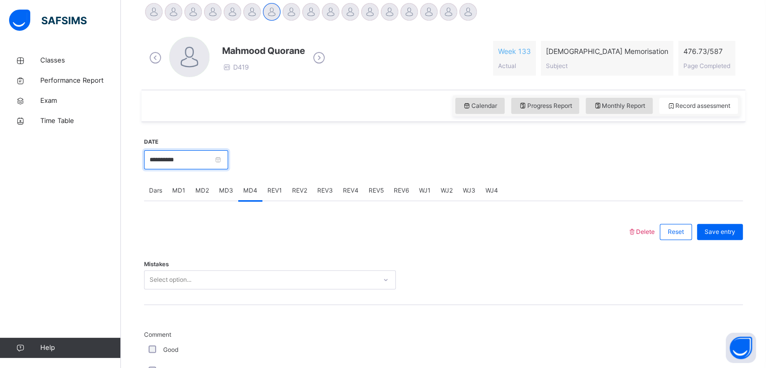
click at [188, 150] on input "**********" at bounding box center [186, 159] width 84 height 19
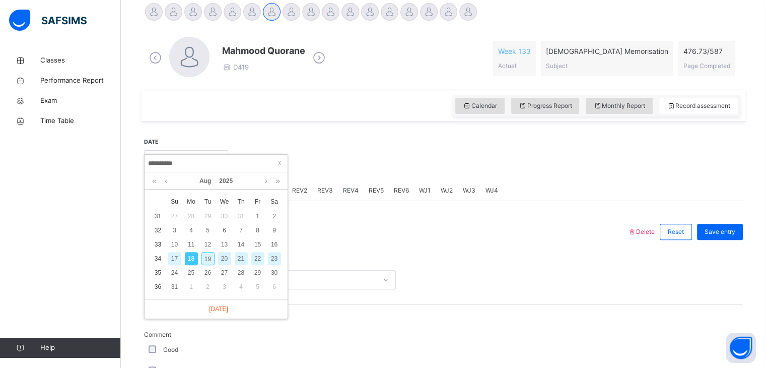
click at [403, 165] on div at bounding box center [485, 158] width 505 height 43
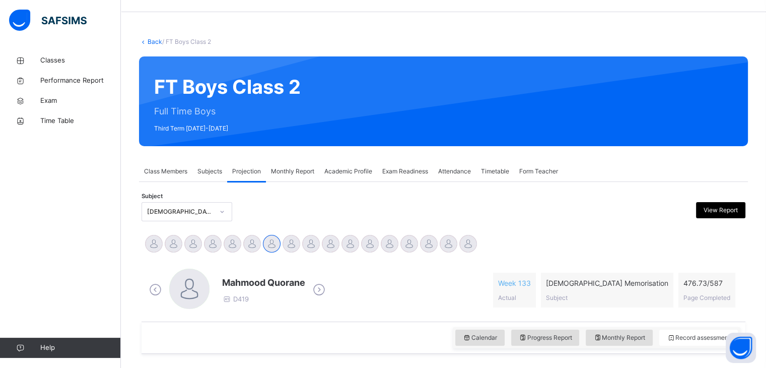
scroll to position [0, 0]
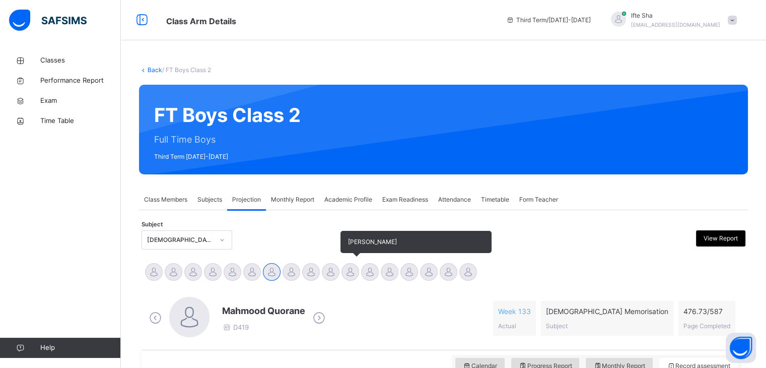
click at [352, 270] on div at bounding box center [350, 272] width 18 height 18
click at [377, 273] on div at bounding box center [370, 272] width 18 height 18
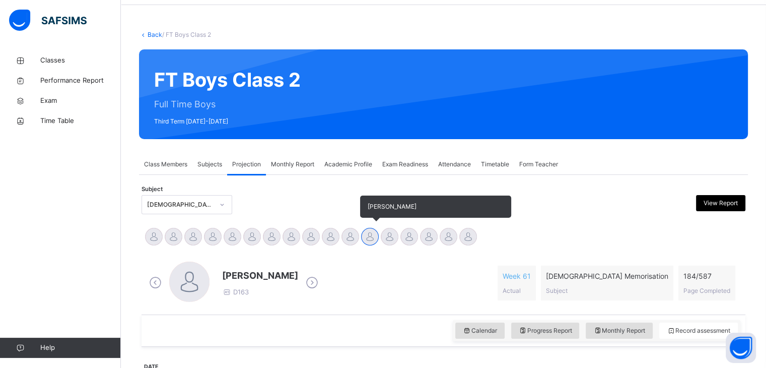
scroll to position [47, 0]
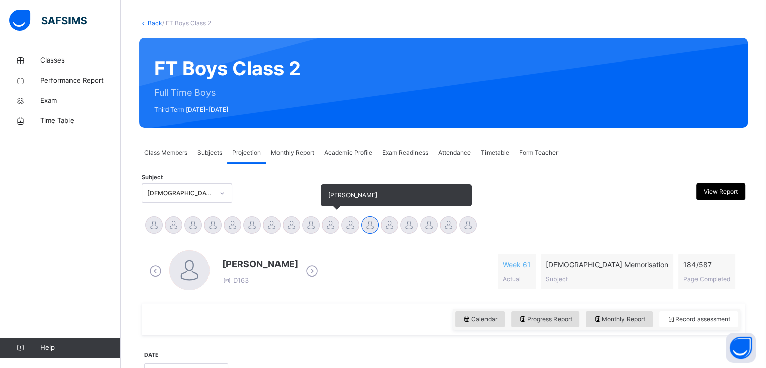
click at [336, 228] on div at bounding box center [331, 225] width 18 height 18
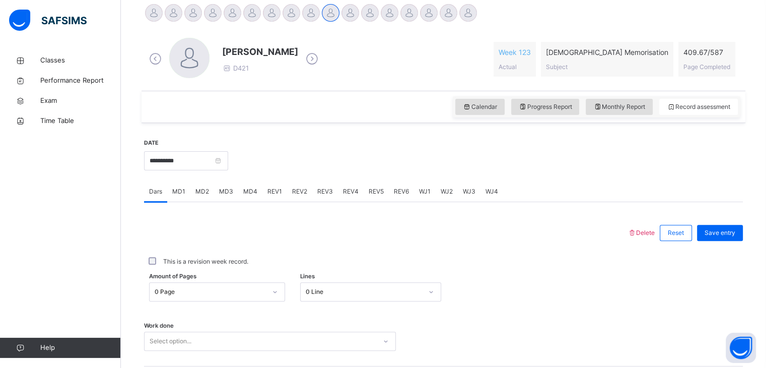
scroll to position [259, 0]
click at [228, 158] on input "**********" at bounding box center [186, 160] width 84 height 19
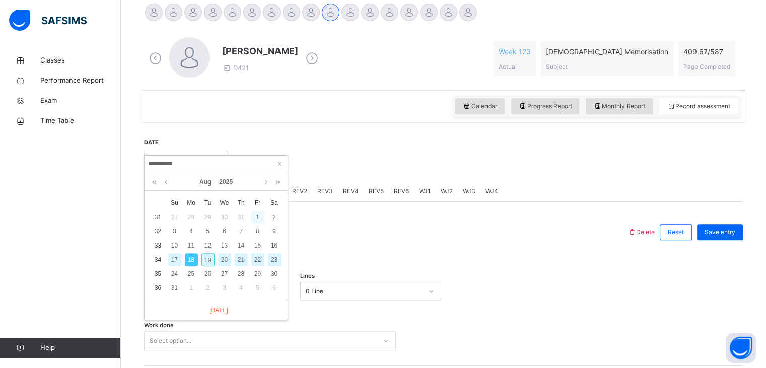
click at [254, 221] on div "1" at bounding box center [257, 217] width 13 height 13
type input "**********"
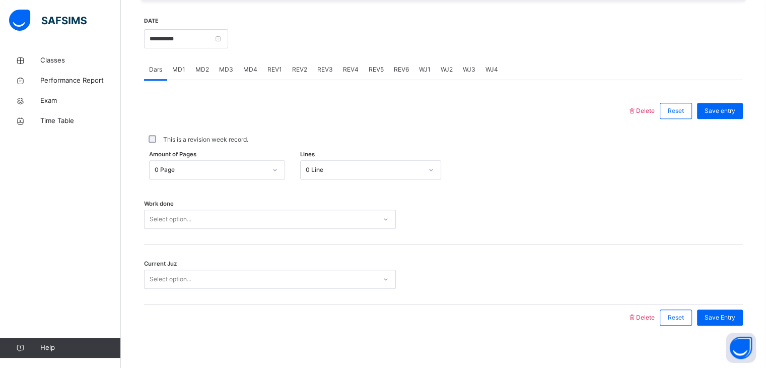
scroll to position [381, 0]
click at [228, 41] on input "**********" at bounding box center [186, 38] width 84 height 19
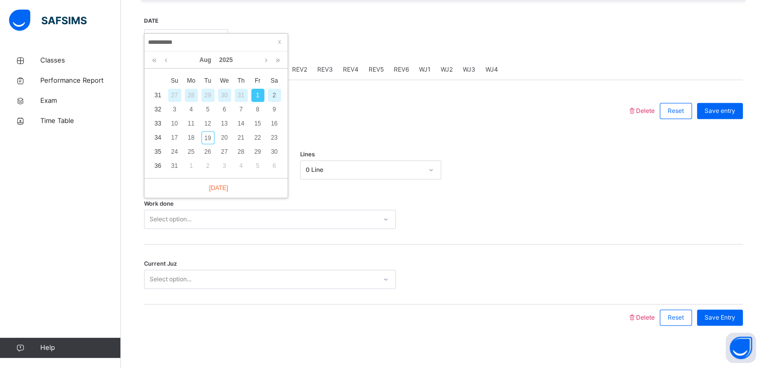
click at [445, 266] on div "Current Juz Select option..." at bounding box center [443, 274] width 599 height 60
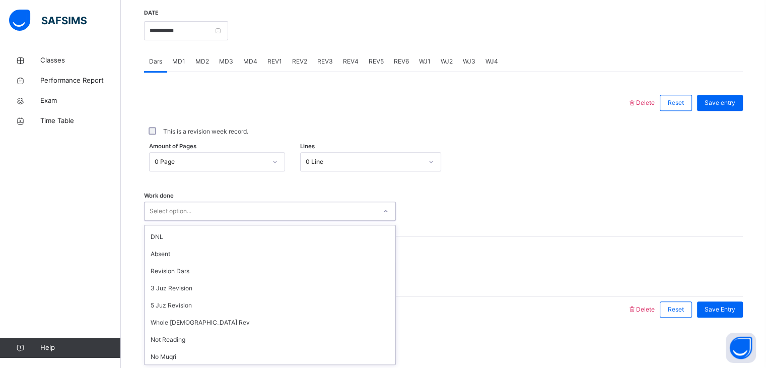
scroll to position [135, 0]
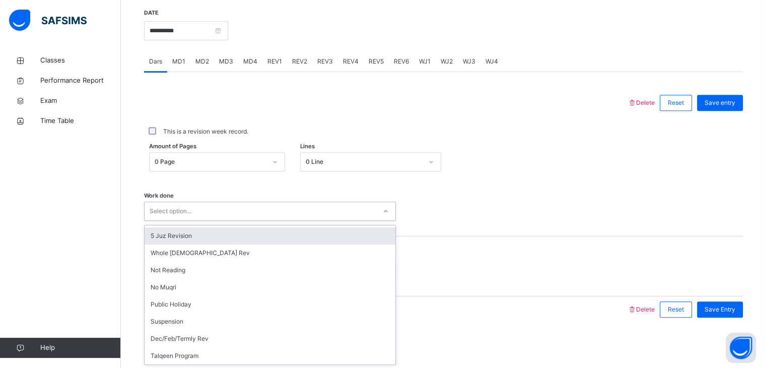
click at [205, 240] on div "5 Juz Revision" at bounding box center [270, 235] width 251 height 17
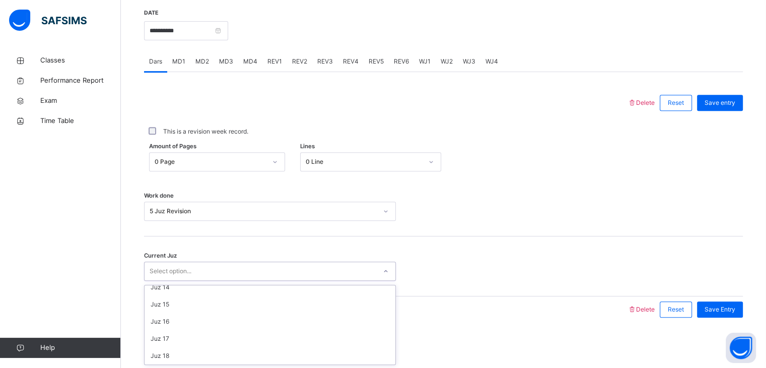
scroll to position [228, 0]
click at [190, 306] on div "Juz 15" at bounding box center [270, 305] width 251 height 17
click at [743, 315] on div "Save Entry" at bounding box center [720, 309] width 46 height 16
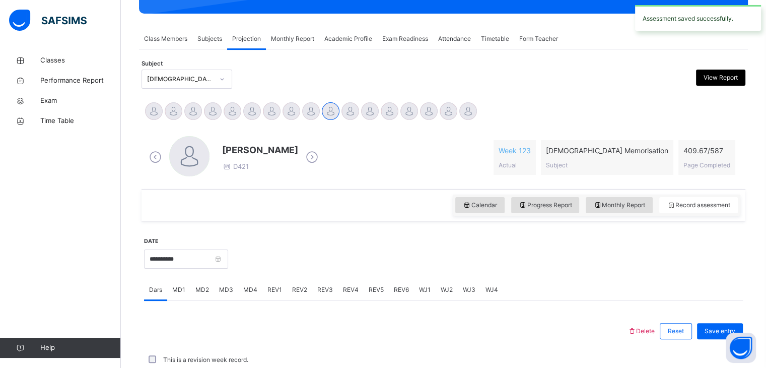
scroll to position [389, 0]
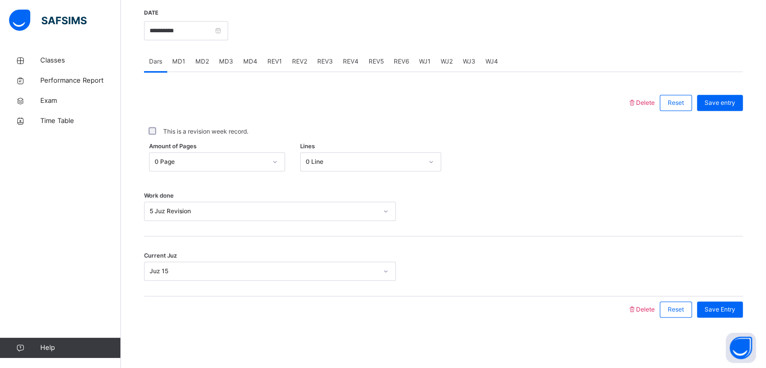
click at [232, 61] on span "MD3" at bounding box center [226, 61] width 14 height 9
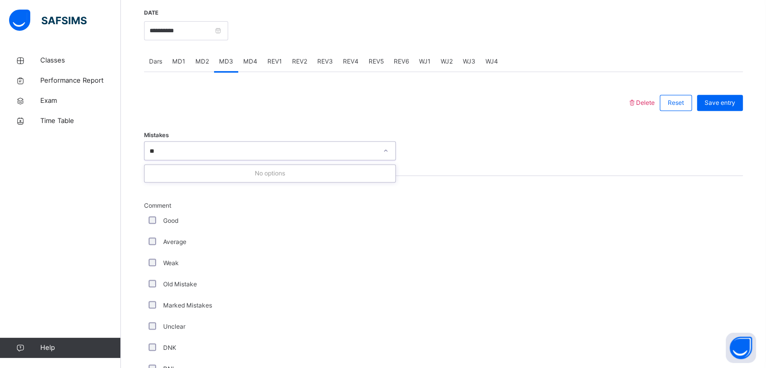
type input "*"
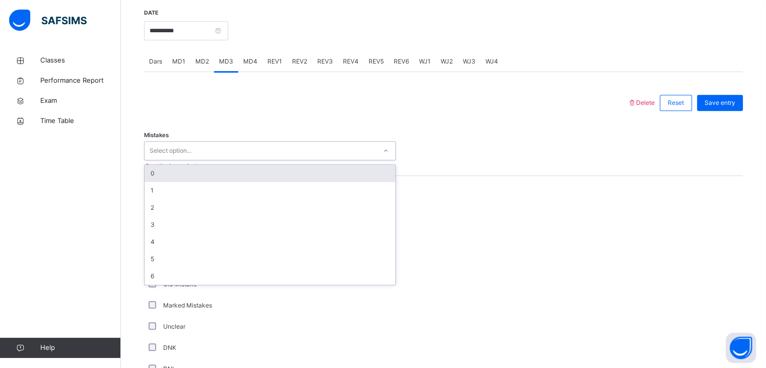
click at [212, 98] on div at bounding box center [385, 103] width 473 height 26
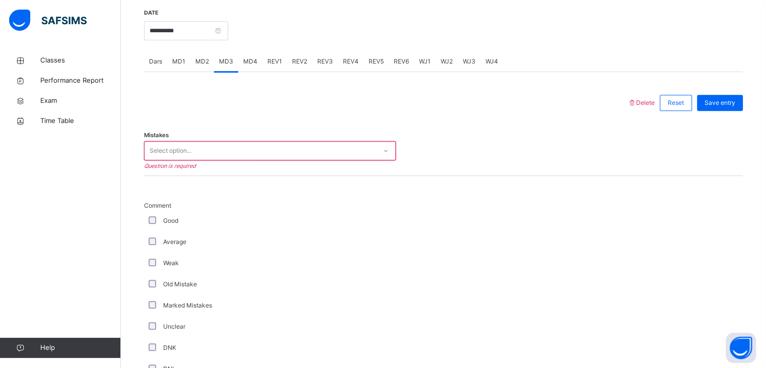
click at [153, 71] on div "Dars" at bounding box center [155, 61] width 23 height 20
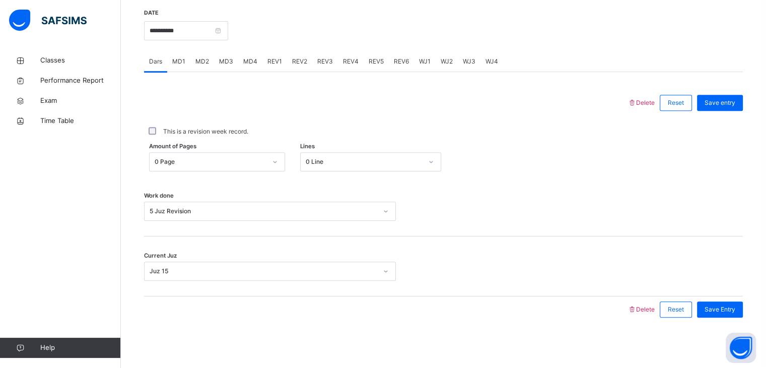
drag, startPoint x: 153, startPoint y: 71, endPoint x: 334, endPoint y: 110, distance: 185.5
